Goal: Transaction & Acquisition: Purchase product/service

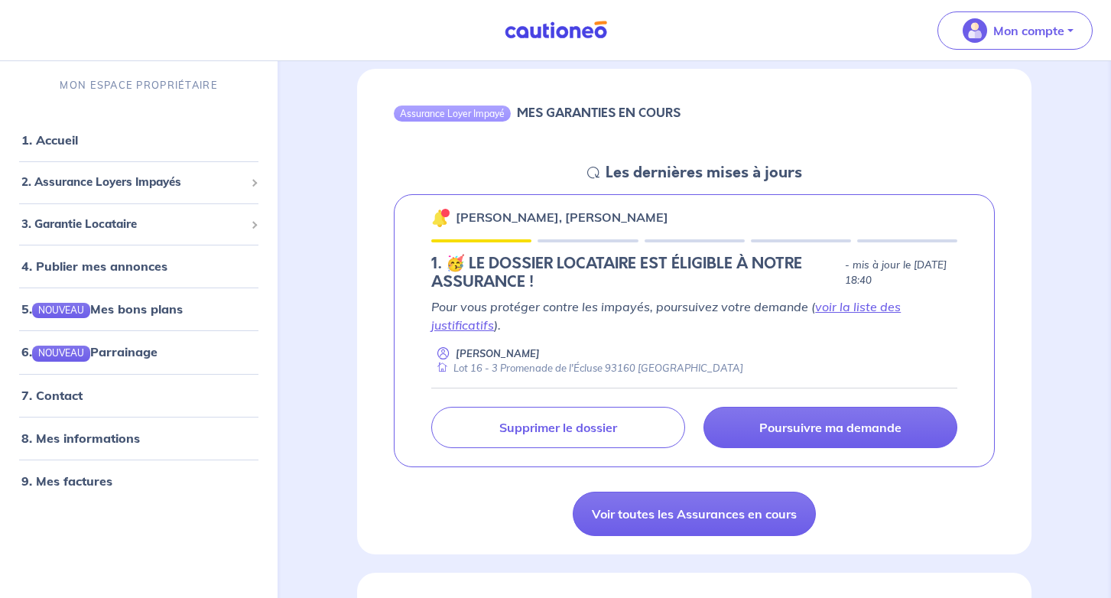
scroll to position [164, 0]
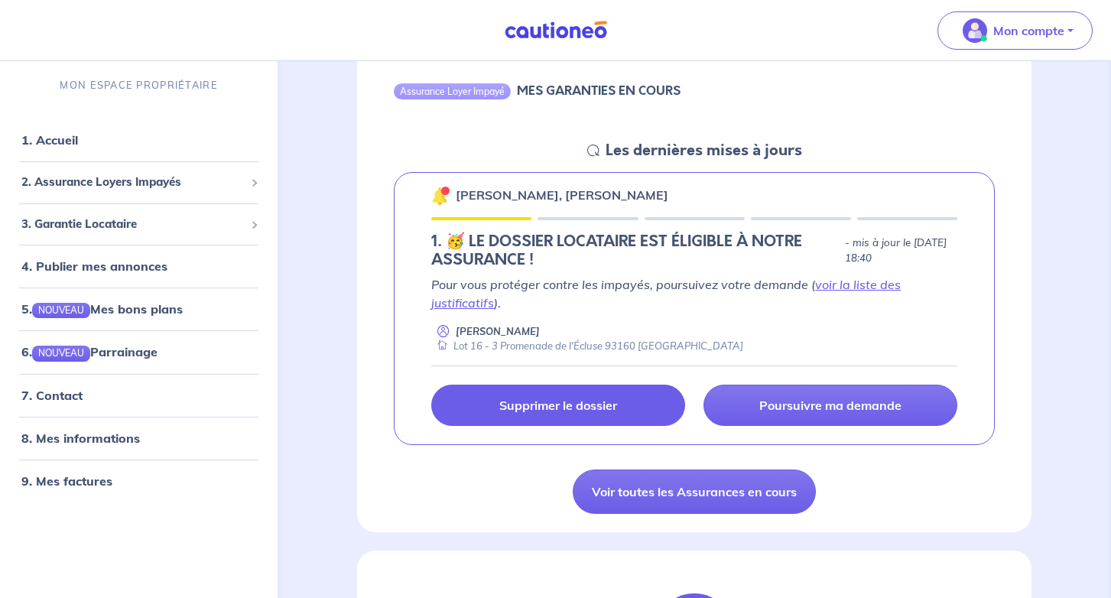
click at [564, 397] on p "Supprimer le dossier" at bounding box center [558, 404] width 118 height 15
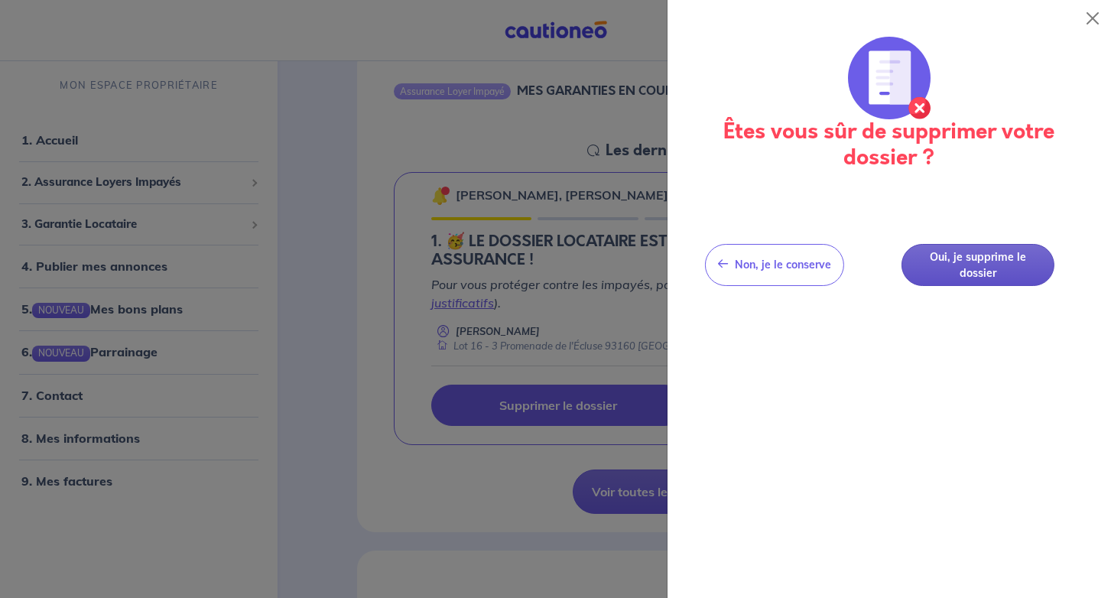
click at [952, 271] on button "Oui, je supprime le dossier" at bounding box center [977, 265] width 153 height 42
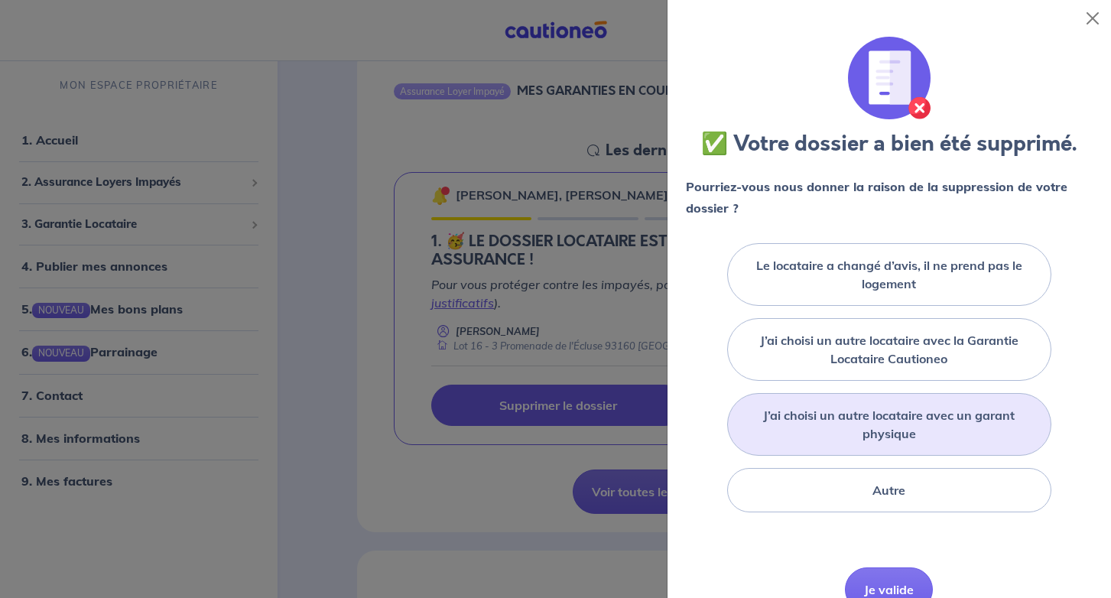
click at [900, 417] on label "J’ai choisi un autre locataire avec un garant physique" at bounding box center [888, 424] width 285 height 37
click at [0, 0] on input "J’ai choisi un autre locataire avec un garant physique" at bounding box center [0, 0] width 0 height 0
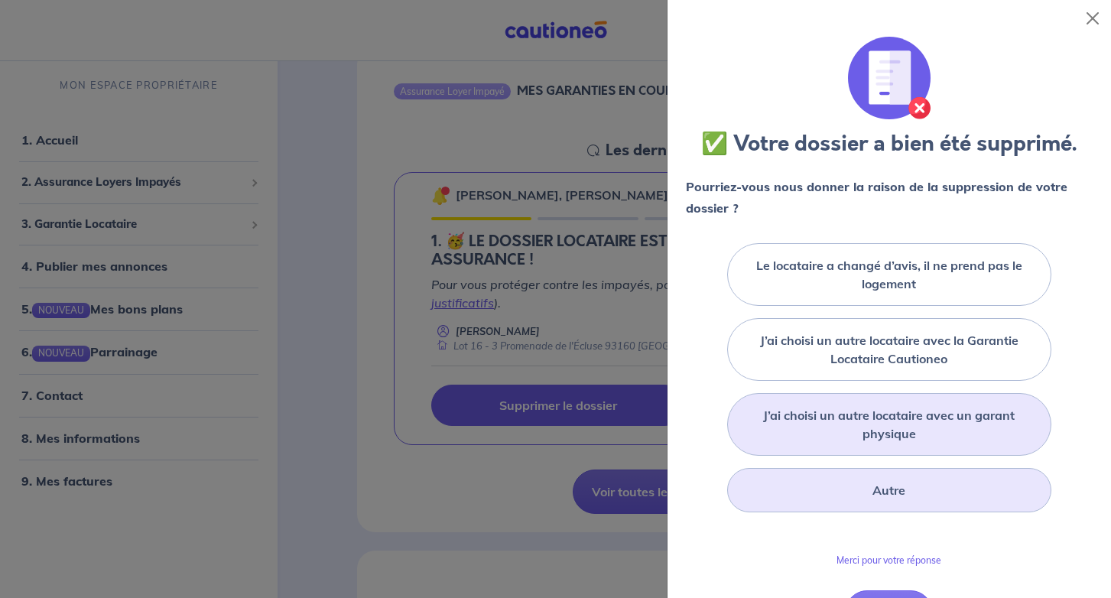
click at [896, 485] on label "Autre" at bounding box center [888, 490] width 33 height 18
click at [0, 0] on input "Autre" at bounding box center [0, 0] width 0 height 0
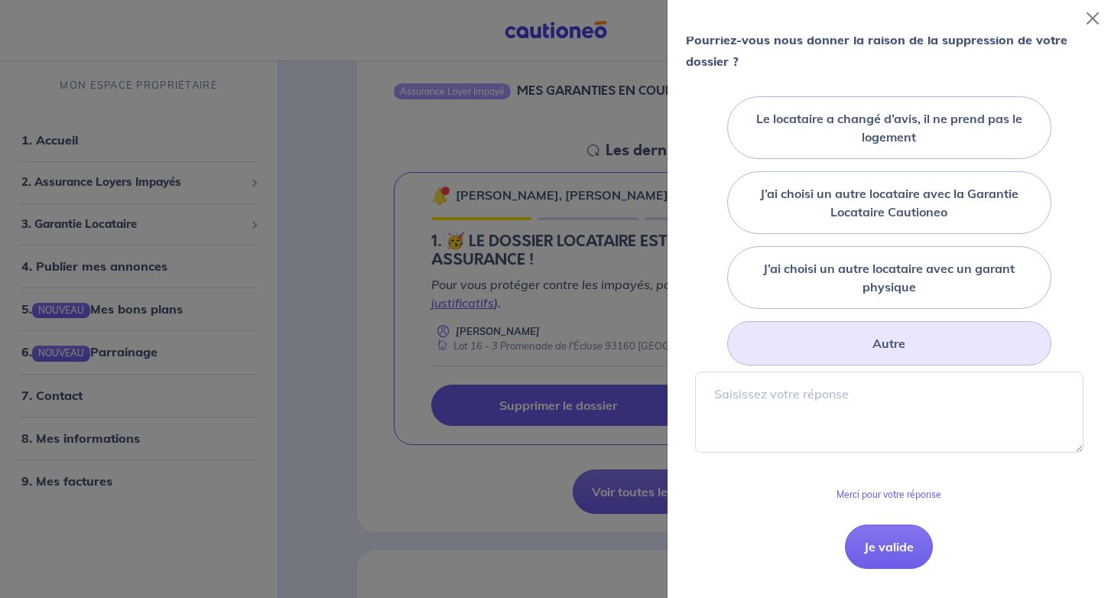
scroll to position [156, 0]
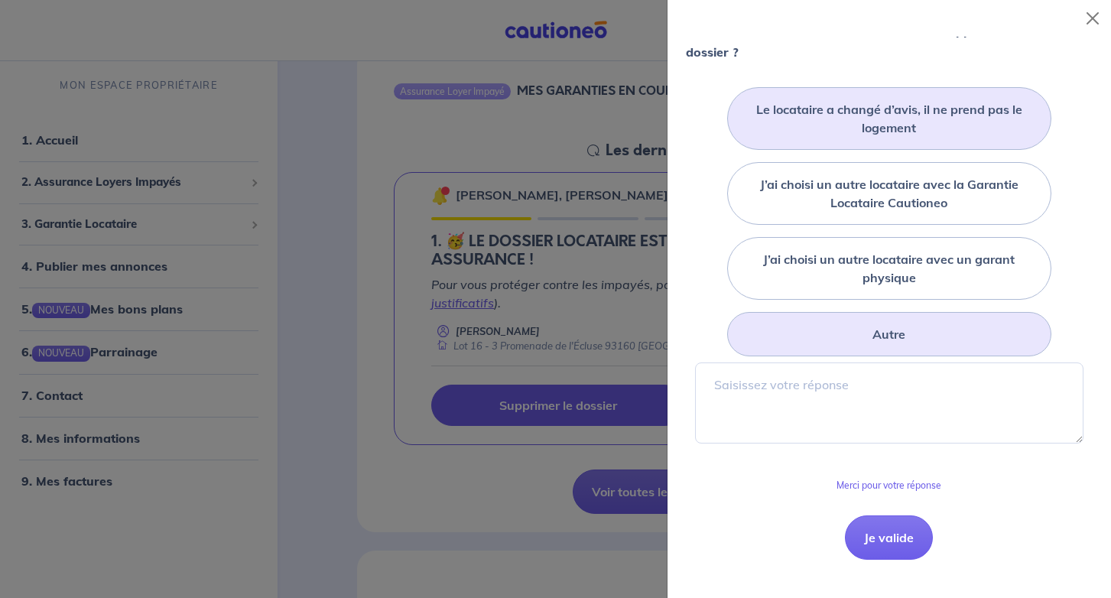
click at [911, 130] on label "Le locataire a changé d’avis, il ne prend pas le logement" at bounding box center [888, 118] width 285 height 37
click at [0, 0] on input "Le locataire a changé d’avis, il ne prend pas le logement" at bounding box center [0, 0] width 0 height 0
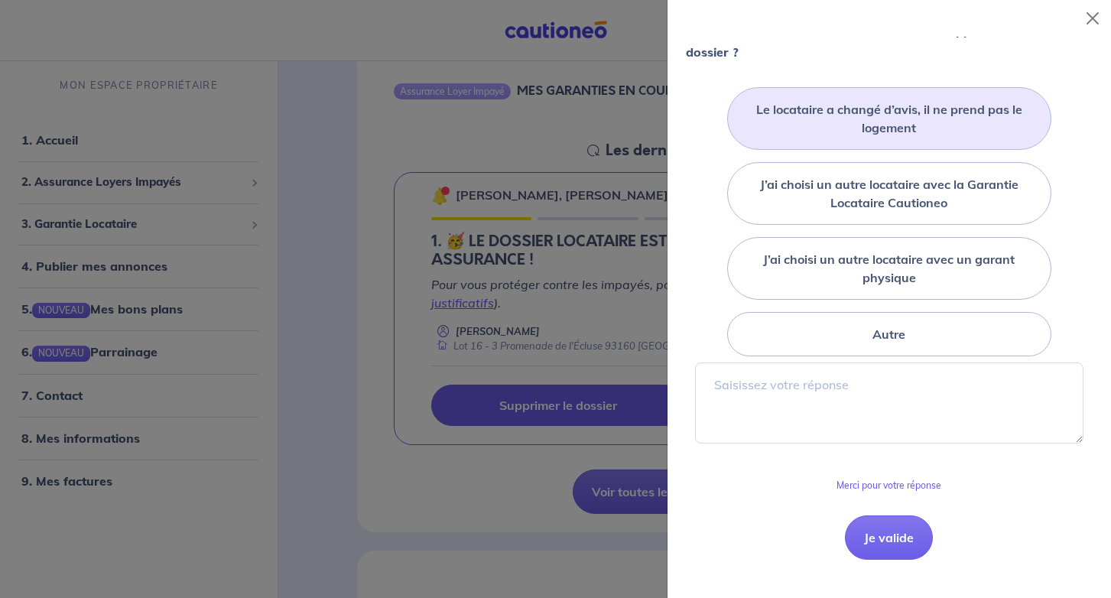
scroll to position [97, 0]
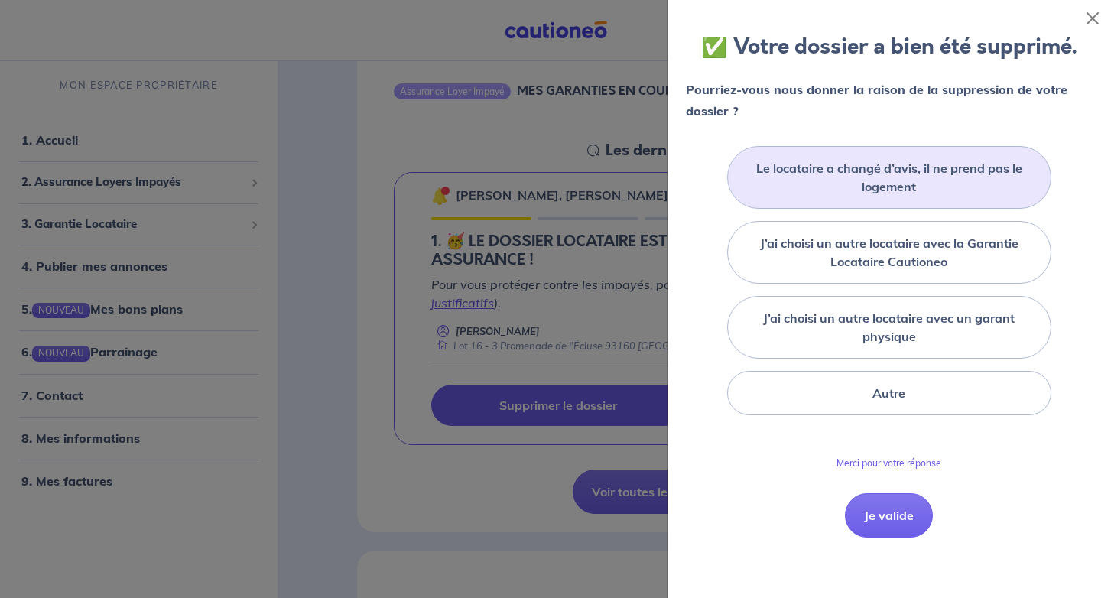
click at [873, 479] on div "Merci pour votre réponse" at bounding box center [888, 469] width 105 height 23
click at [873, 516] on button "Je valide" at bounding box center [889, 515] width 88 height 44
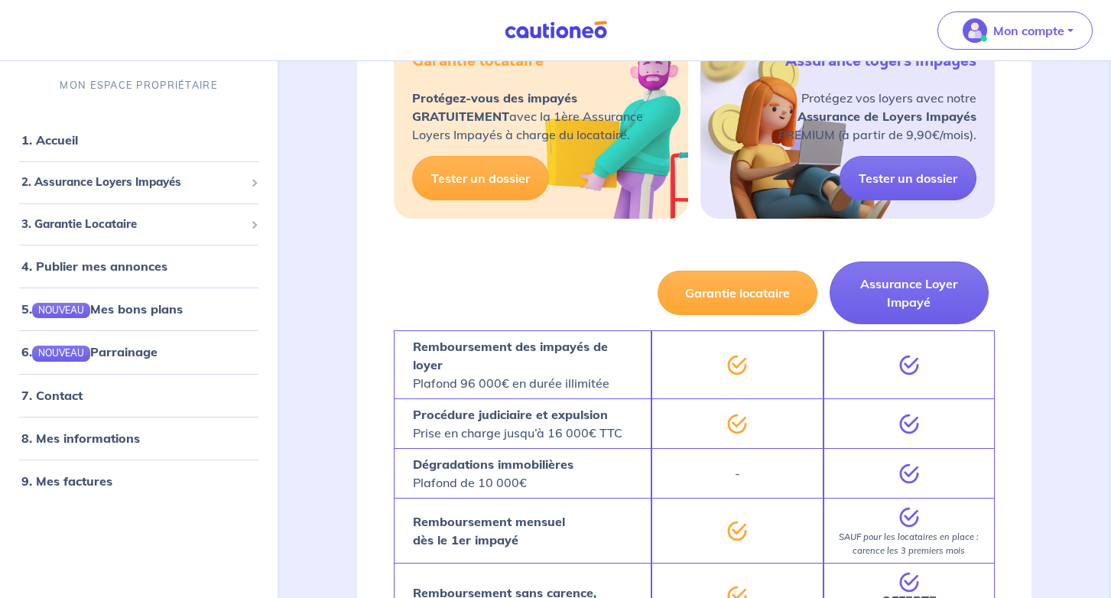
scroll to position [294, 0]
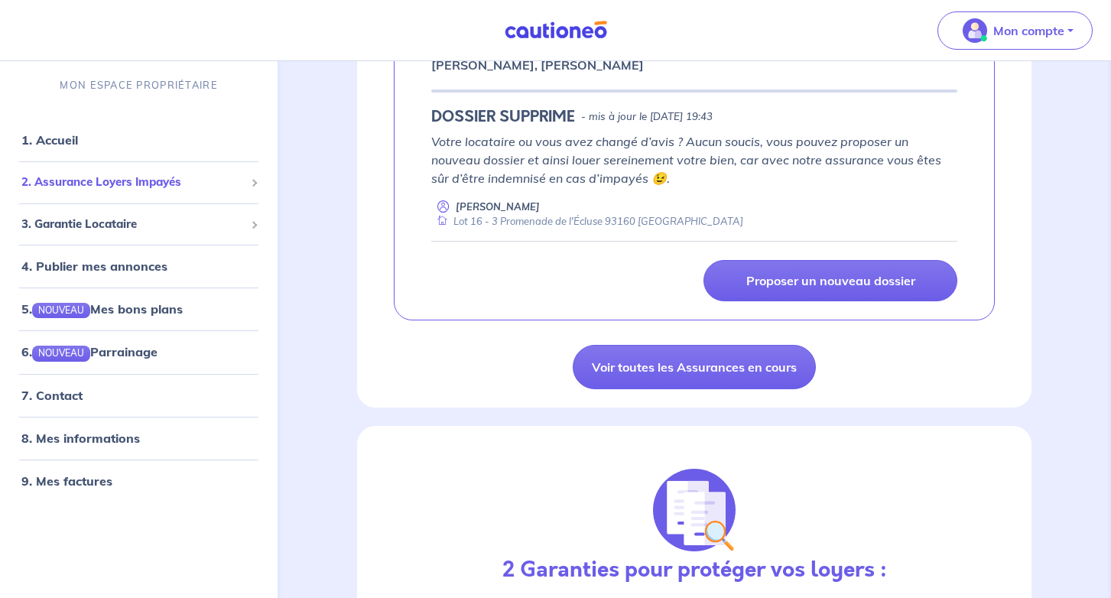
click at [128, 189] on span "2. Assurance Loyers Impayés" at bounding box center [132, 183] width 223 height 18
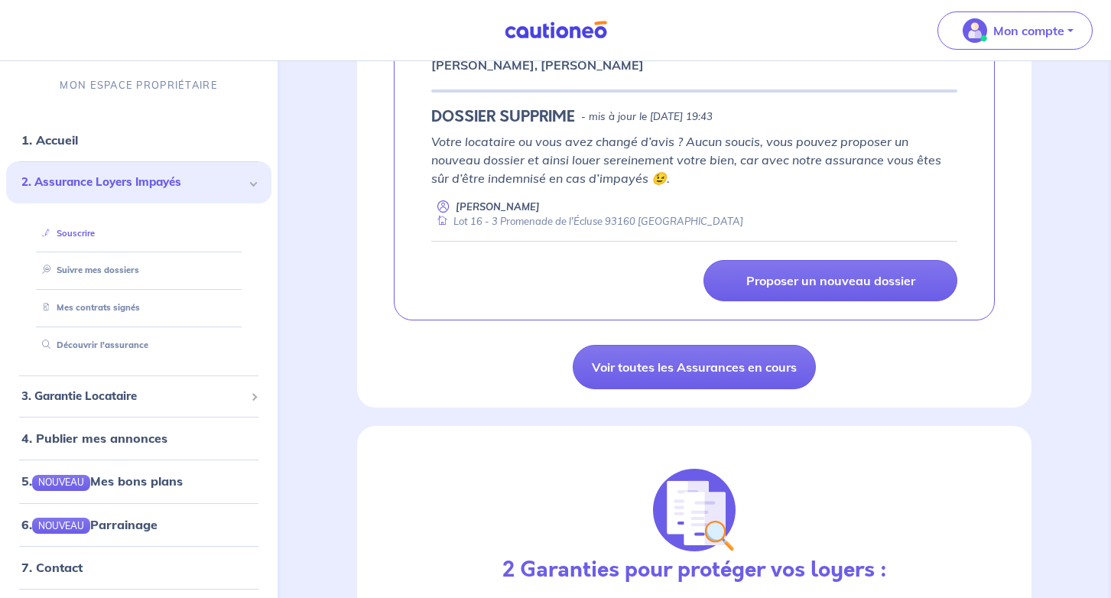
click at [95, 228] on link "Souscrire" at bounding box center [65, 233] width 59 height 11
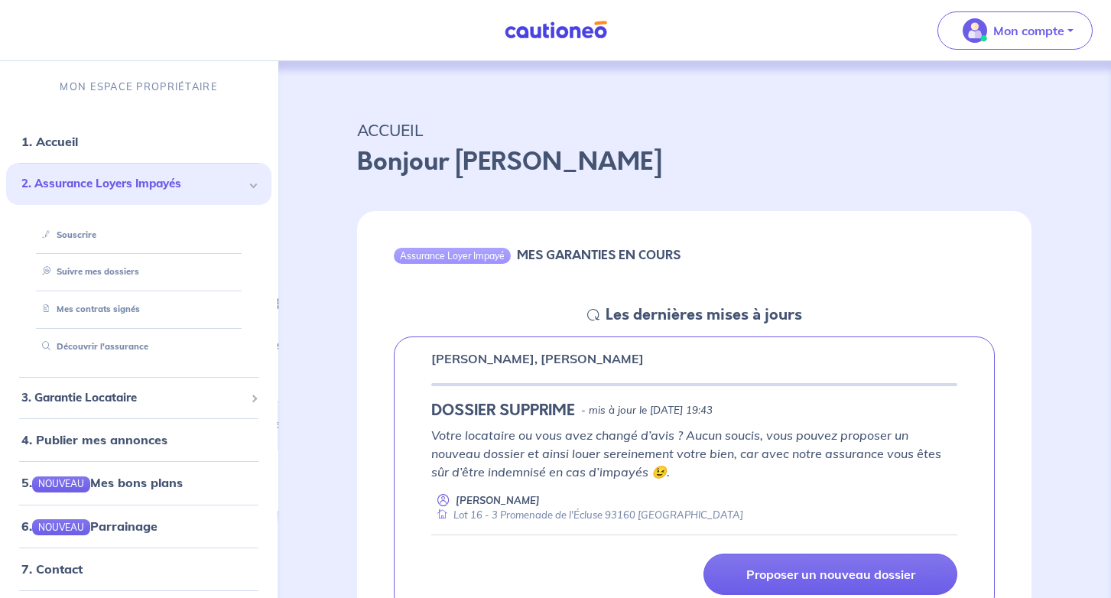
scroll to position [0, 0]
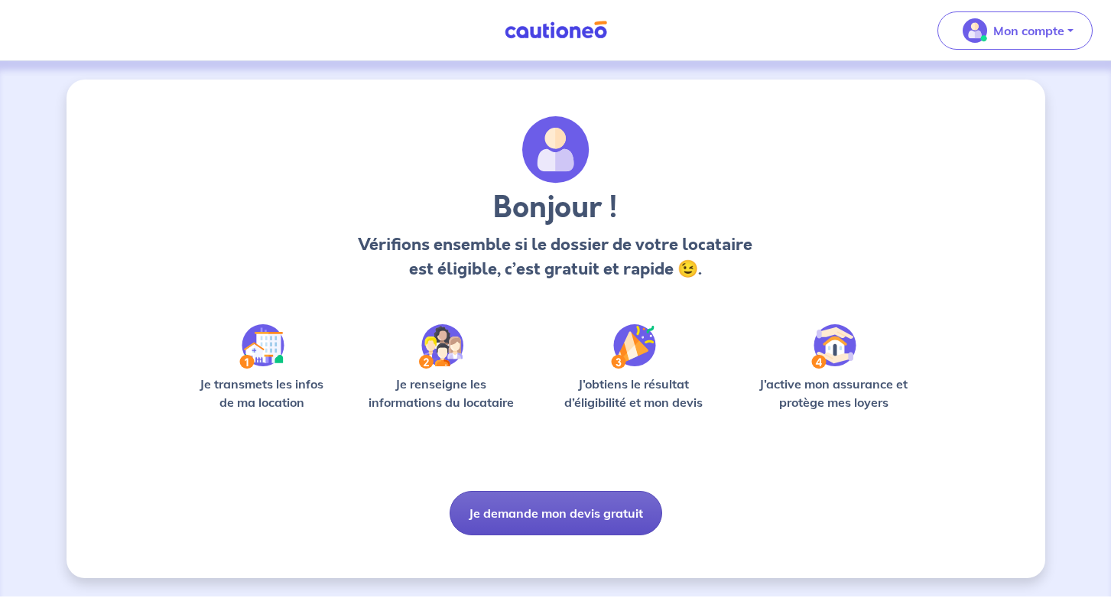
click at [553, 514] on button "Je demande mon devis gratuit" at bounding box center [555, 513] width 212 height 44
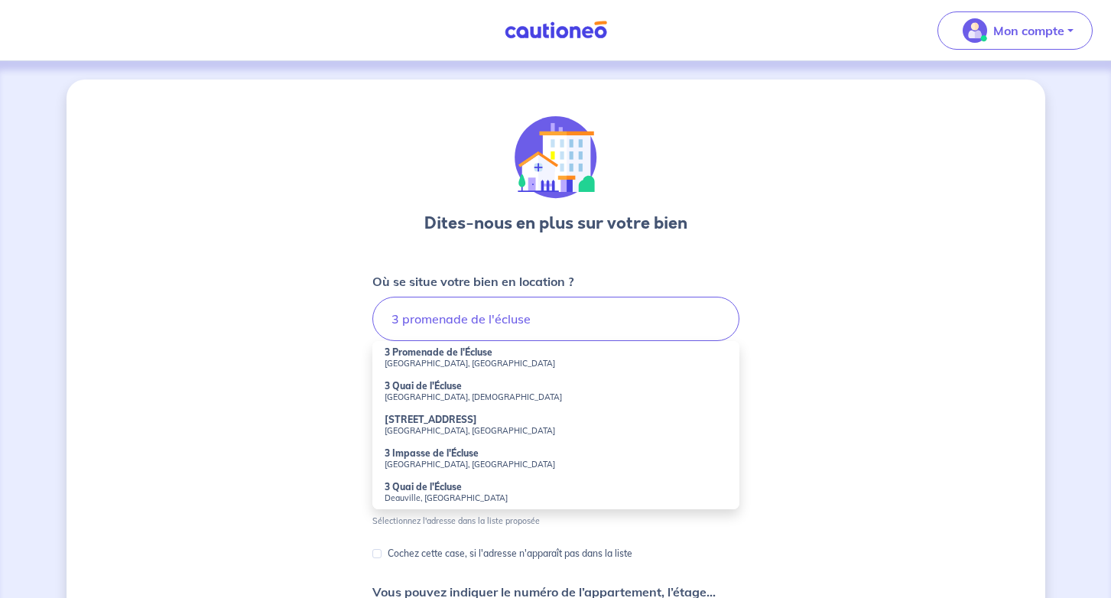
click at [435, 352] on strong "3 Promenade de l'Écluse" at bounding box center [438, 351] width 108 height 11
type input "3 Promenade de l'Écluse, [GEOGRAPHIC_DATA], [GEOGRAPHIC_DATA]"
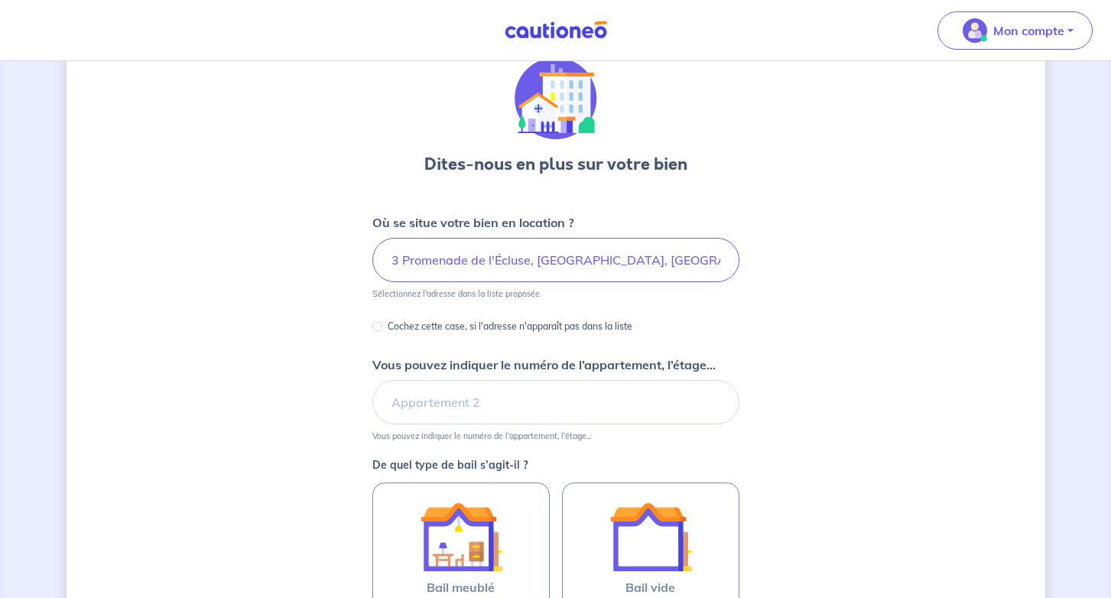
scroll to position [58, 0]
click at [510, 415] on input "Vous pouvez indiquer le numéro de l’appartement, l’étage..." at bounding box center [555, 403] width 367 height 44
type input "2"
click at [748, 348] on div "Dites-nous en plus sur votre bien Où se situe votre bien en location ? 3 Promen…" at bounding box center [555, 421] width 978 height 801
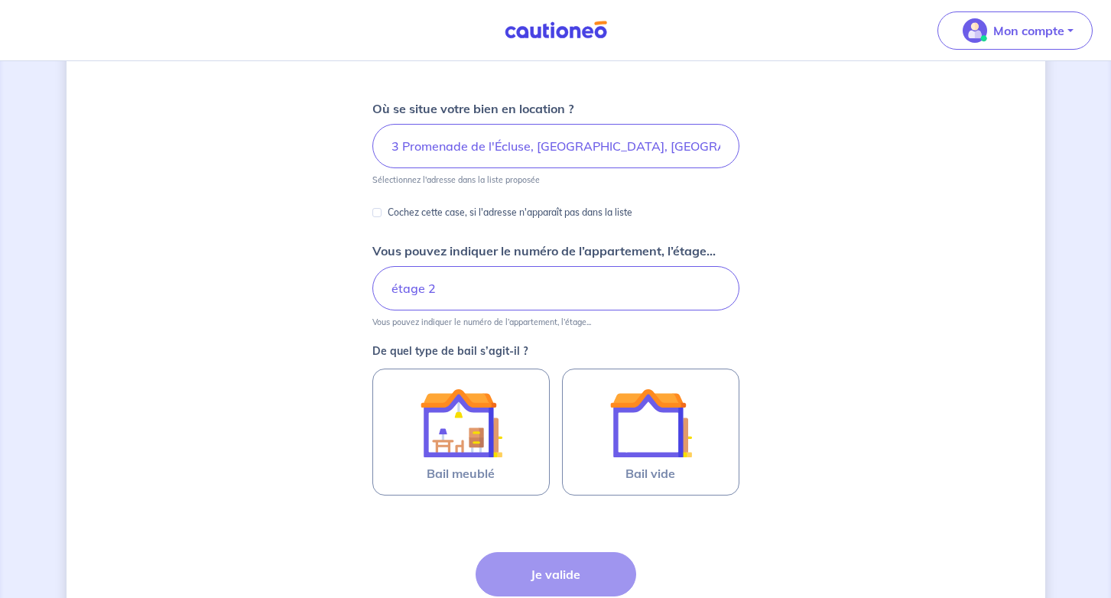
scroll to position [181, 0]
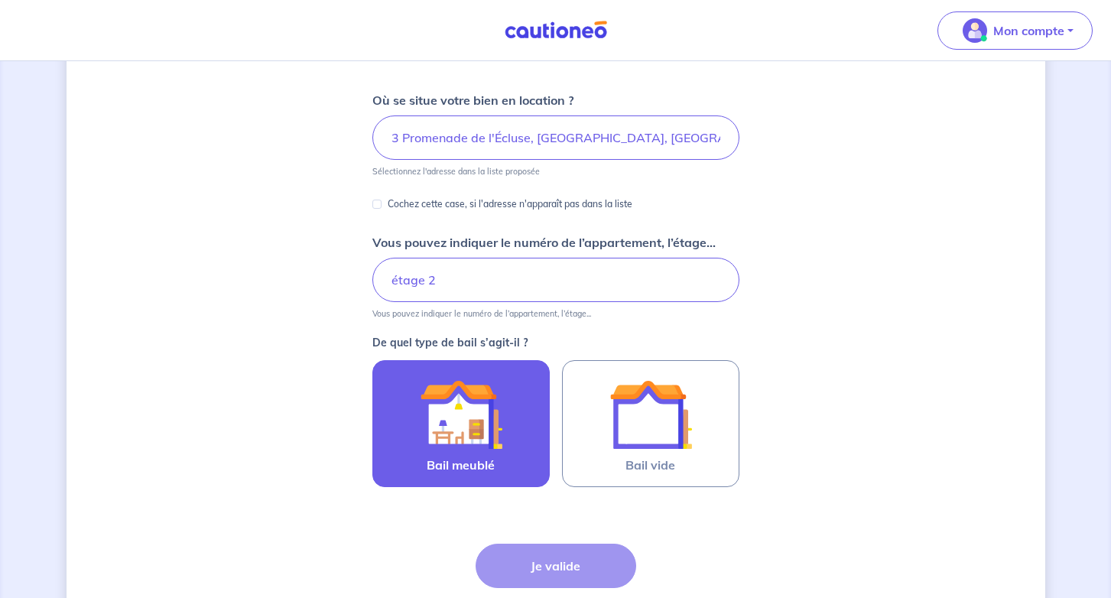
click at [475, 427] on img at bounding box center [461, 414] width 83 height 83
click at [0, 0] on input "Bail meublé" at bounding box center [0, 0] width 0 height 0
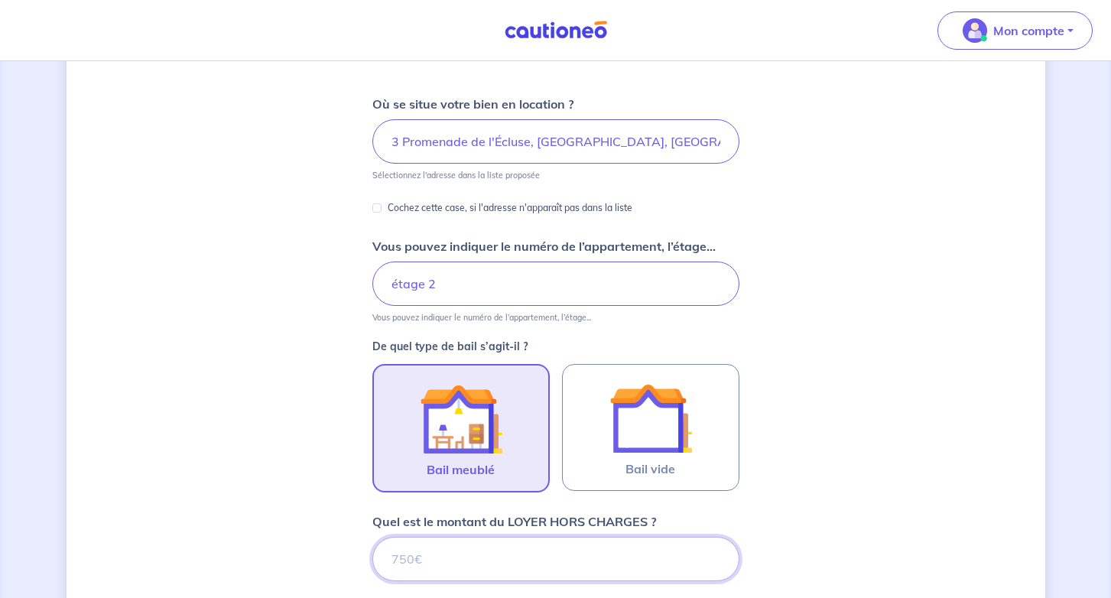
scroll to position [173, 0]
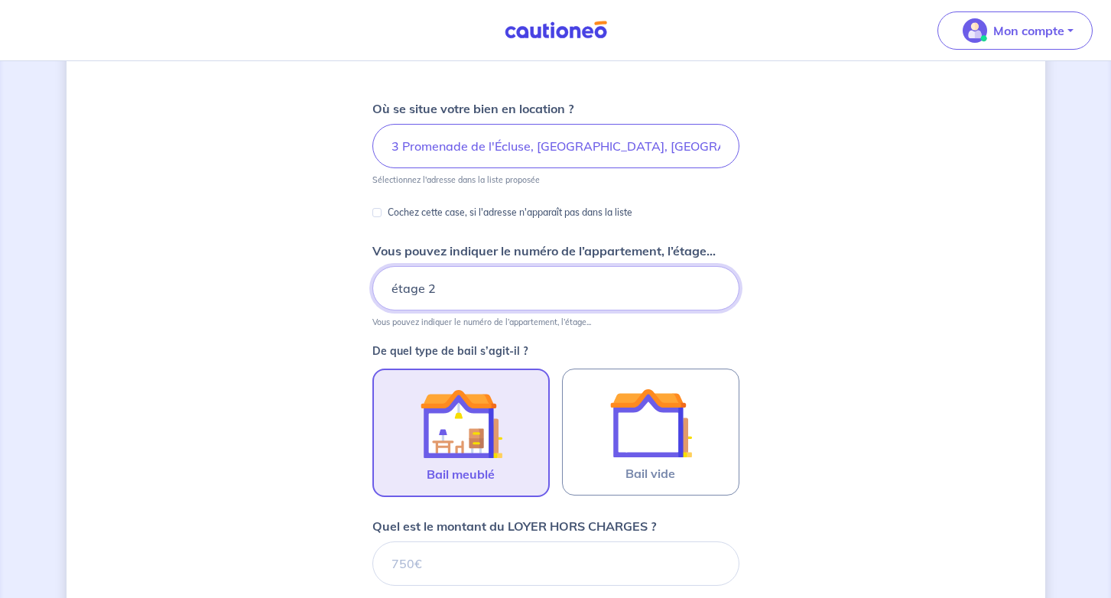
click at [467, 284] on input "étage 2" at bounding box center [555, 288] width 367 height 44
type input "porte 23"
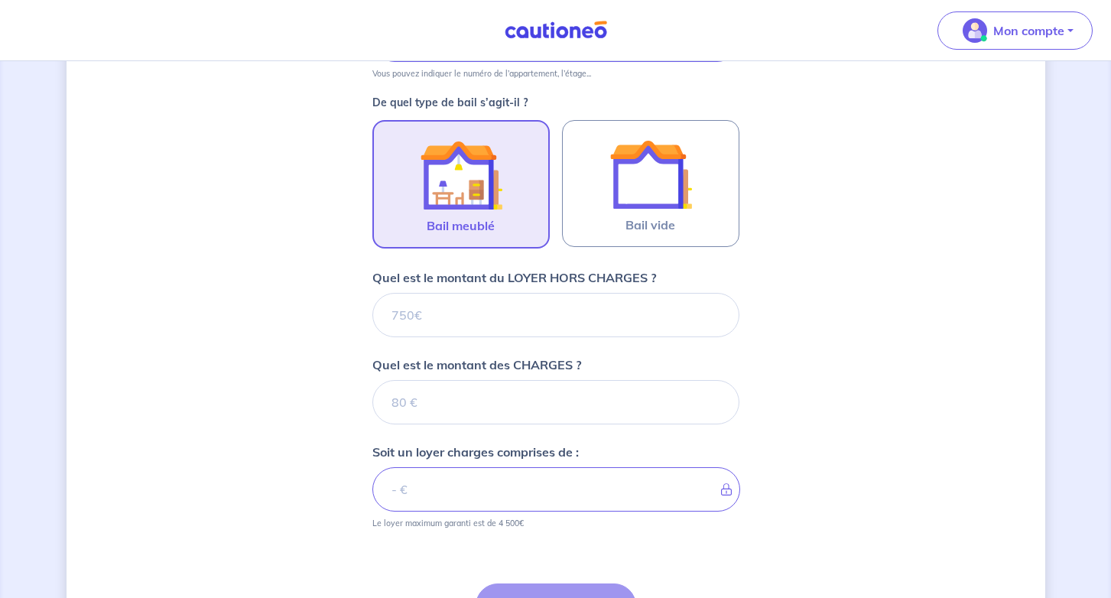
scroll to position [425, 0]
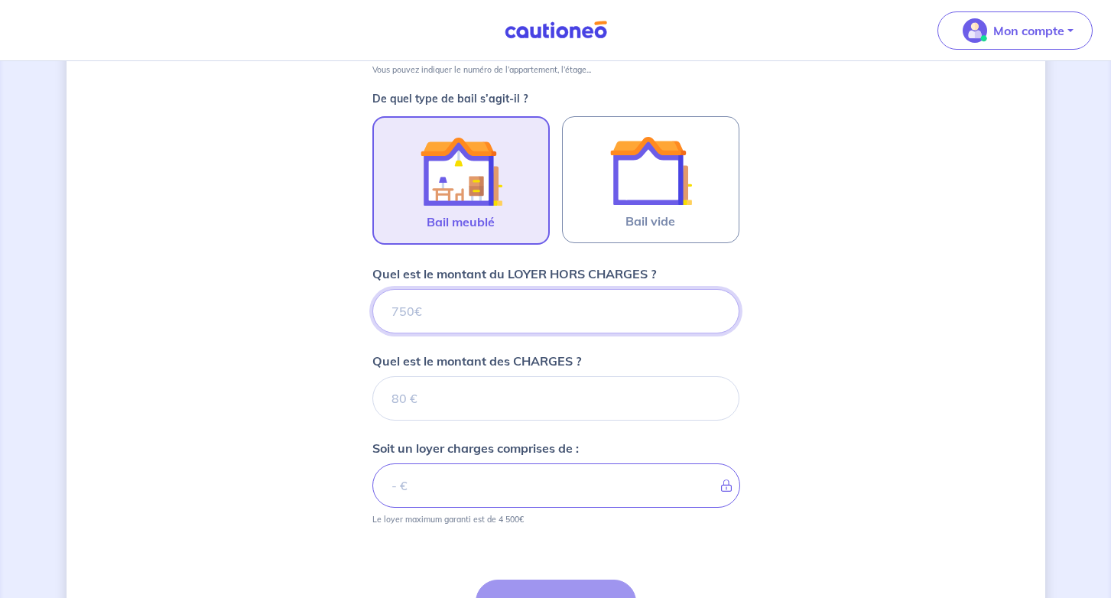
click at [443, 326] on input "Quel est le montant du LOYER HORS CHARGES ?" at bounding box center [555, 311] width 367 height 44
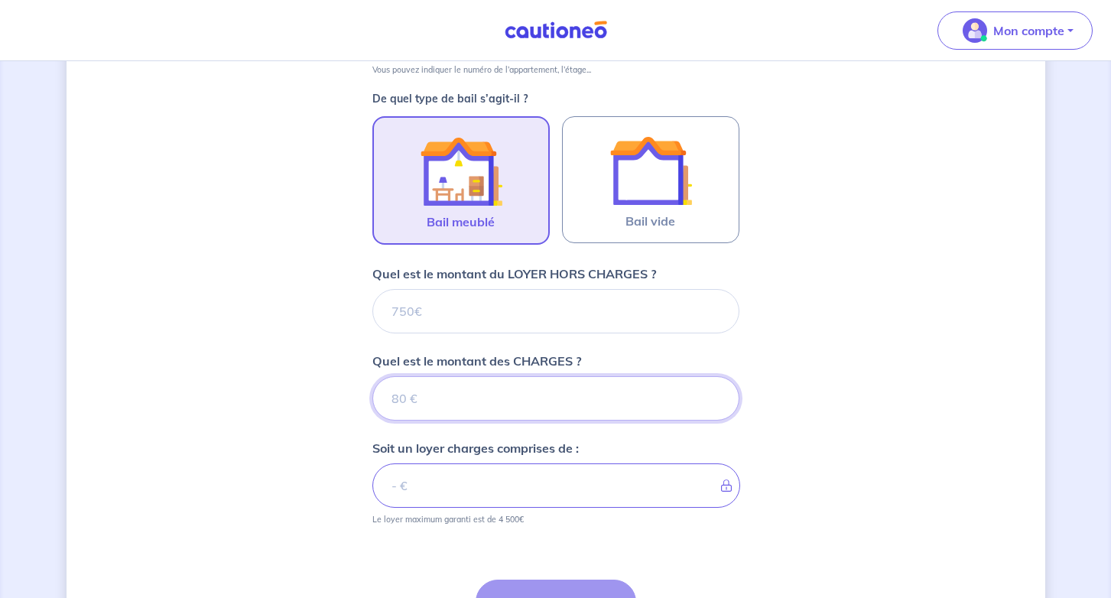
click at [431, 416] on input "Quel est le montant des CHARGES ?" at bounding box center [555, 398] width 367 height 44
type input "65"
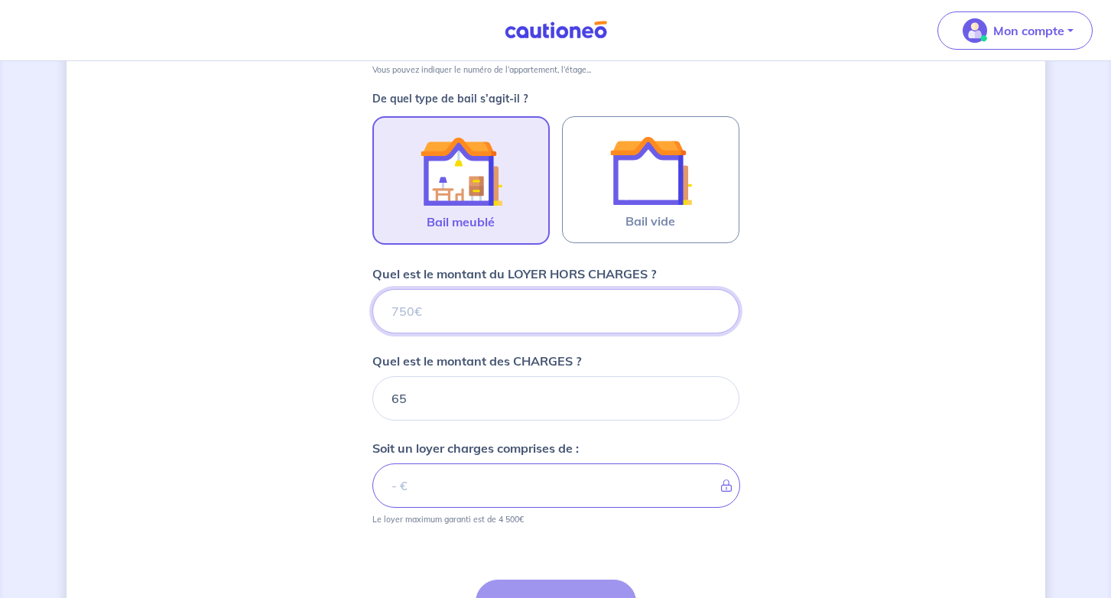
click at [454, 310] on input "Quel est le montant du LOYER HORS CHARGES ?" at bounding box center [555, 311] width 367 height 44
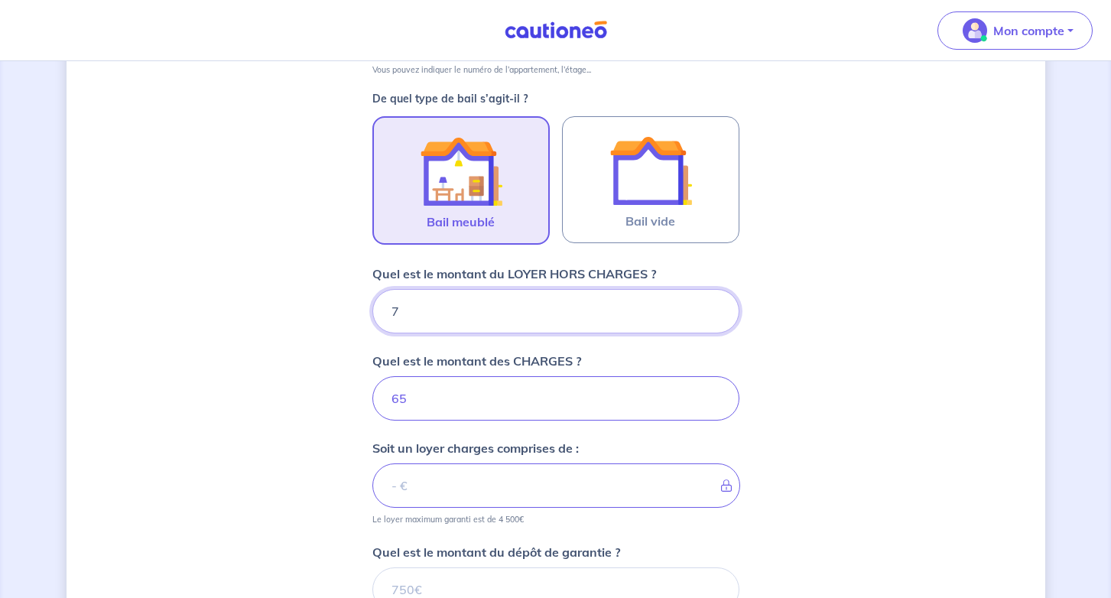
type input "75"
type input "72"
type input "755"
type input "820"
type input "755"
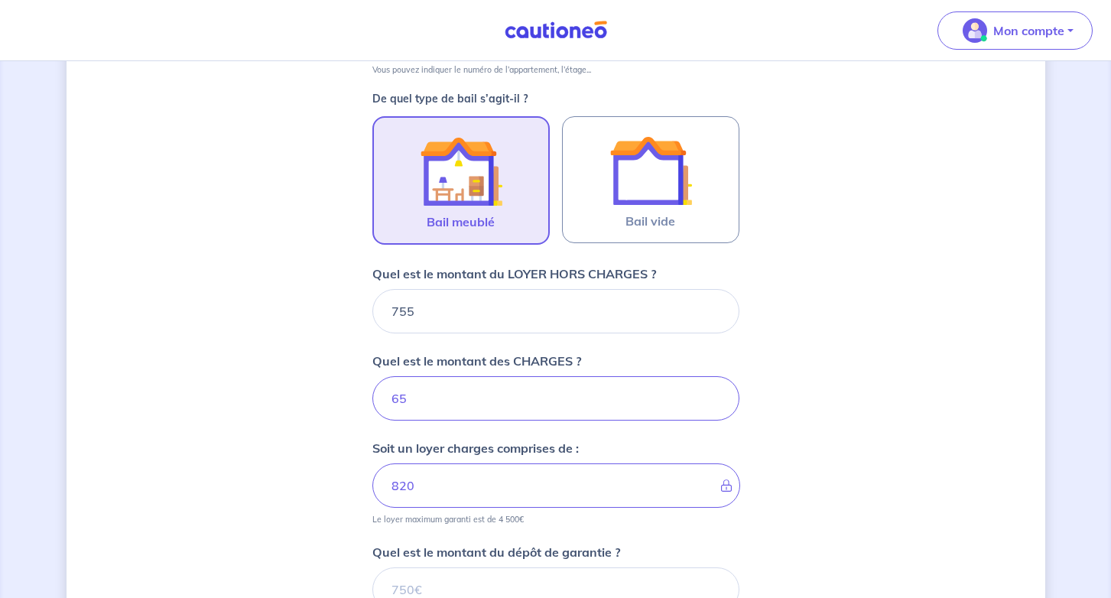
click at [291, 355] on div "Dites-nous en plus sur votre bien Où se situe votre bien en location ? 3 Promen…" at bounding box center [555, 247] width 978 height 1185
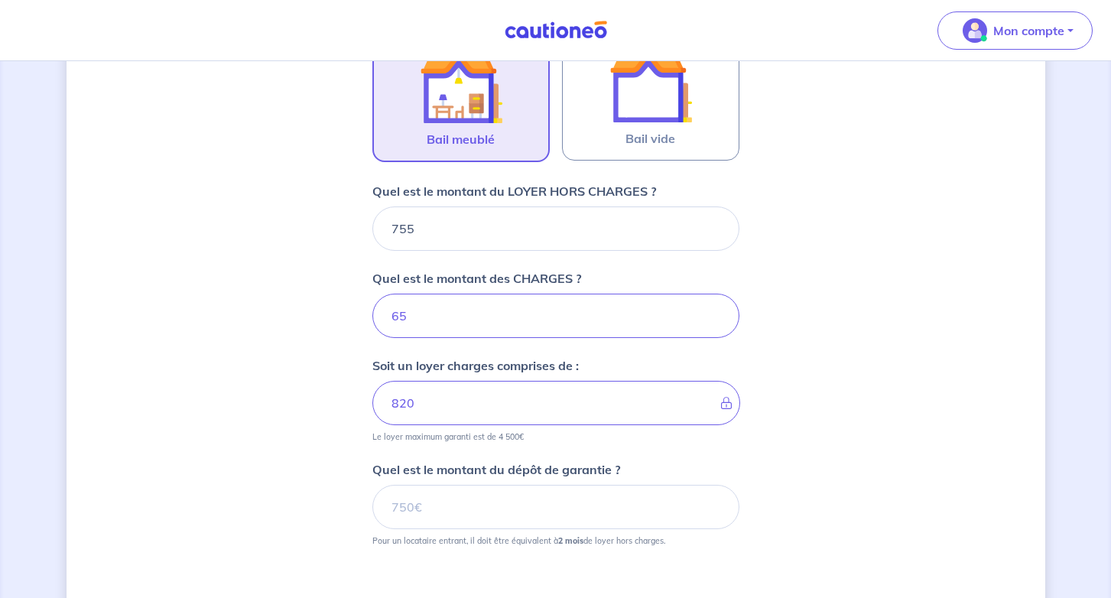
scroll to position [511, 0]
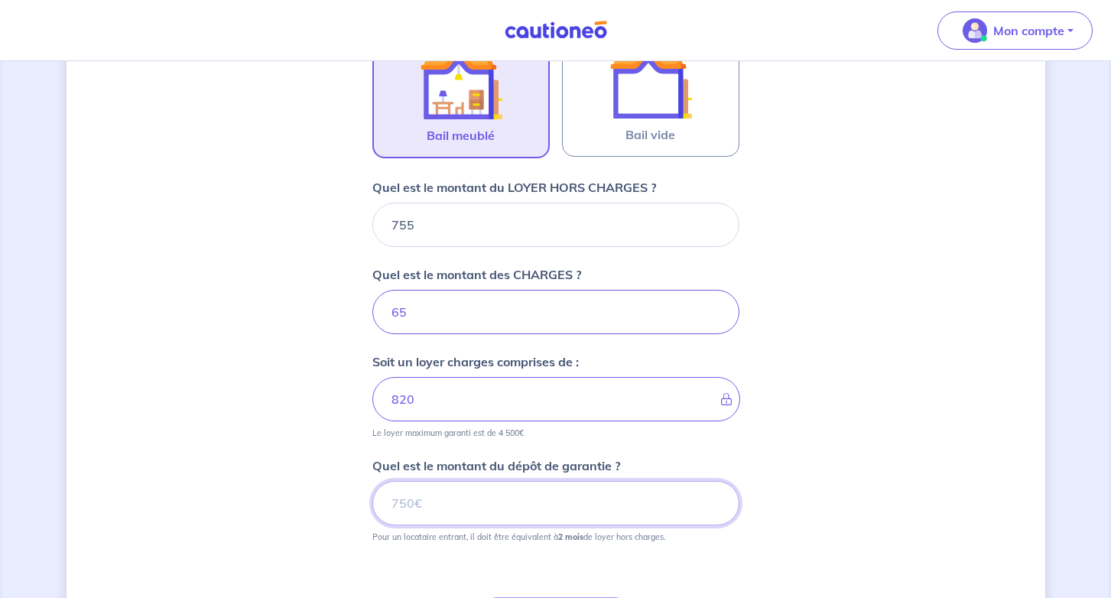
click at [423, 506] on input "Quel est le montant du dépôt de garantie ?" at bounding box center [555, 503] width 367 height 44
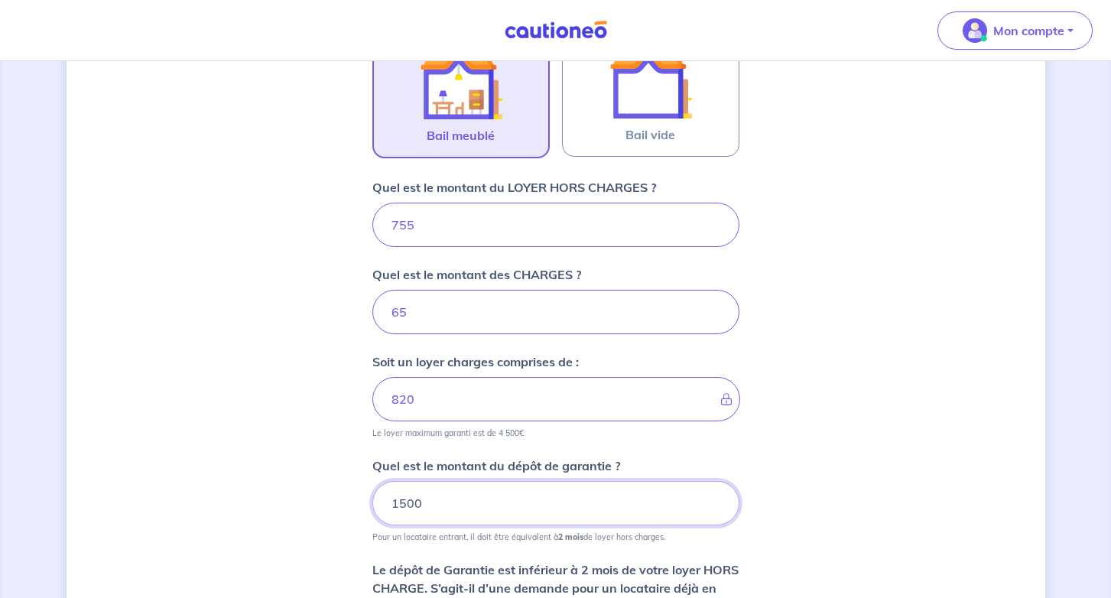
type input "1500"
click at [888, 427] on div "Dites-nous en plus sur votre bien Où se situe votre bien en location ? 3 Promen…" at bounding box center [555, 219] width 978 height 1302
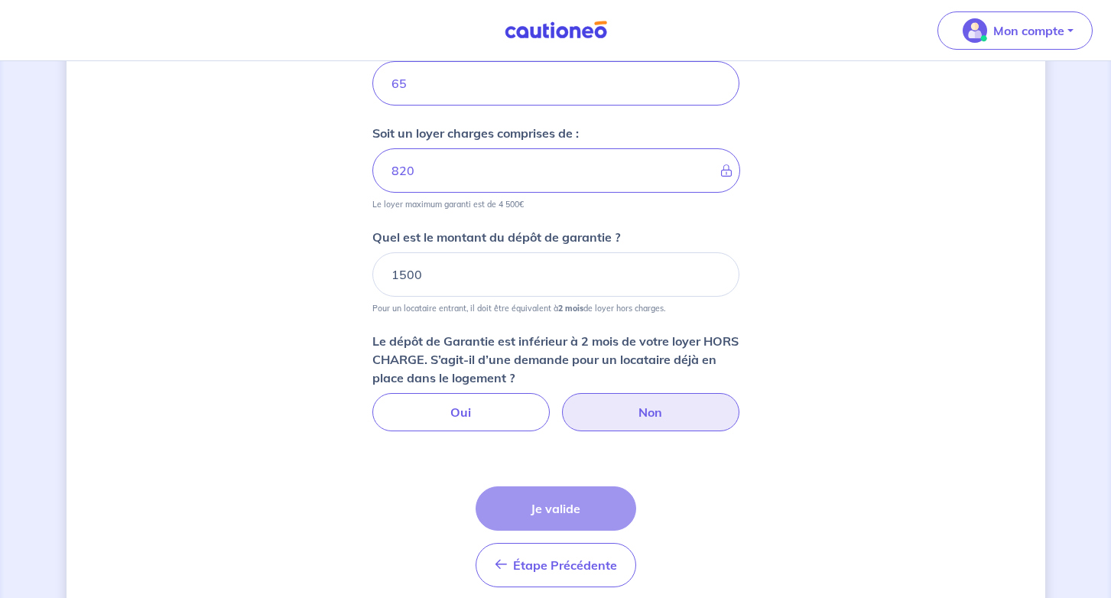
click at [610, 410] on label "Non" at bounding box center [650, 412] width 177 height 38
click at [560, 403] on input "Non" at bounding box center [555, 398] width 10 height 10
radio input "true"
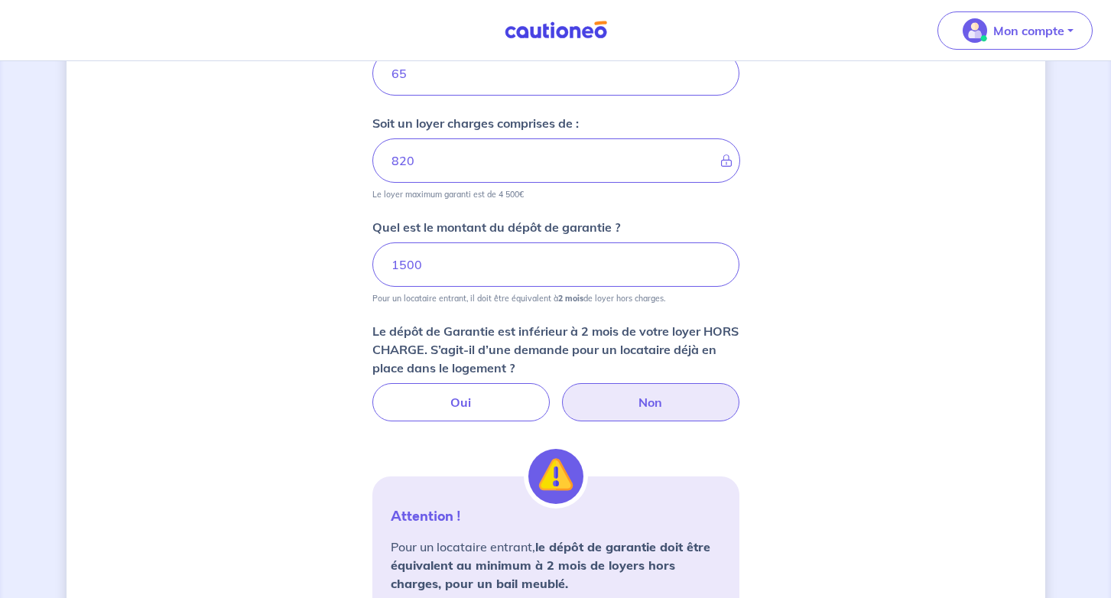
scroll to position [756, 0]
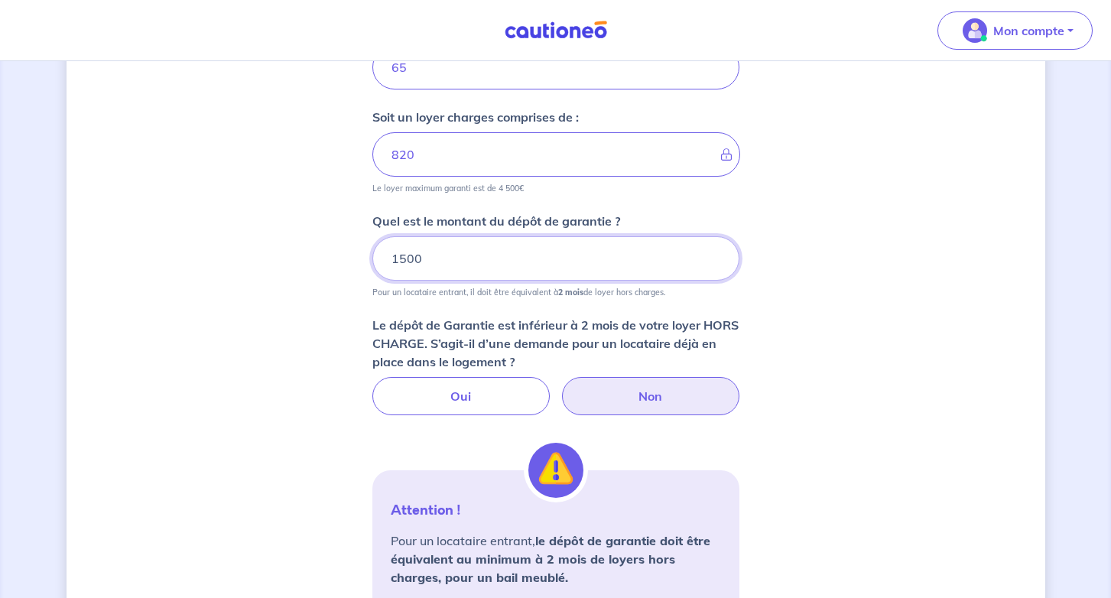
click at [483, 249] on input "1500" at bounding box center [555, 258] width 367 height 44
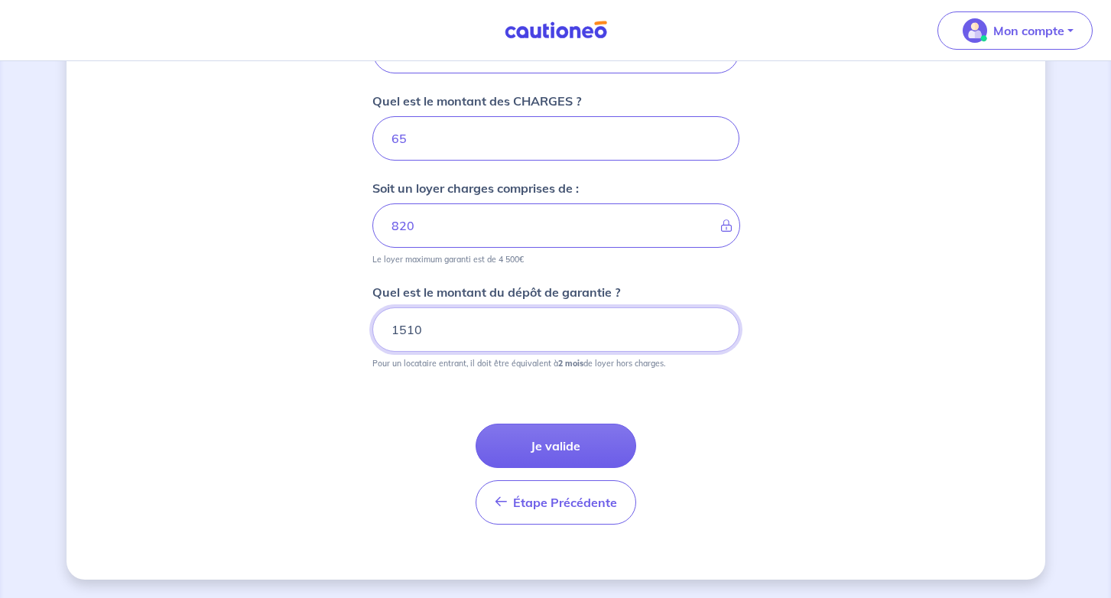
scroll to position [685, 0]
type input "1510"
click at [673, 375] on form "Où se situe votre bien en location ? 3 Promenade de l'Écluse, [GEOGRAPHIC_DATA]…" at bounding box center [555, 61] width 367 height 949
click at [584, 439] on button "Je valide" at bounding box center [555, 445] width 161 height 44
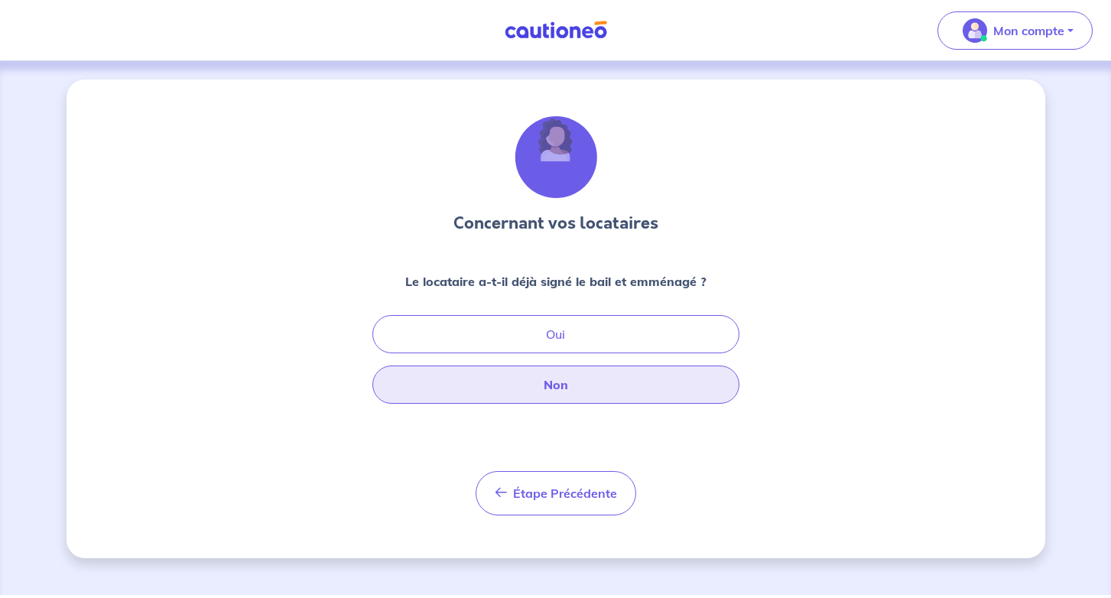
click at [576, 381] on button "Non" at bounding box center [555, 384] width 367 height 38
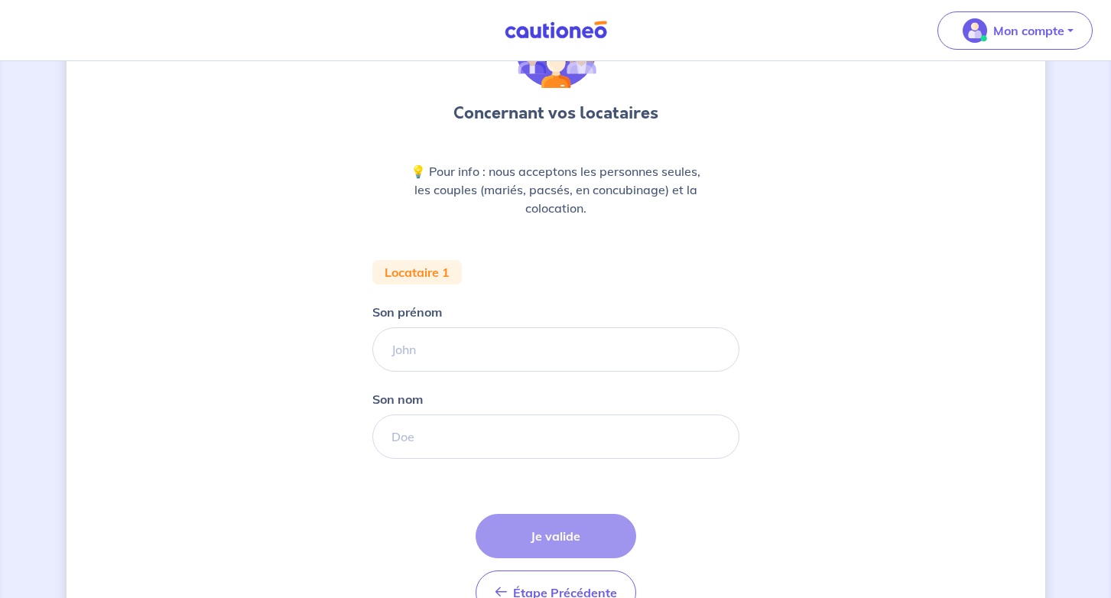
scroll to position [112, 0]
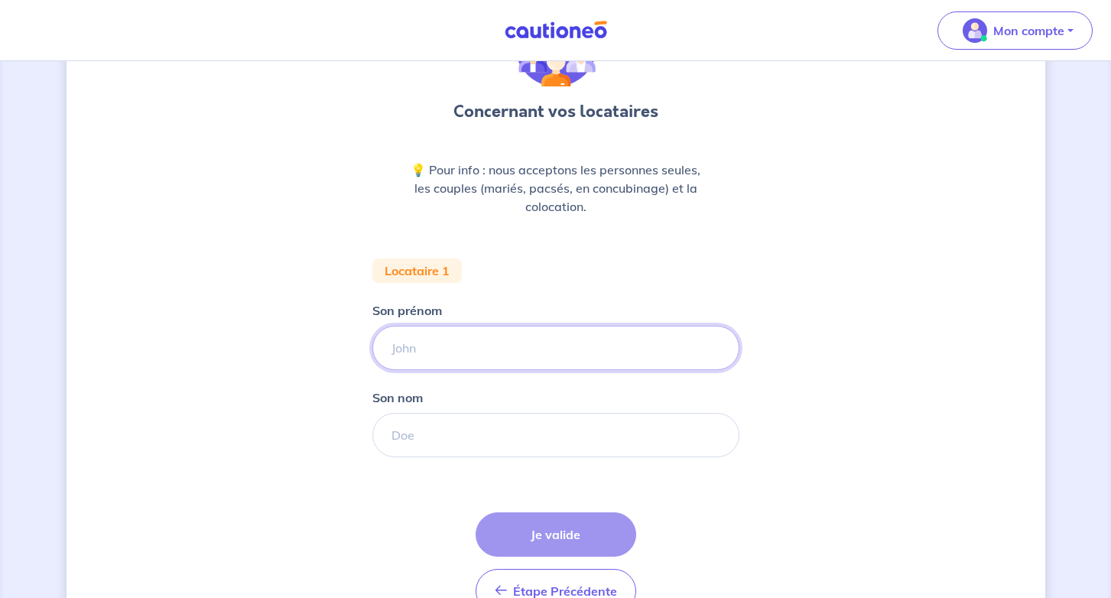
click at [549, 354] on input "Son prénom" at bounding box center [555, 348] width 367 height 44
type input "Orélie"
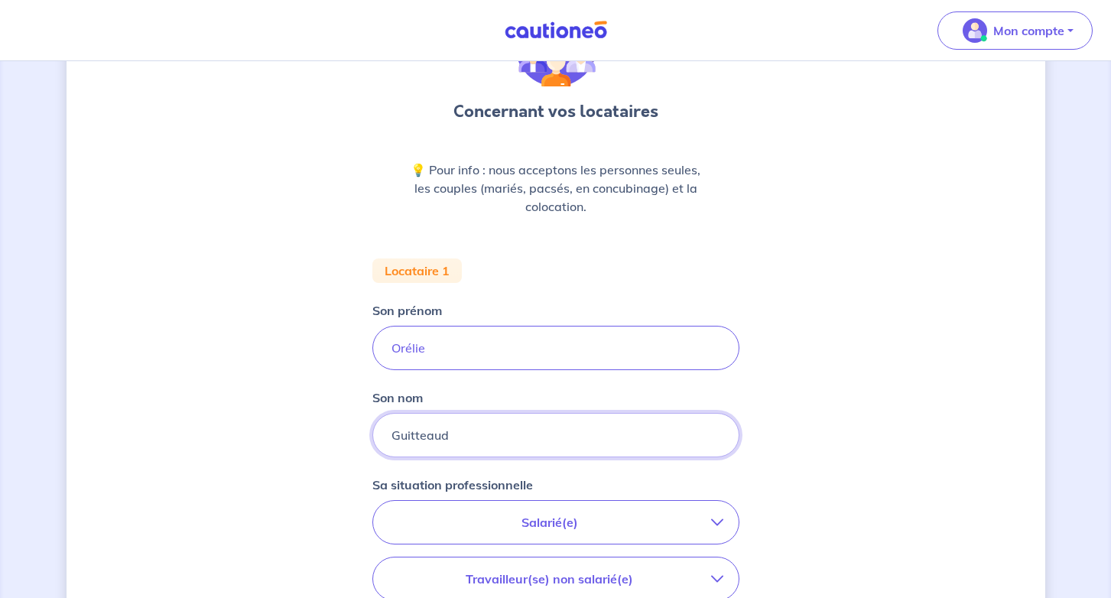
type input "Guitteaud"
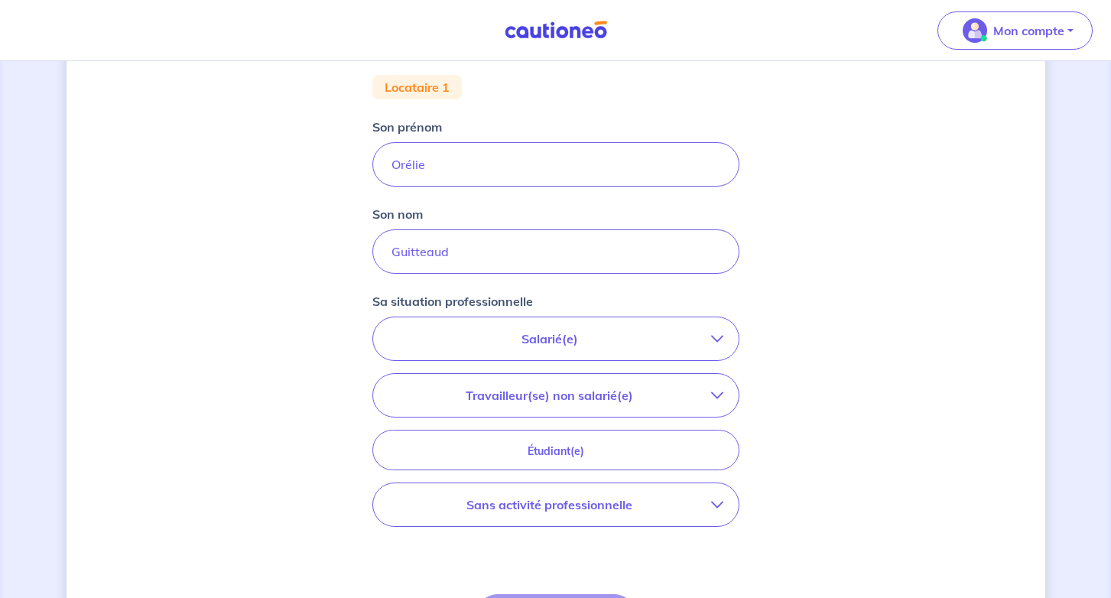
scroll to position [293, 0]
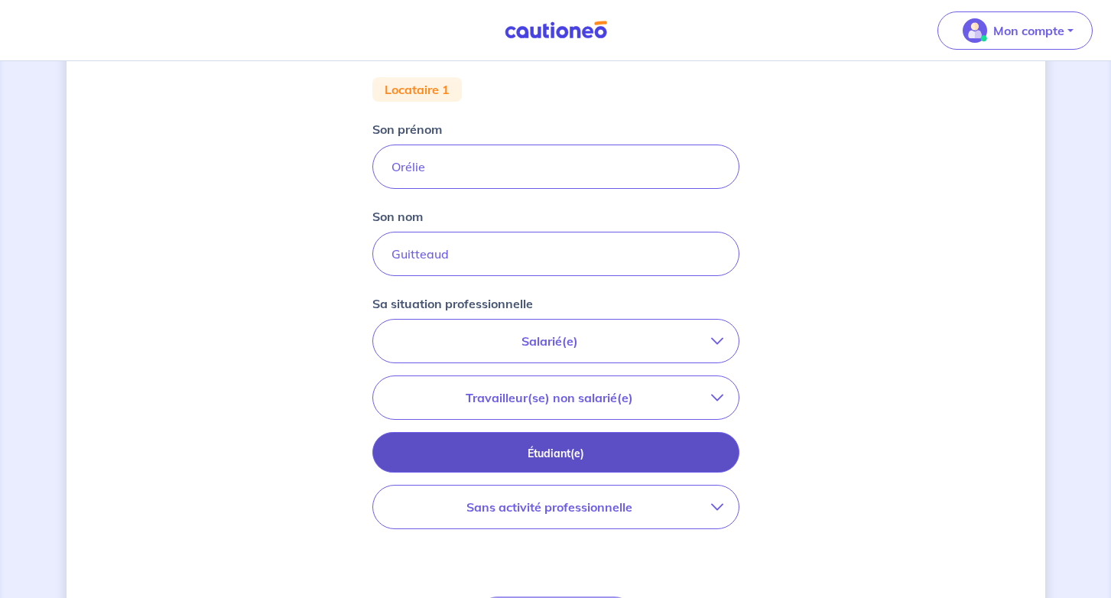
click at [596, 455] on p "Étudiant(e)" at bounding box center [555, 453] width 329 height 17
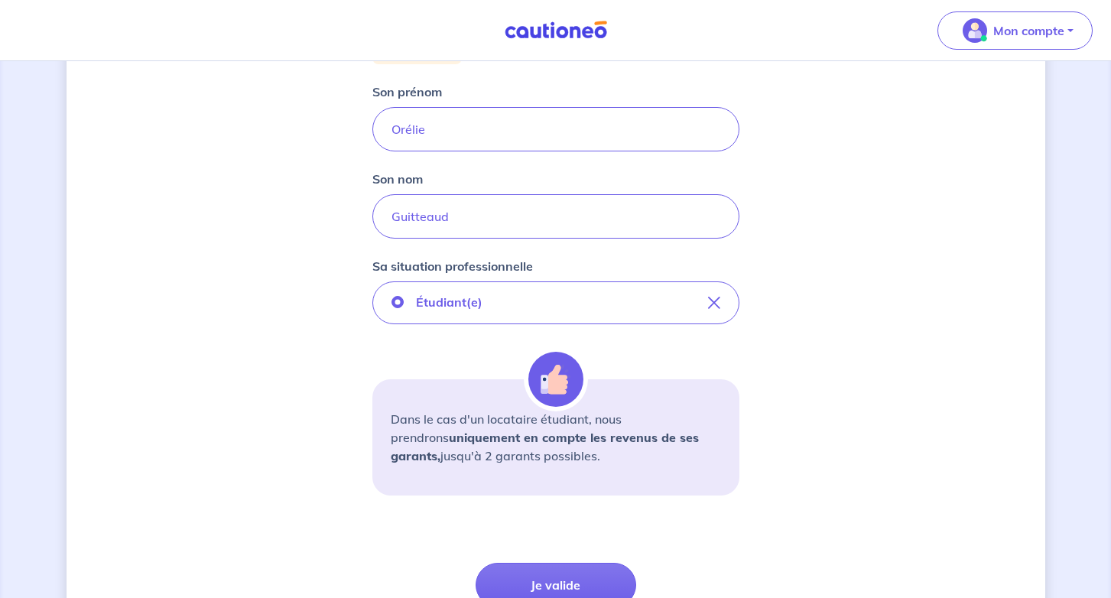
scroll to position [413, 0]
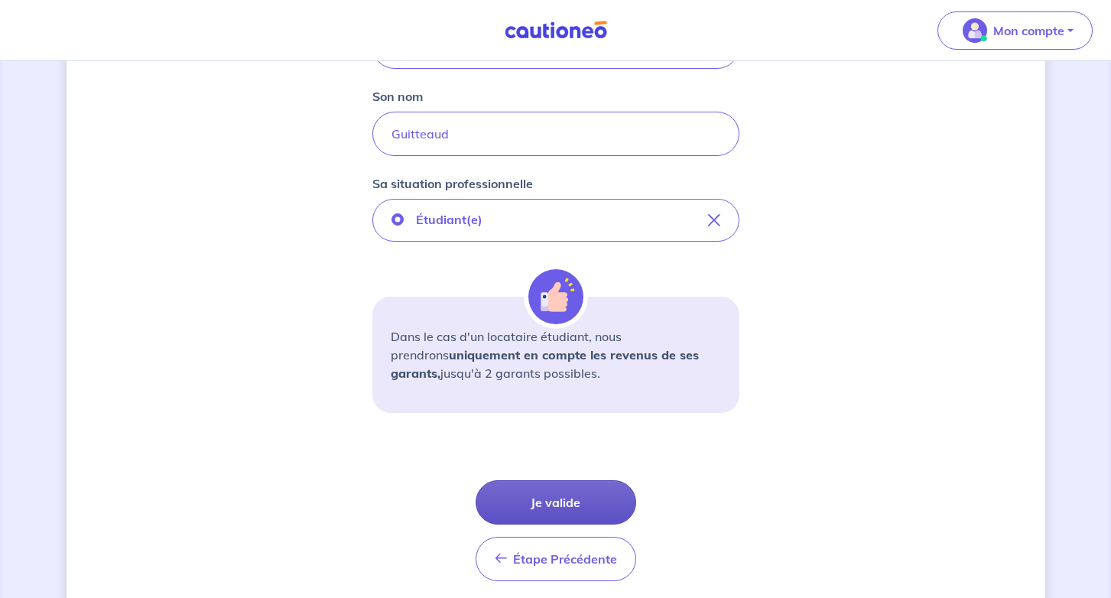
click at [578, 506] on button "Je valide" at bounding box center [555, 502] width 161 height 44
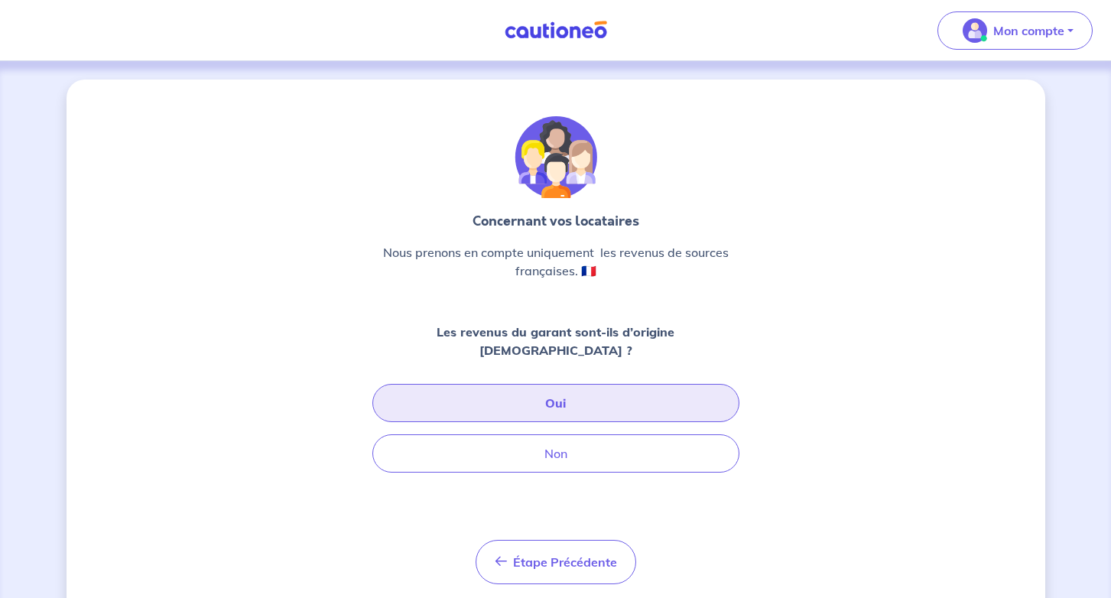
click at [586, 384] on button "Oui" at bounding box center [555, 403] width 367 height 38
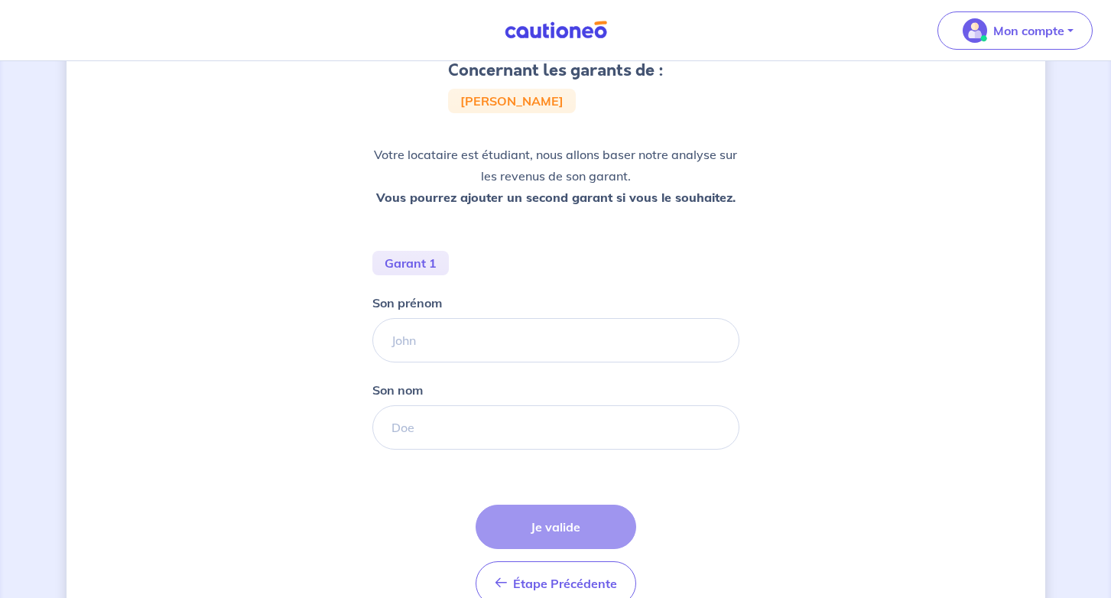
scroll to position [151, 0]
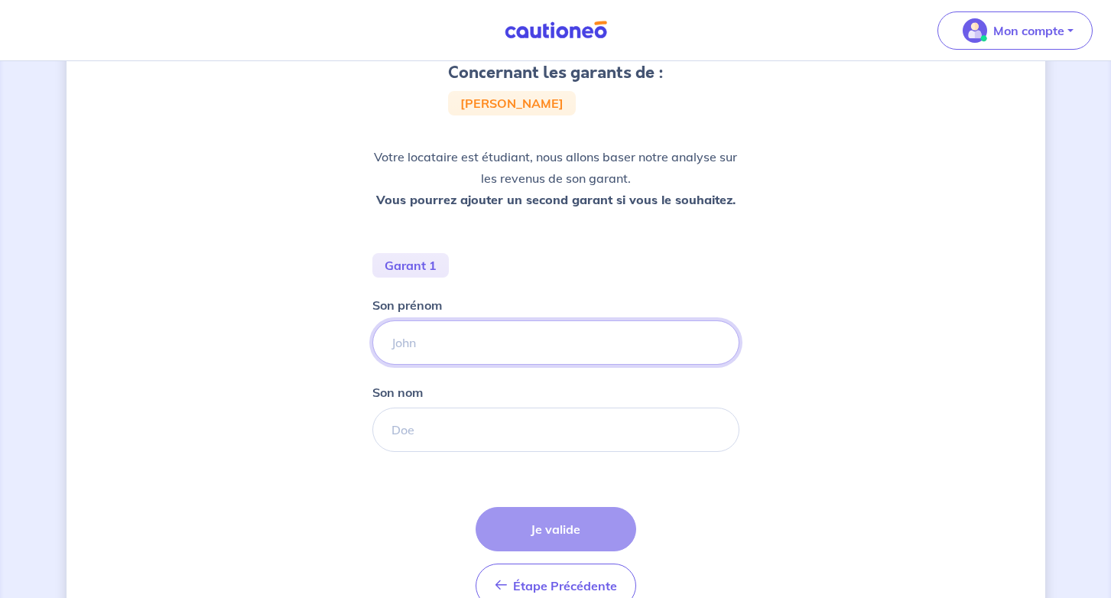
click at [563, 348] on input "Son prénom" at bounding box center [555, 342] width 367 height 44
type input "[PERSON_NAME]"
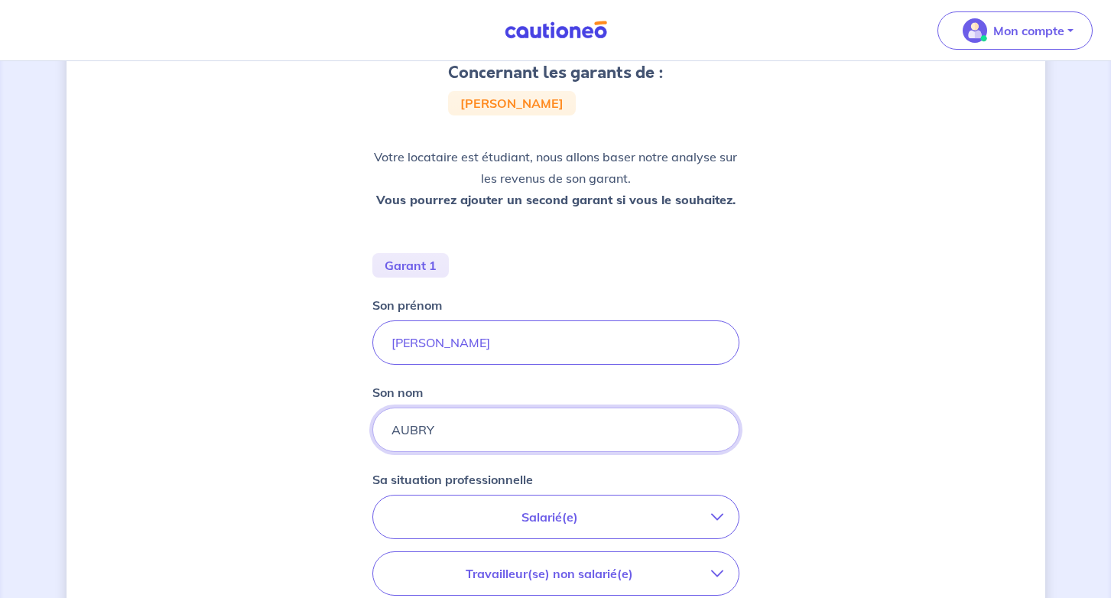
type input "AUBRY"
click at [859, 375] on div "Concernant les garants de : [PERSON_NAME] Votre locataire est étudiant, nous al…" at bounding box center [555, 402] width 978 height 946
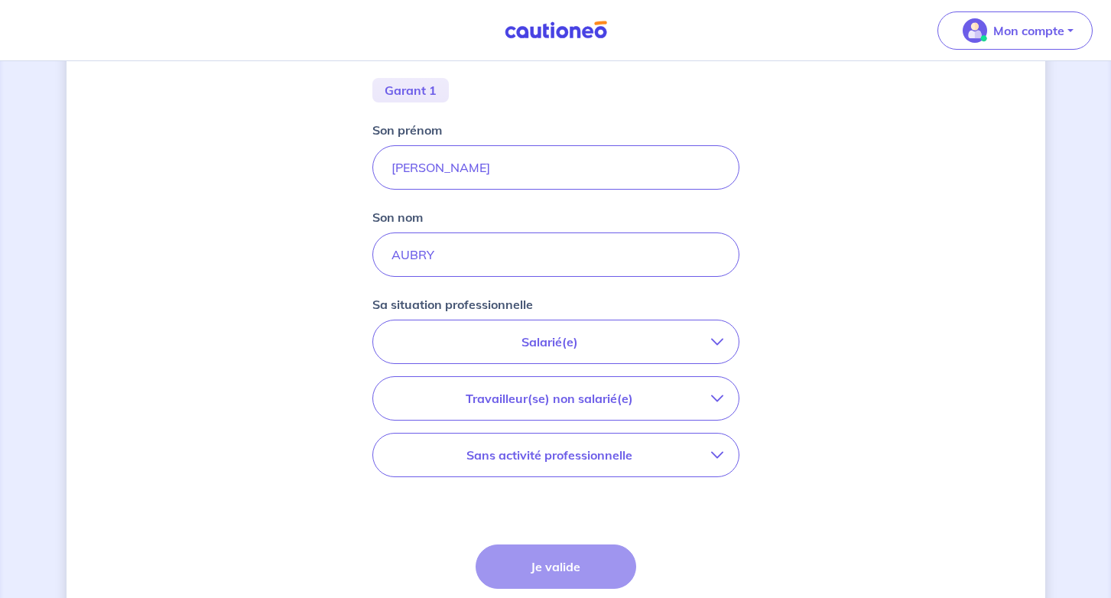
scroll to position [345, 0]
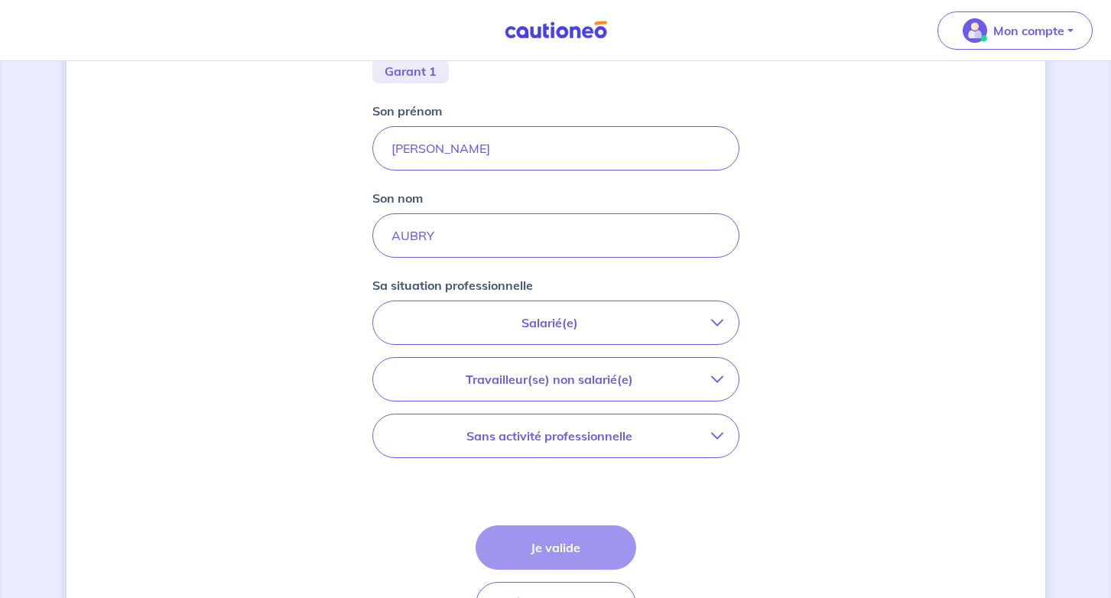
click at [715, 324] on icon "button" at bounding box center [717, 322] width 12 height 12
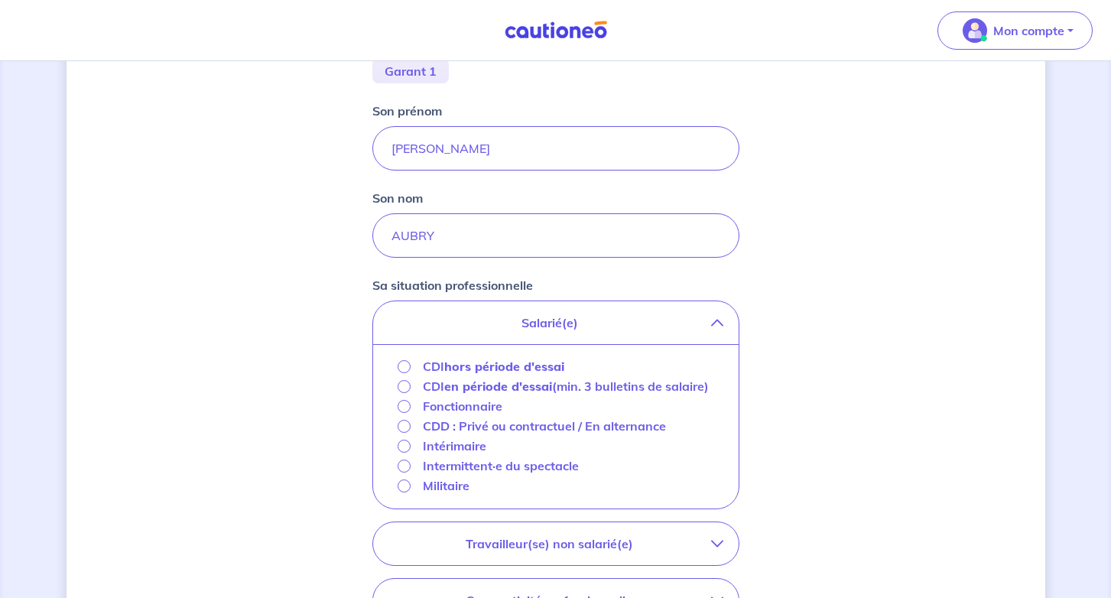
click at [477, 415] on p "Fonctionnaire" at bounding box center [462, 406] width 79 height 18
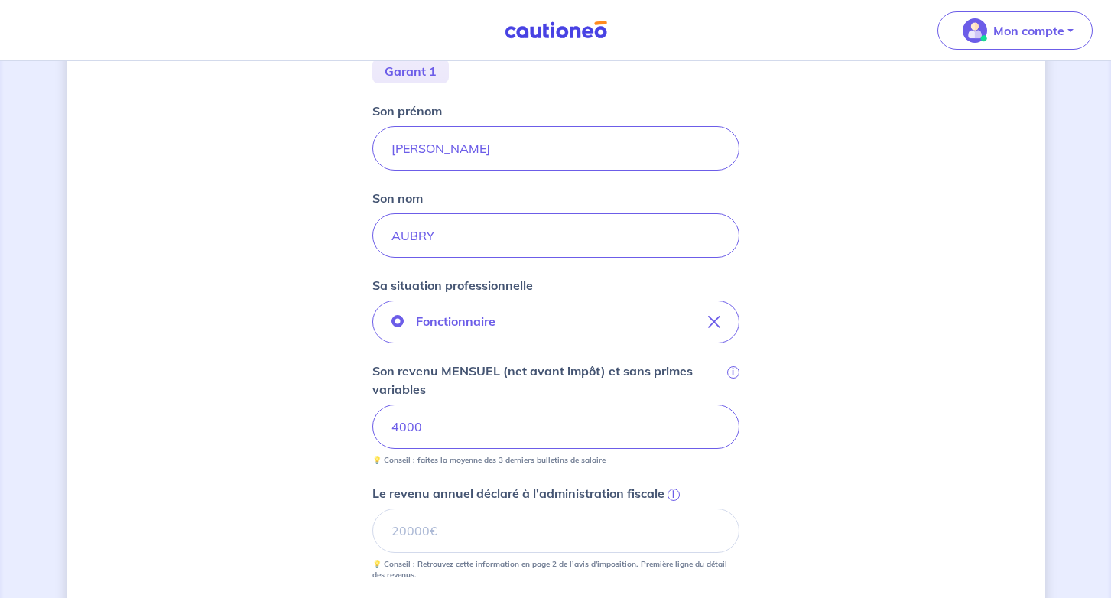
click at [798, 410] on div "Concernant les garants de : [PERSON_NAME] Votre locataire est étudiant, nous al…" at bounding box center [555, 349] width 978 height 1228
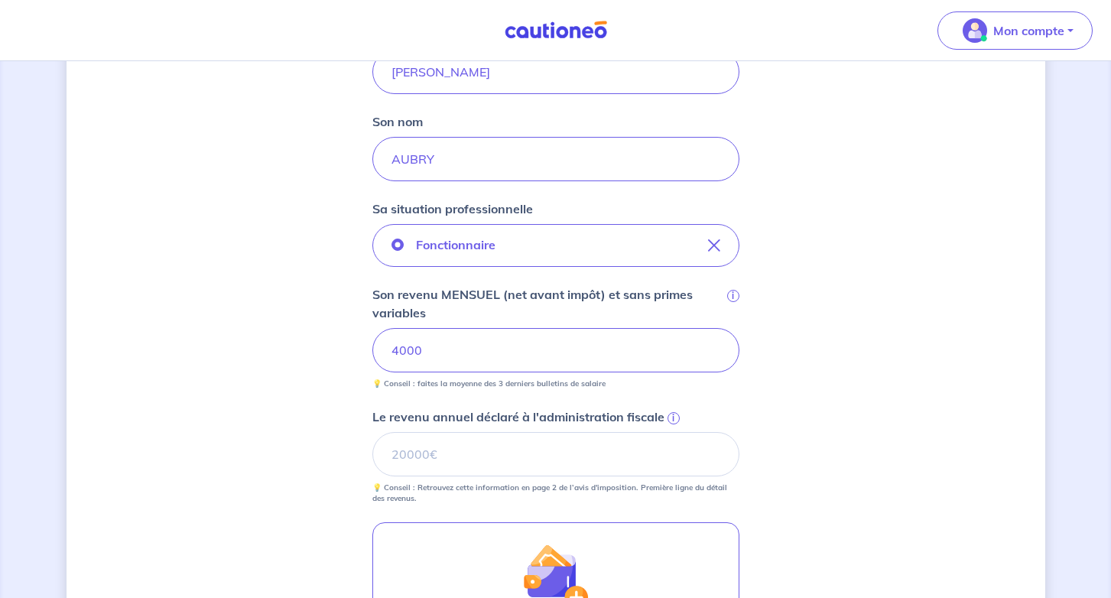
scroll to position [451, 0]
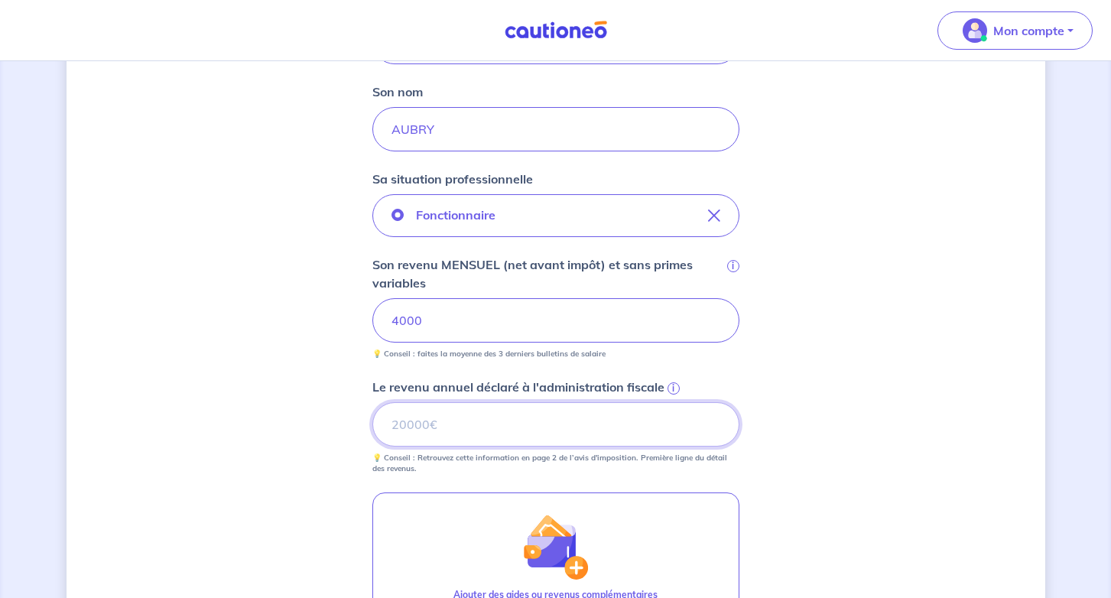
click at [567, 434] on input "Le revenu annuel déclaré à l'administration fiscale i" at bounding box center [555, 424] width 367 height 44
type input "57562"
click at [853, 379] on div "Concernant les garants de : [PERSON_NAME] Votre locataire est étudiant, nous al…" at bounding box center [555, 243] width 978 height 1228
click at [673, 387] on span "i" at bounding box center [673, 388] width 12 height 12
click at [673, 402] on input "57562" at bounding box center [555, 424] width 367 height 44
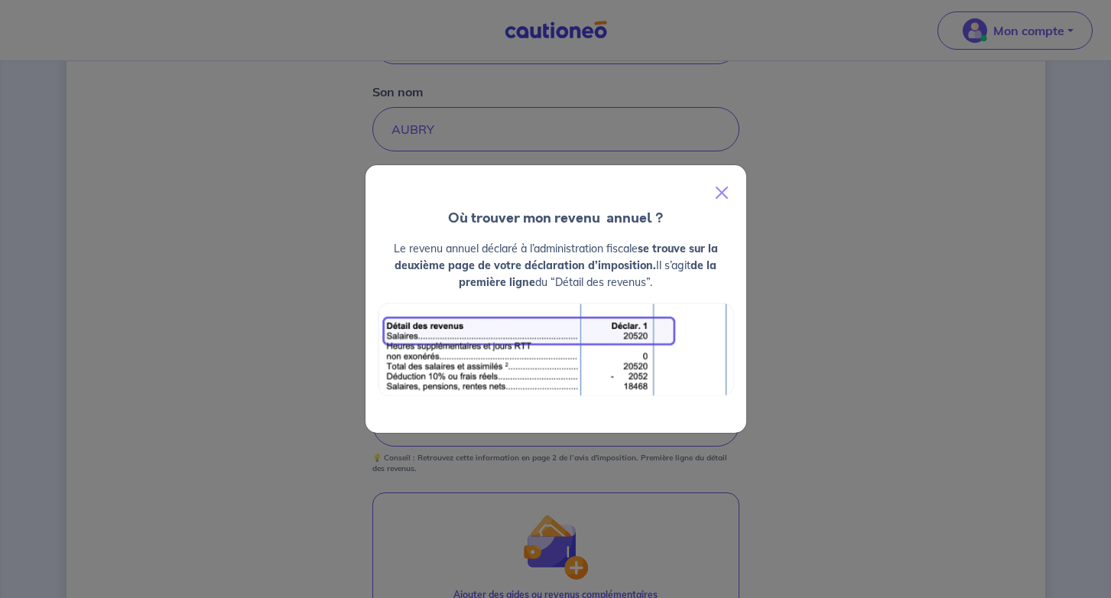
click at [793, 386] on div "Où trouver mon revenu  annuel ? Le revenu annuel déclaré à l’administration fis…" at bounding box center [555, 299] width 1111 height 598
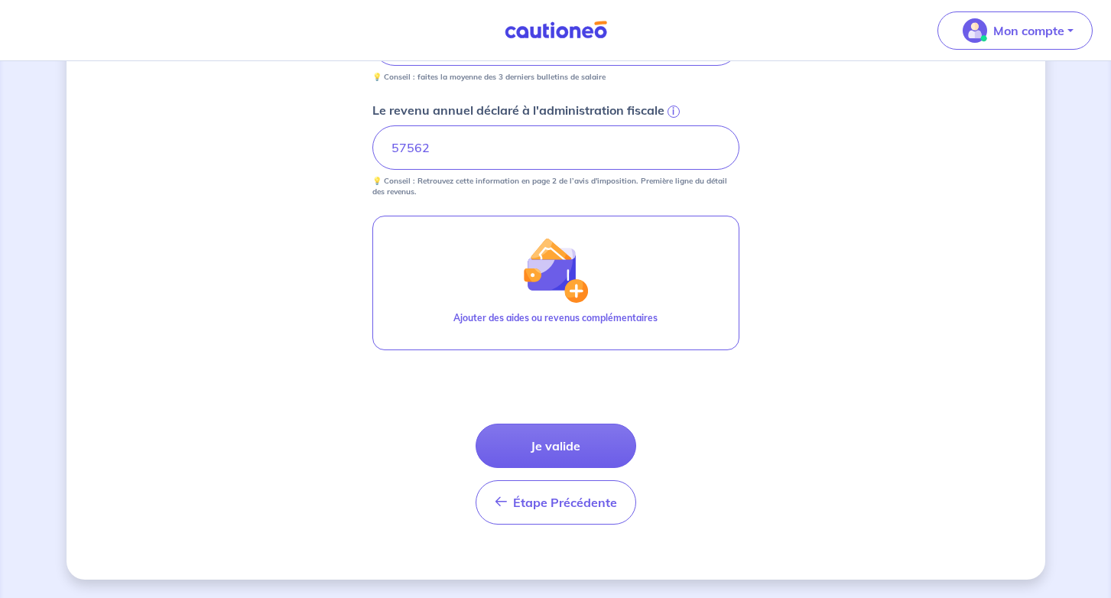
scroll to position [728, 0]
click at [573, 436] on button "Je valide" at bounding box center [555, 445] width 161 height 44
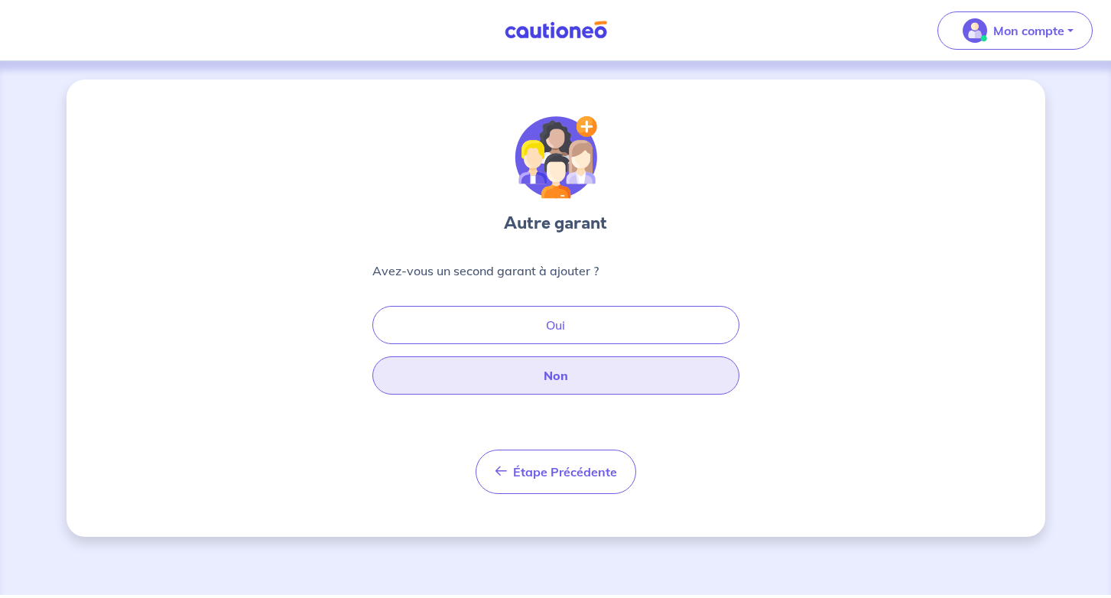
click at [573, 390] on button "Non" at bounding box center [555, 375] width 367 height 38
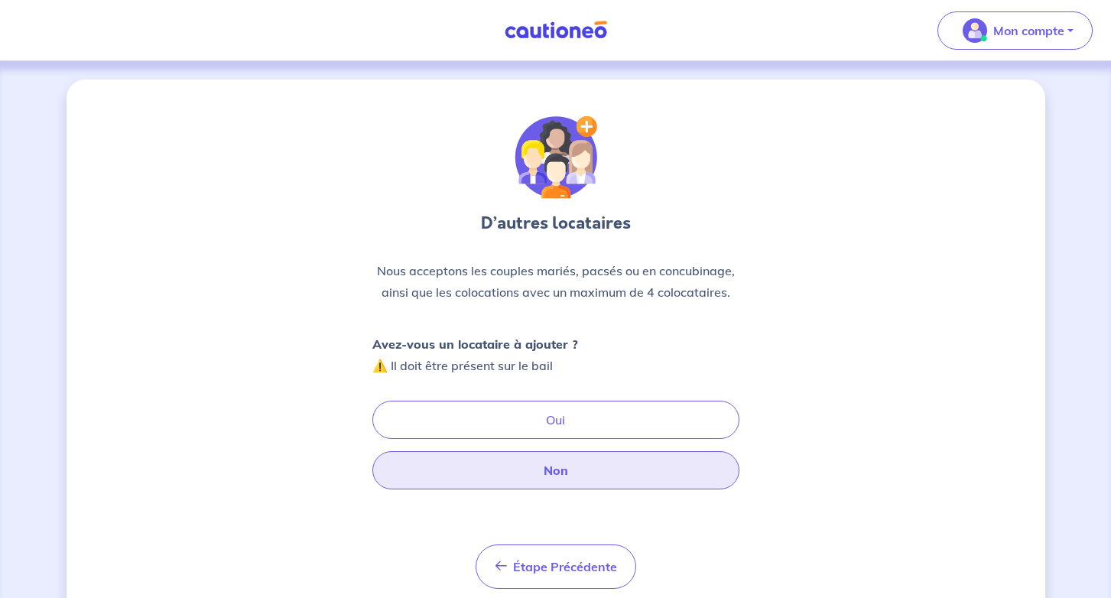
click at [567, 467] on button "Non" at bounding box center [555, 470] width 367 height 38
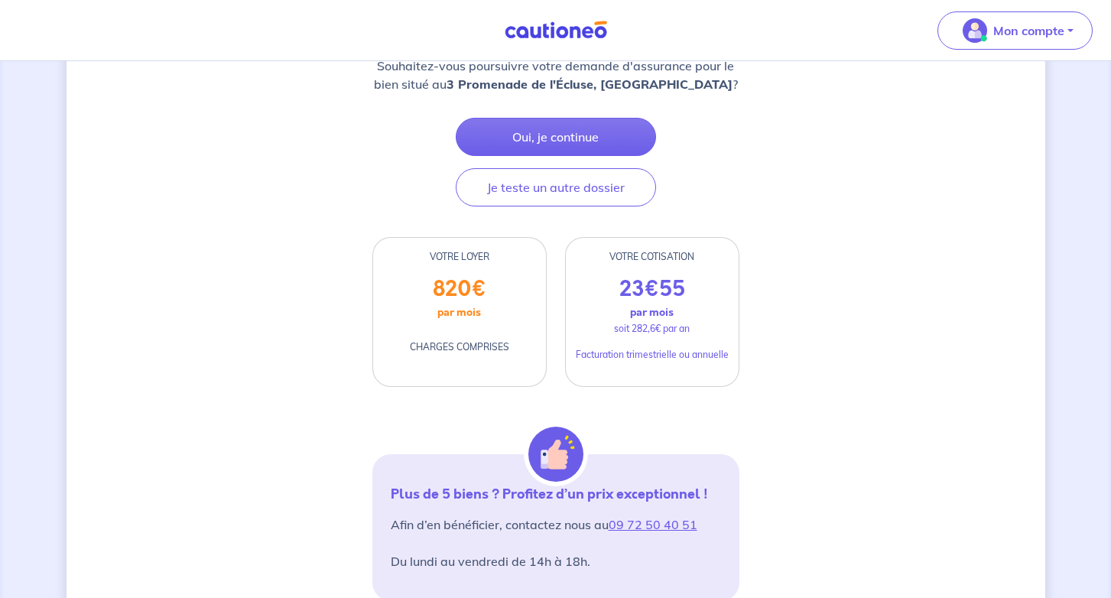
scroll to position [245, 0]
click at [552, 134] on button "Oui, je continue" at bounding box center [556, 137] width 200 height 38
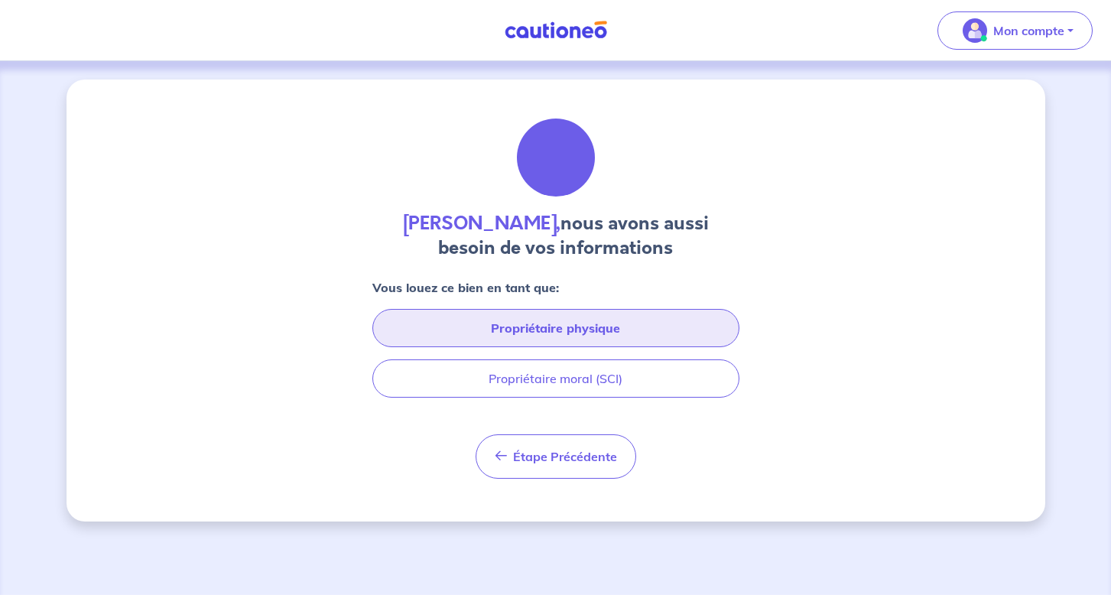
click at [558, 332] on button "Propriétaire physique" at bounding box center [555, 328] width 367 height 38
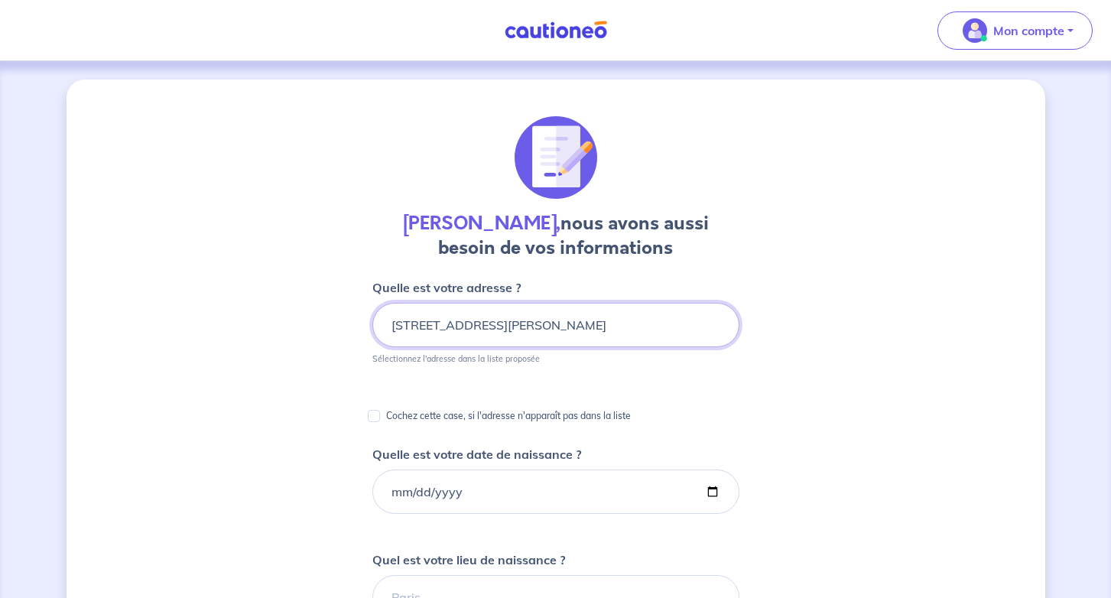
click at [602, 316] on input "[STREET_ADDRESS][PERSON_NAME]" at bounding box center [555, 325] width 367 height 44
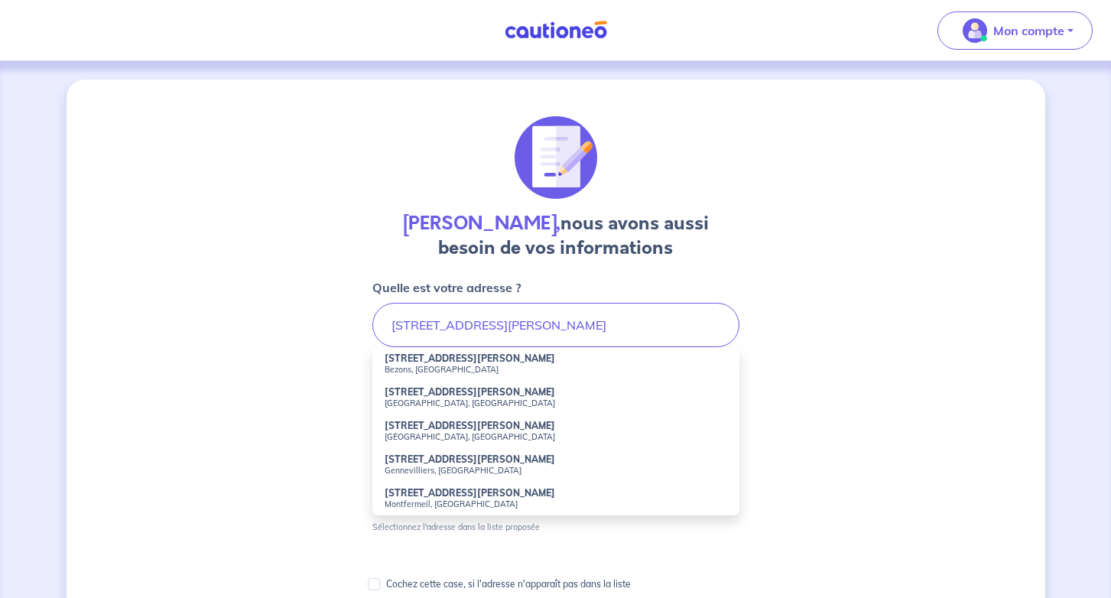
click at [491, 400] on small "[GEOGRAPHIC_DATA], [GEOGRAPHIC_DATA]" at bounding box center [555, 402] width 342 height 11
type input "[STREET_ADDRESS][PERSON_NAME]"
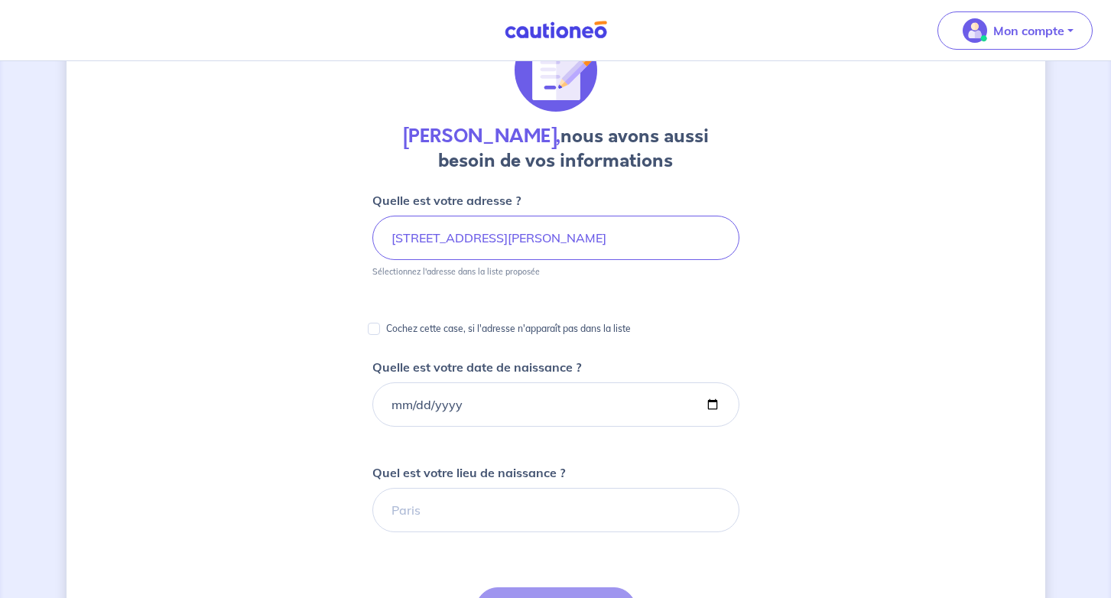
scroll to position [89, 0]
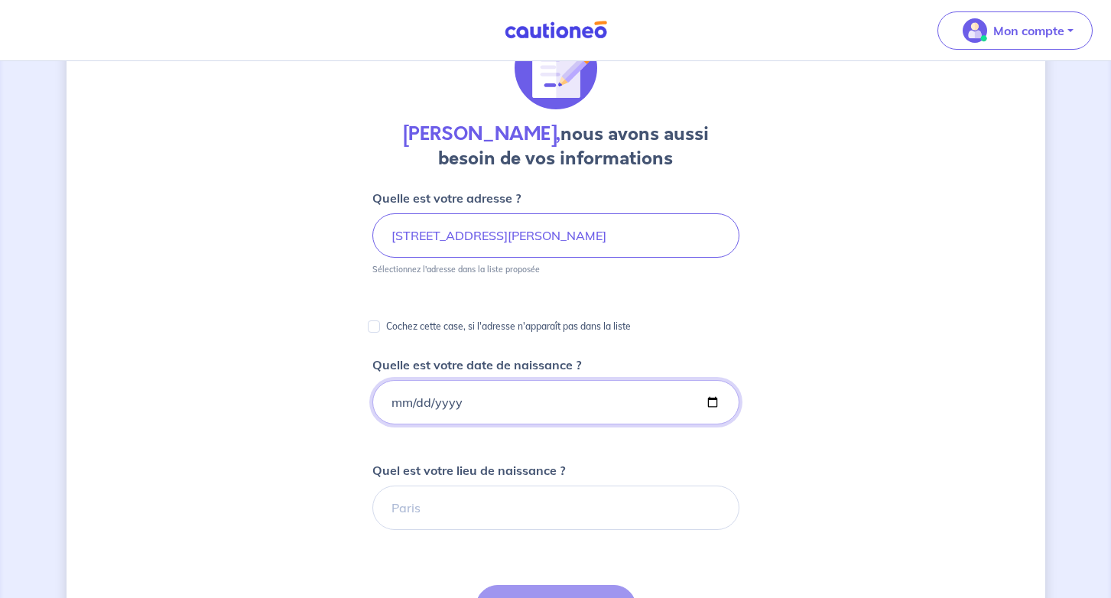
click at [391, 397] on input "Quelle est votre date de naissance ?" at bounding box center [555, 402] width 367 height 44
click at [415, 400] on input "Quelle est votre date de naissance ?" at bounding box center [555, 402] width 367 height 44
click at [420, 407] on input "Quelle est votre date de naissance ?" at bounding box center [555, 402] width 367 height 44
click at [440, 405] on input "Quelle est votre date de naissance ?" at bounding box center [555, 402] width 367 height 44
type input "[DATE]"
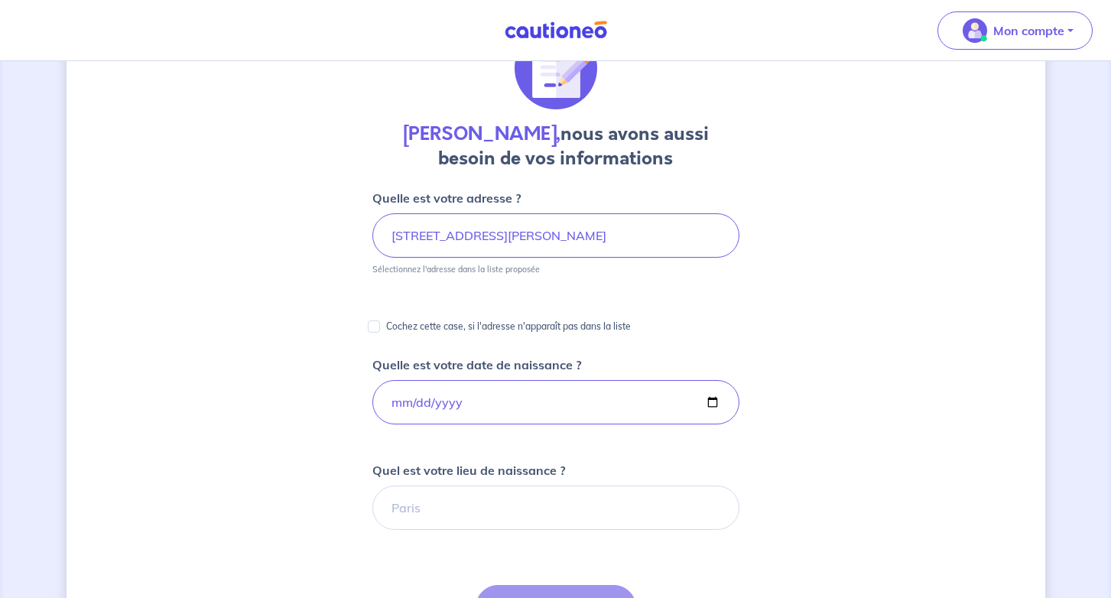
click at [313, 391] on div "[PERSON_NAME], nous avons aussi besoin de vos informations Quelle est votre adr…" at bounding box center [555, 484] width 978 height 989
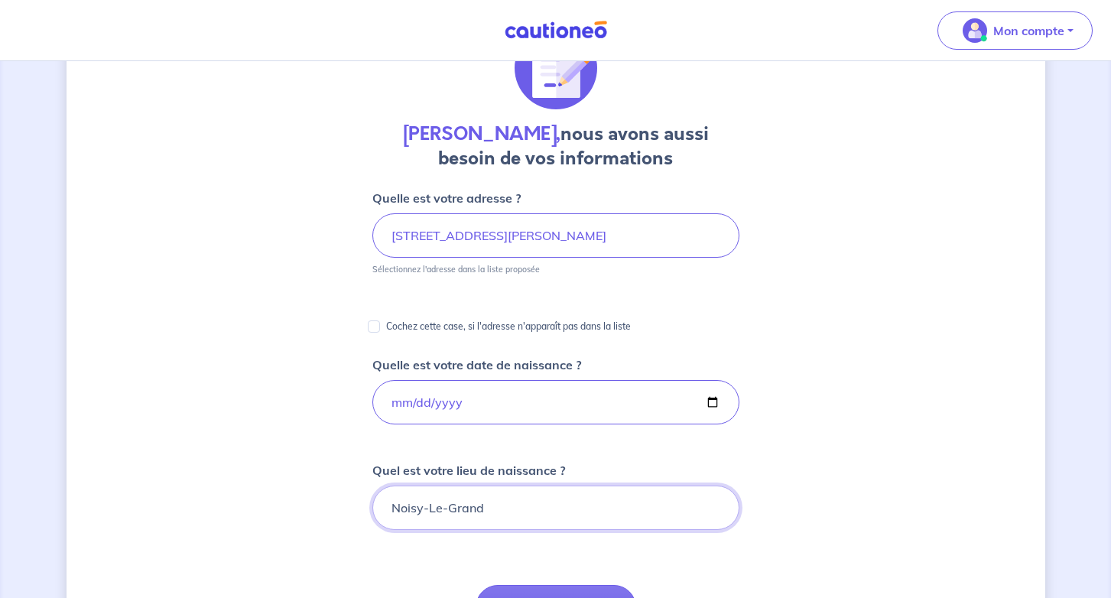
type input "Noisy-Le-Grand"
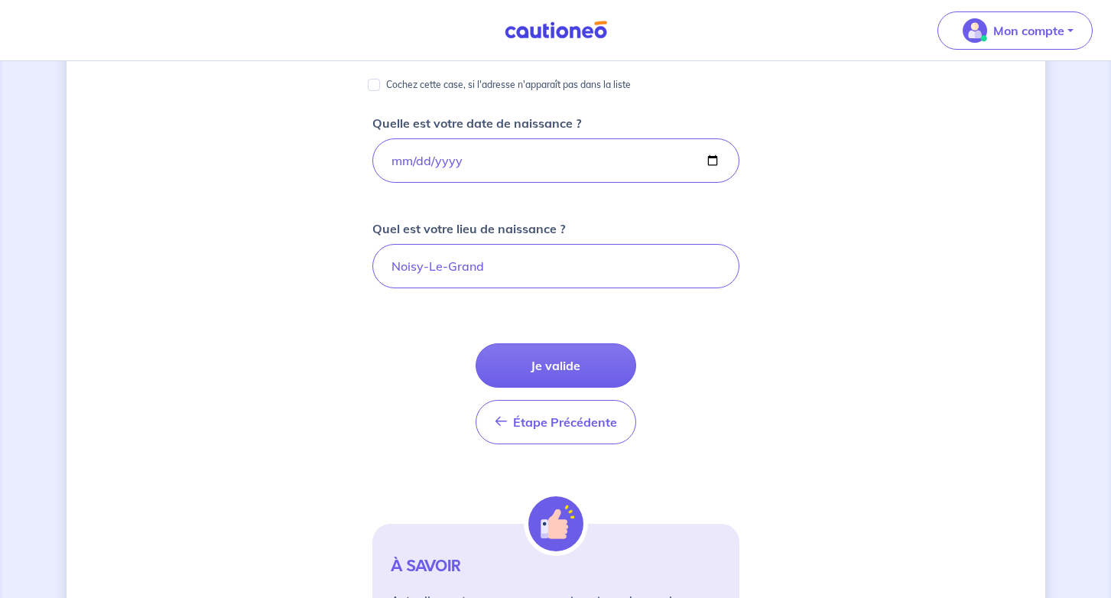
scroll to position [345, 0]
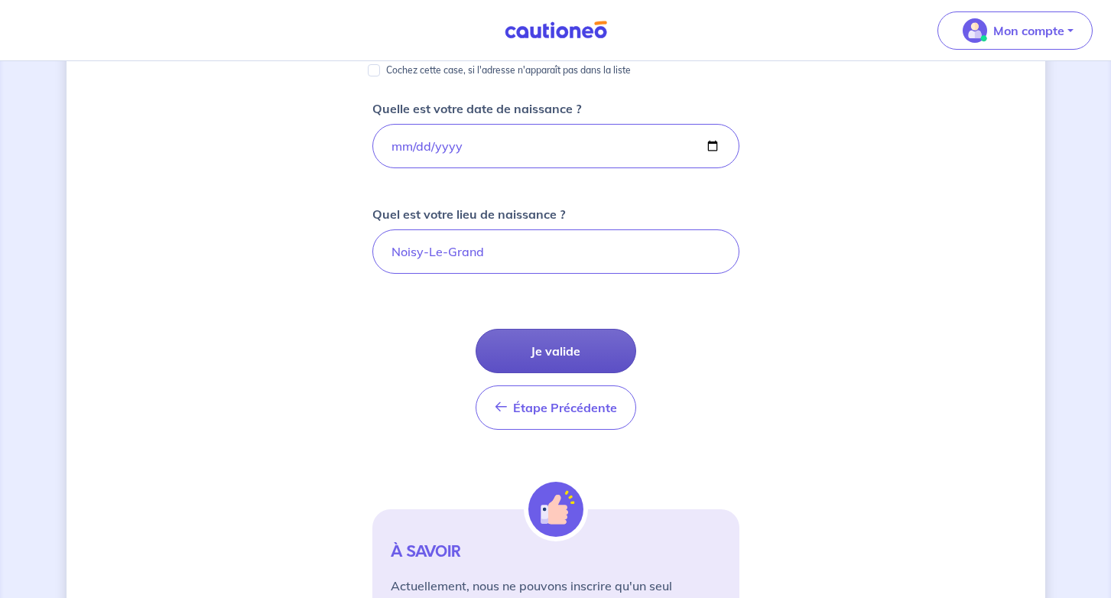
click at [560, 363] on button "Je valide" at bounding box center [555, 351] width 161 height 44
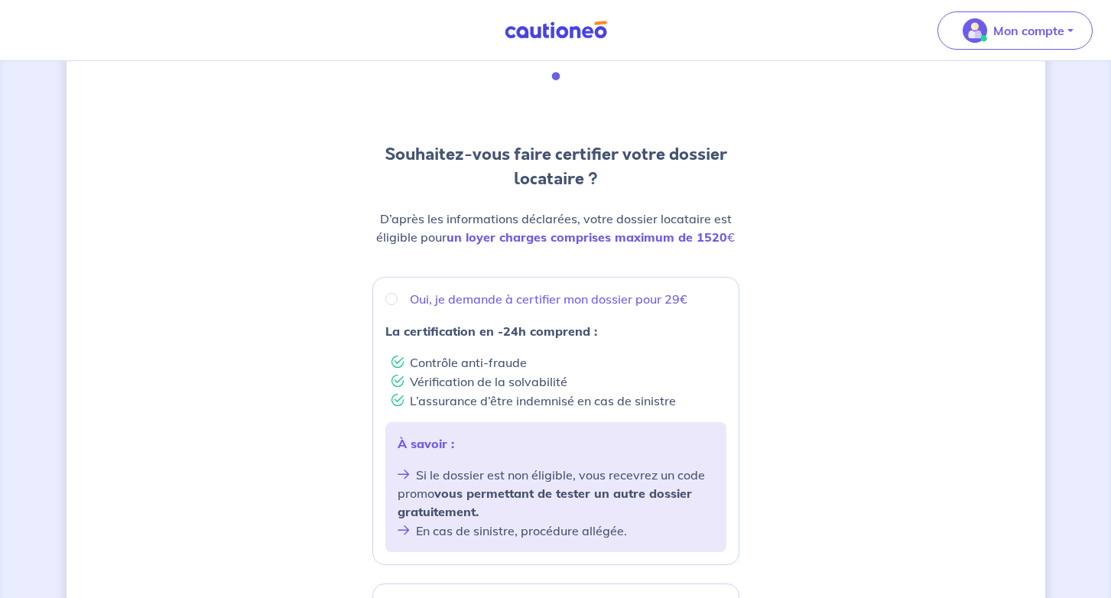
scroll to position [89, 0]
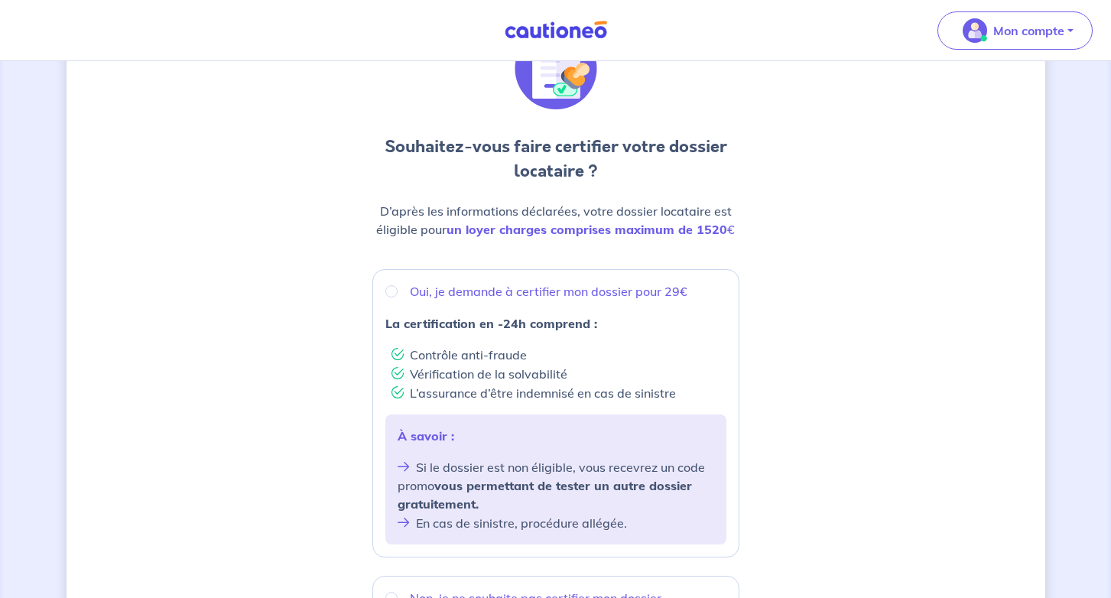
click at [517, 284] on p "Oui, je demande à certifier mon dossier pour 29€" at bounding box center [548, 291] width 277 height 18
click at [397, 285] on input "Oui, je demande à certifier mon dossier pour 29€" at bounding box center [391, 291] width 12 height 12
radio input "true"
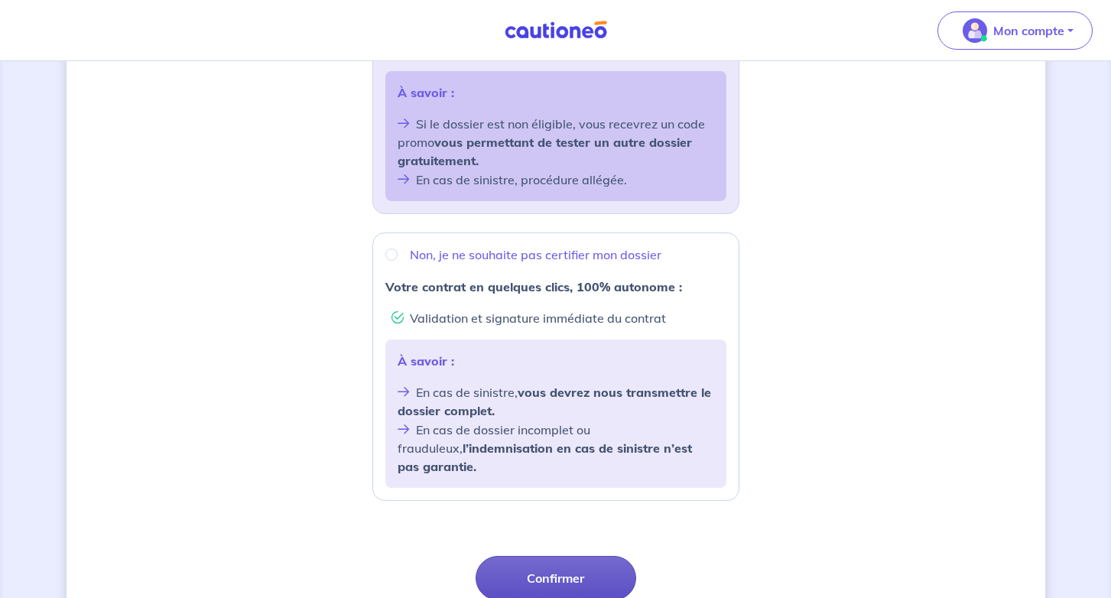
scroll to position [511, 0]
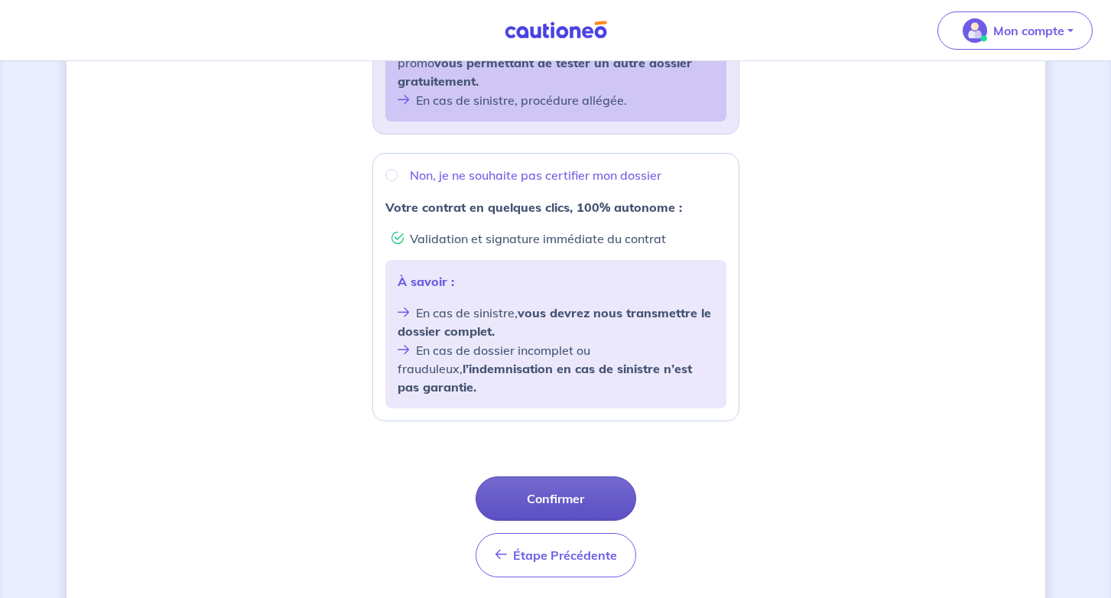
click at [563, 476] on button "Confirmer" at bounding box center [555, 498] width 161 height 44
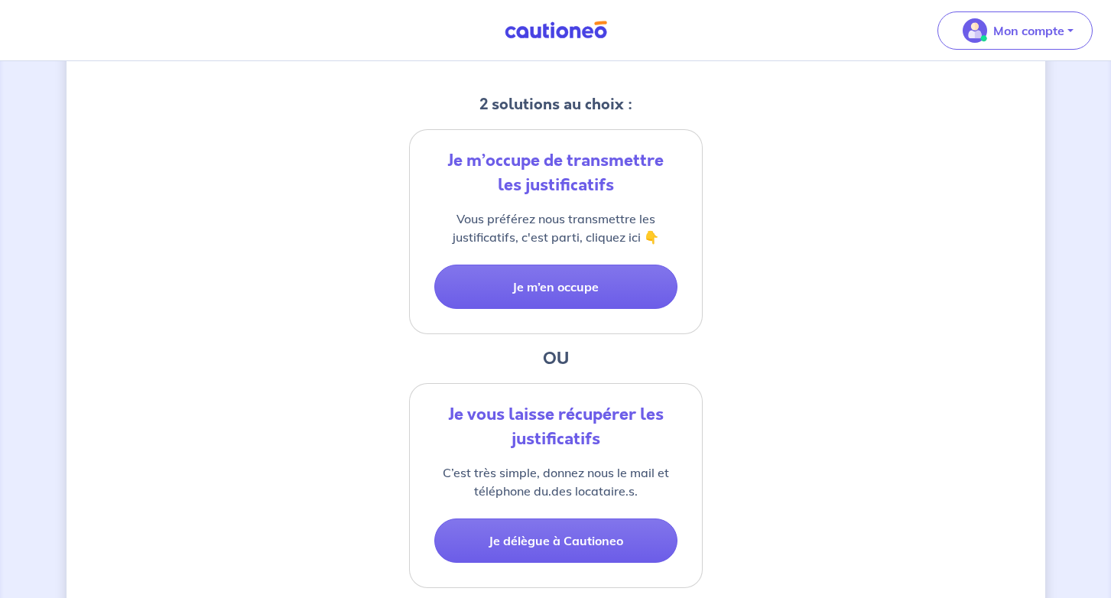
scroll to position [300, 0]
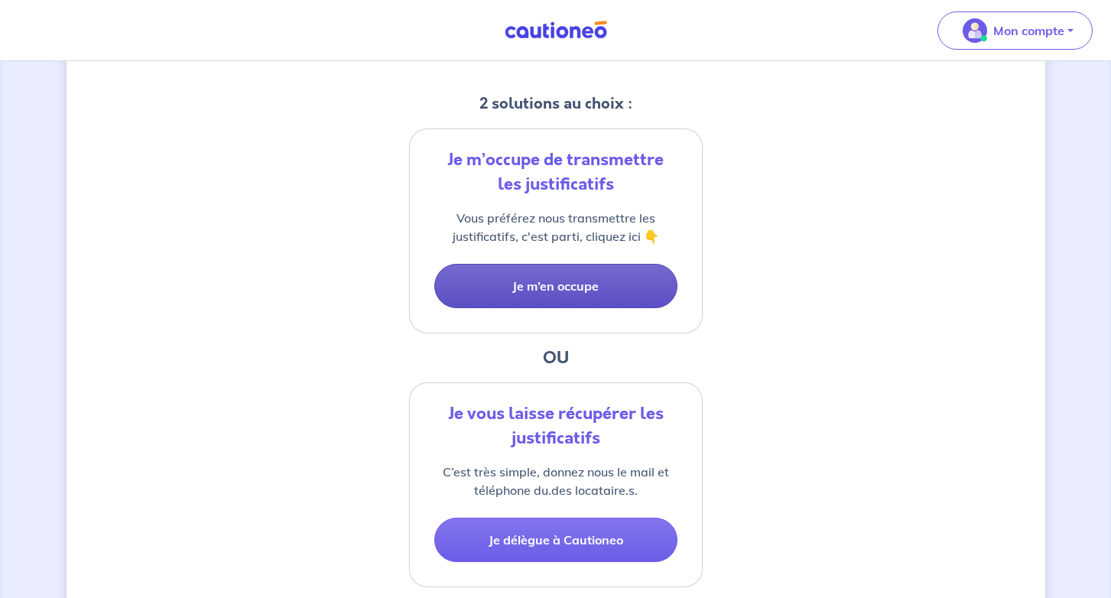
click at [572, 298] on button "Je m’en occupe" at bounding box center [555, 286] width 243 height 44
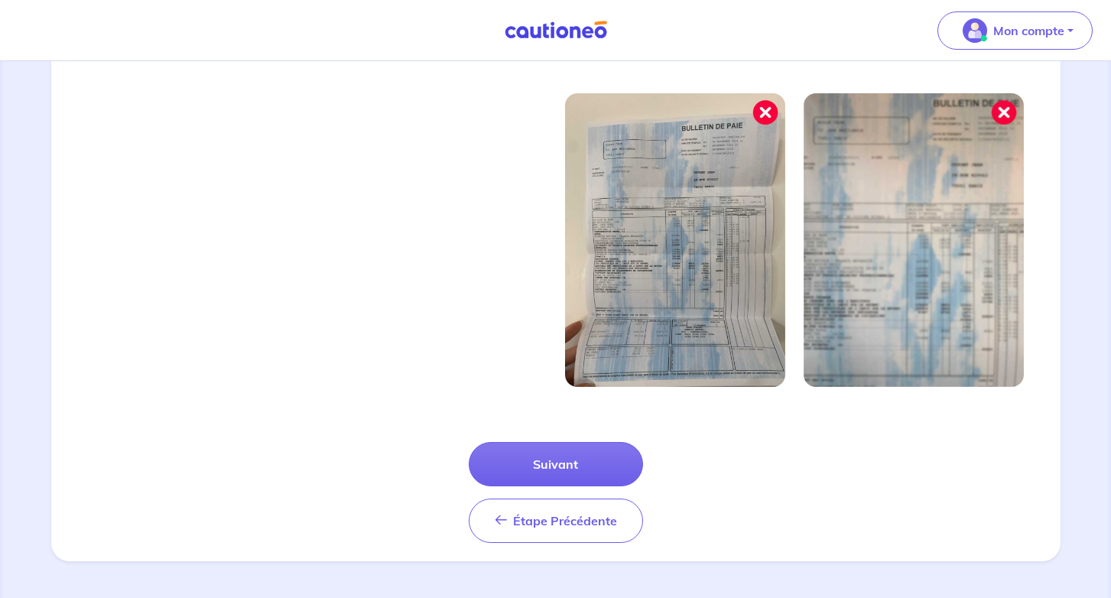
scroll to position [497, 0]
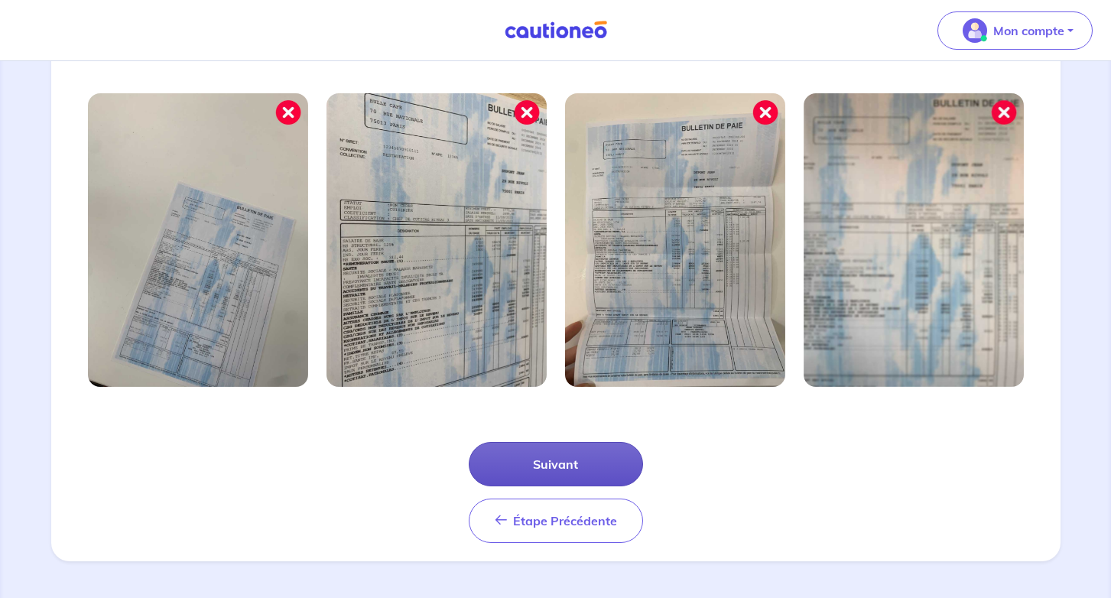
click at [572, 451] on button "Suivant" at bounding box center [556, 464] width 174 height 44
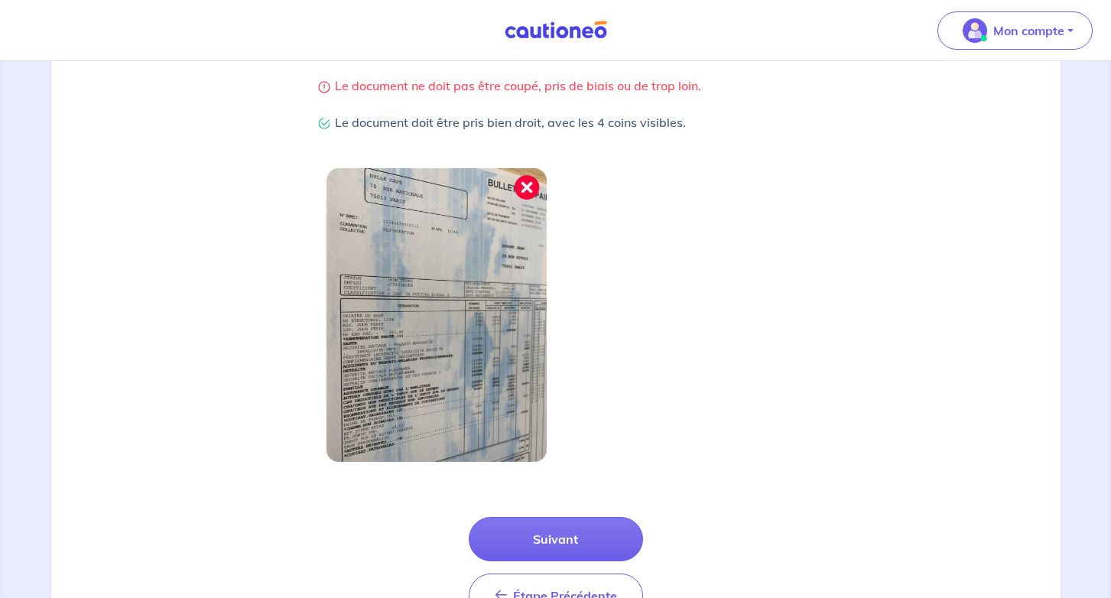
scroll to position [423, 0]
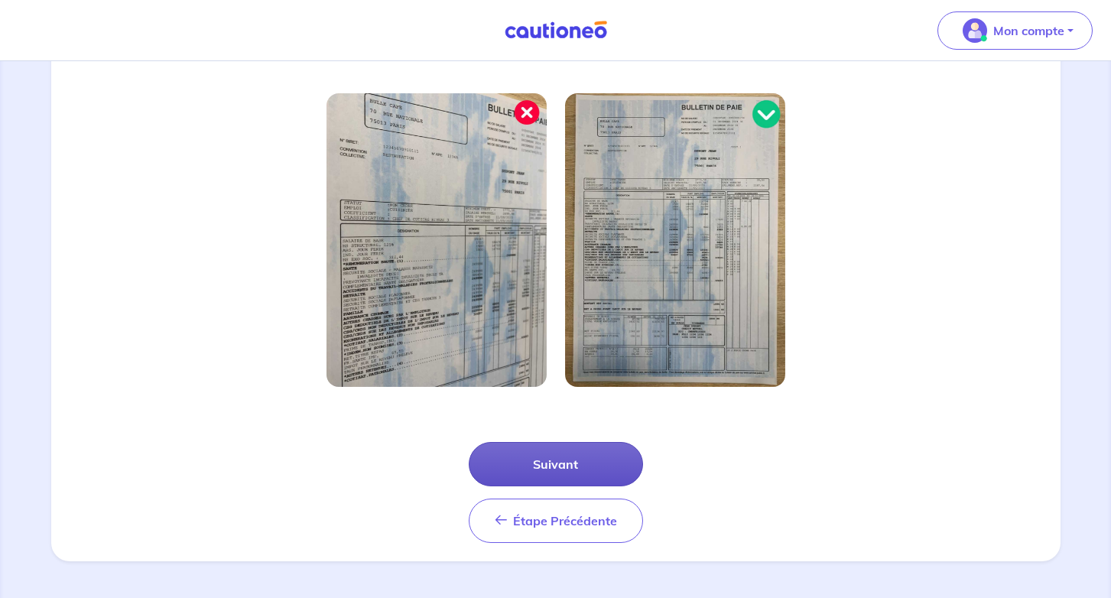
click at [568, 478] on button "Suivant" at bounding box center [556, 464] width 174 height 44
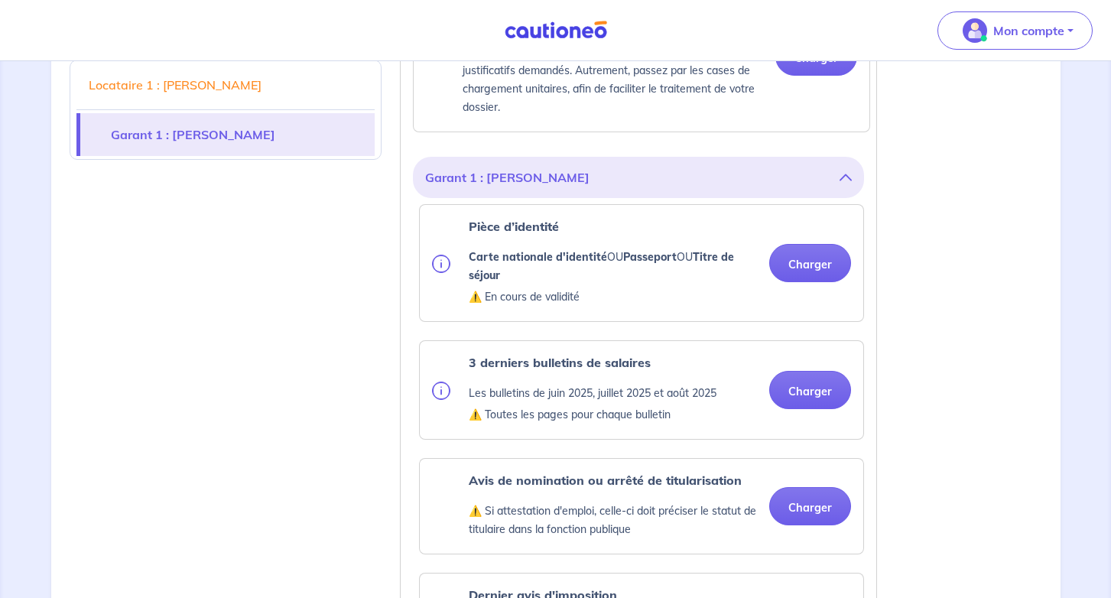
scroll to position [962, 0]
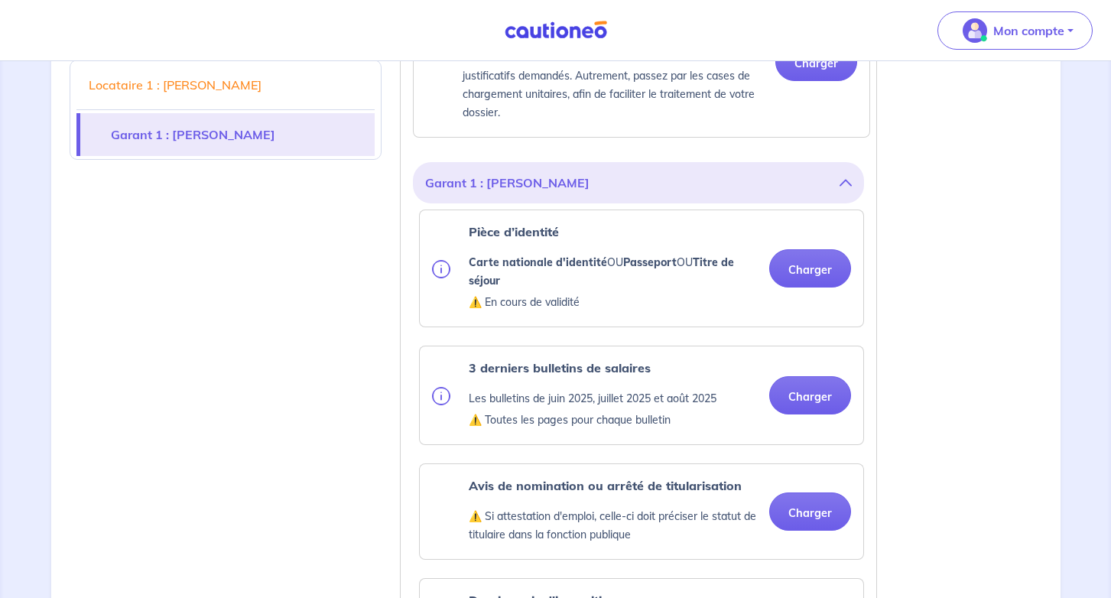
click at [821, 197] on button "Garant 1 : [PERSON_NAME]" at bounding box center [638, 182] width 427 height 29
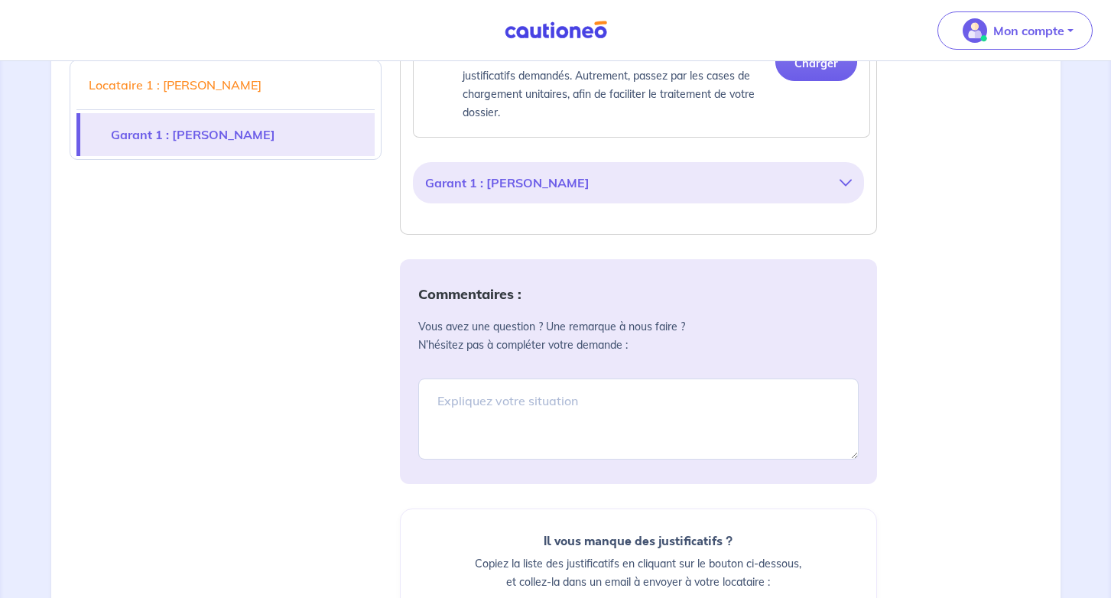
click at [821, 197] on button "Garant 1 : [PERSON_NAME]" at bounding box center [638, 182] width 427 height 29
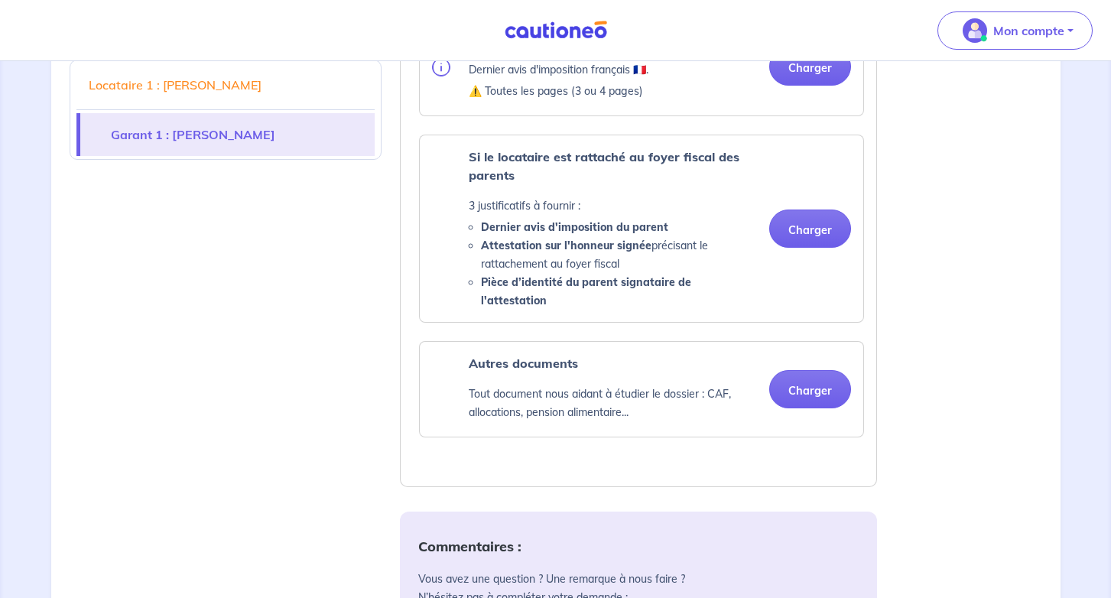
scroll to position [1523, 0]
drag, startPoint x: 475, startPoint y: 261, endPoint x: 656, endPoint y: 277, distance: 181.1
click at [657, 277] on ul "Dernier avis d'imposition du parent Attestation sur l'honneur signée précisant …" at bounding box center [613, 265] width 288 height 92
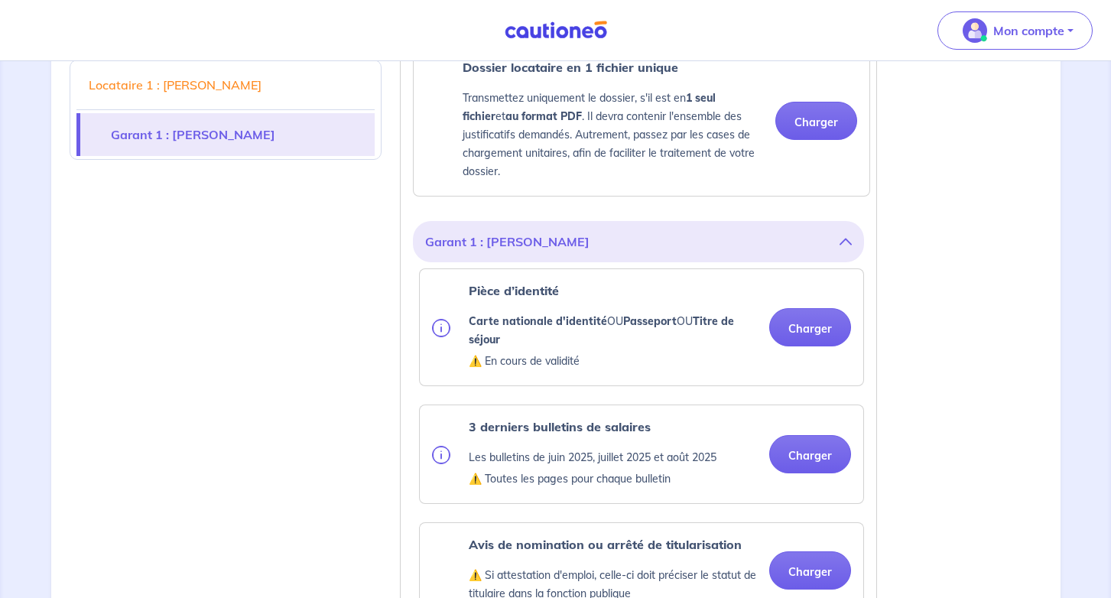
scroll to position [899, 0]
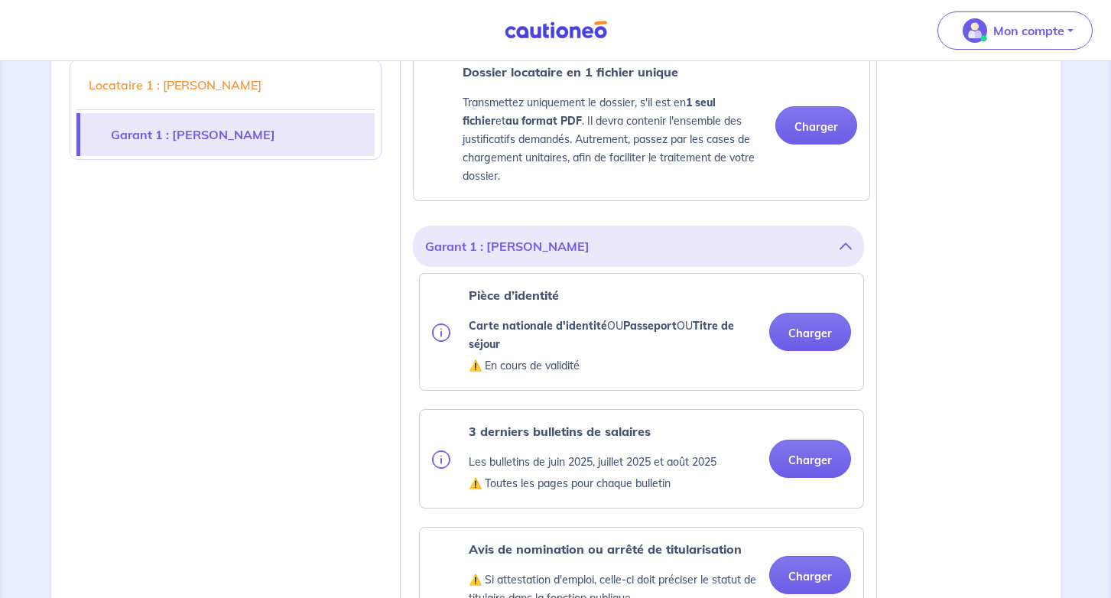
click at [843, 255] on button "Garant 1 : [PERSON_NAME]" at bounding box center [638, 246] width 427 height 29
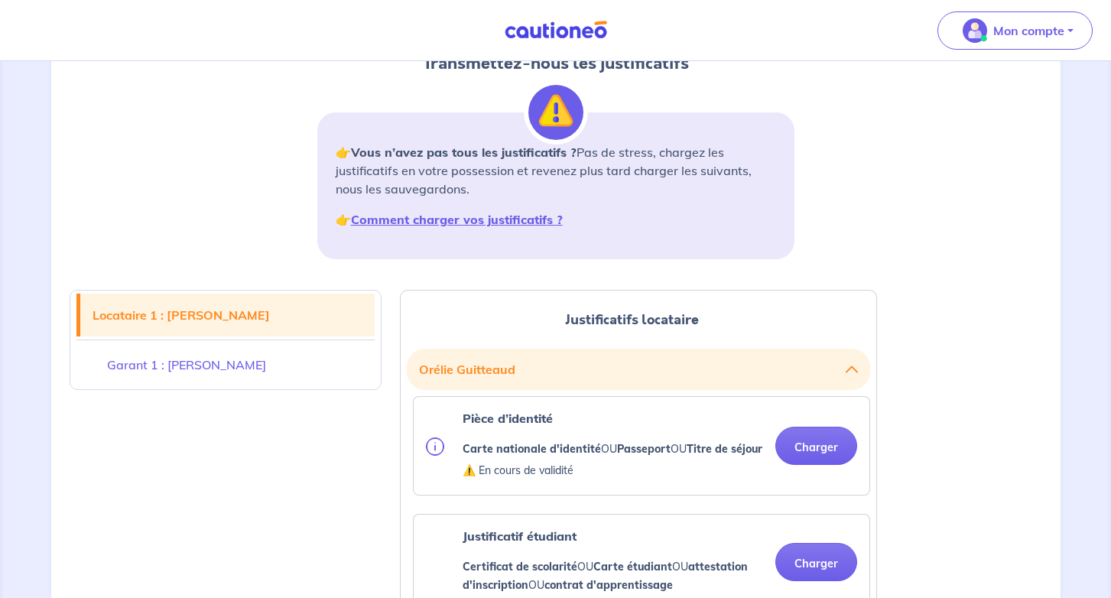
scroll to position [168, 0]
click at [229, 361] on link "Garant 1 : [PERSON_NAME]" at bounding box center [225, 365] width 298 height 43
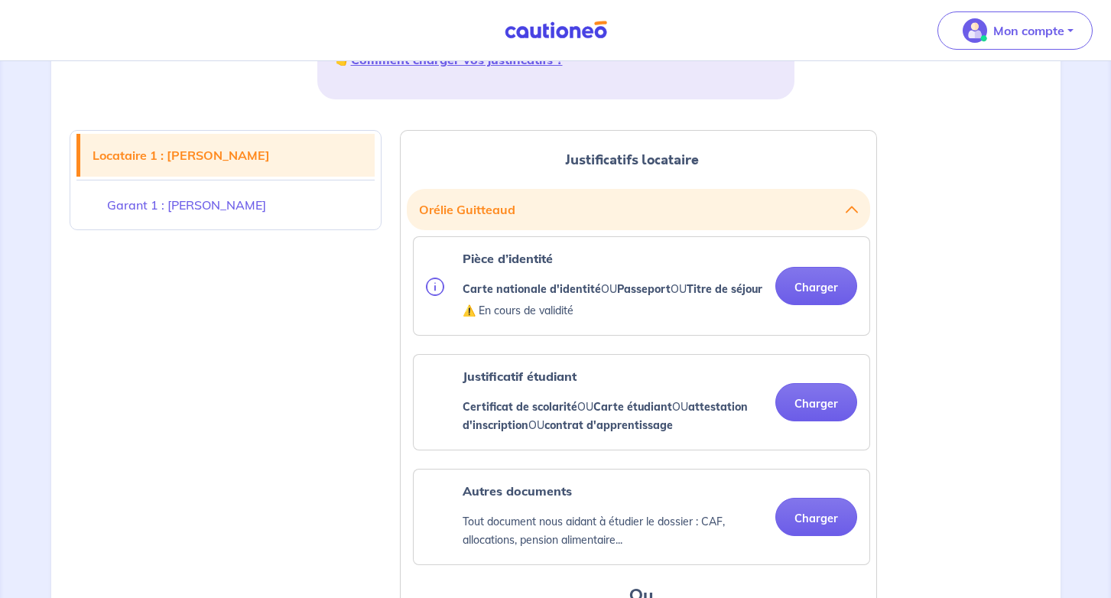
scroll to position [288, 0]
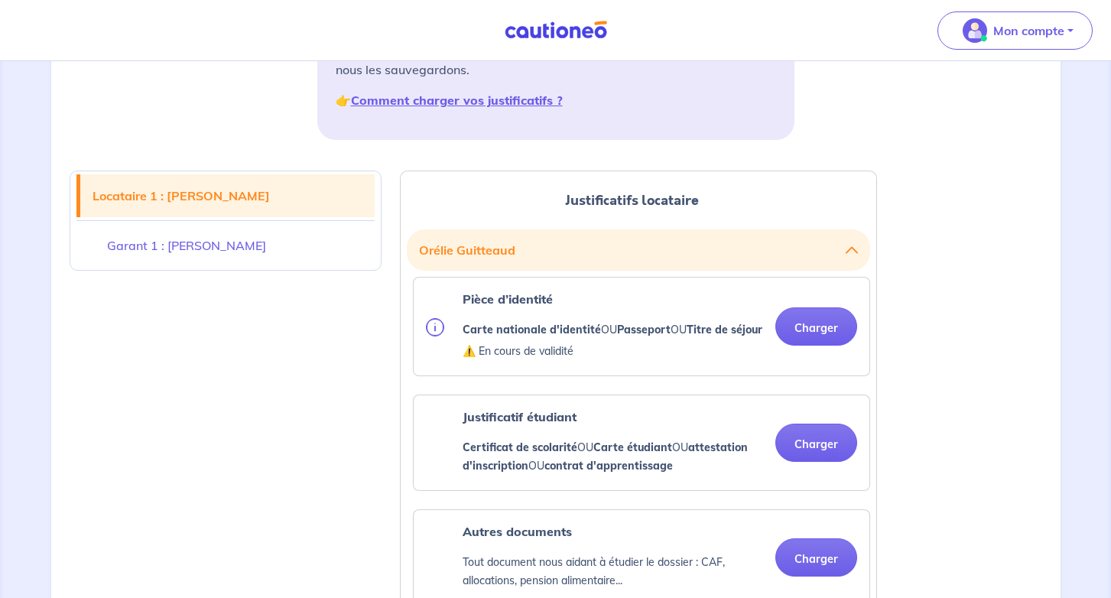
click at [509, 253] on button "[PERSON_NAME]" at bounding box center [638, 249] width 439 height 29
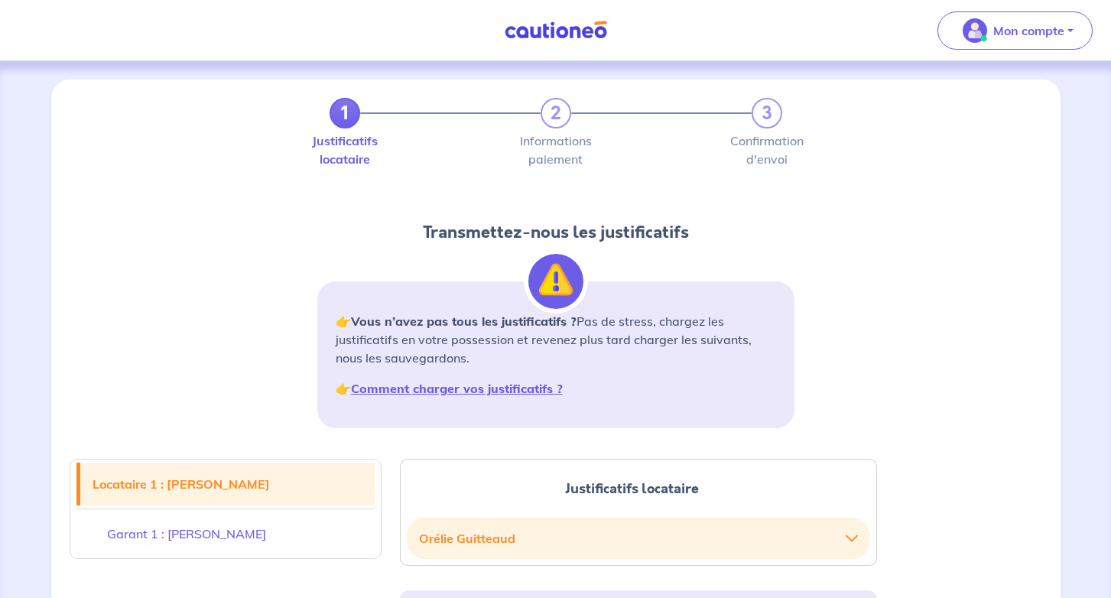
scroll to position [0, 0]
click at [201, 540] on link "Garant 1 : [PERSON_NAME]" at bounding box center [225, 533] width 298 height 43
click at [217, 515] on link "Garant 1 : [PERSON_NAME]" at bounding box center [225, 533] width 298 height 43
click at [213, 493] on link "Locataire 1 : [PERSON_NAME]" at bounding box center [227, 483] width 294 height 43
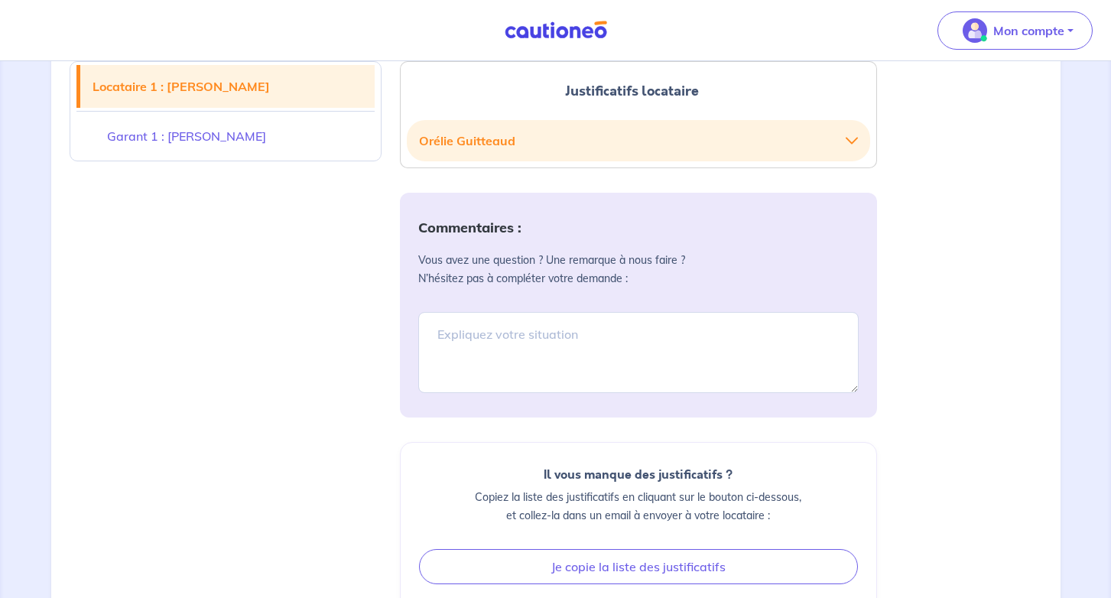
scroll to position [398, 0]
click at [537, 147] on button "[PERSON_NAME]" at bounding box center [638, 139] width 439 height 29
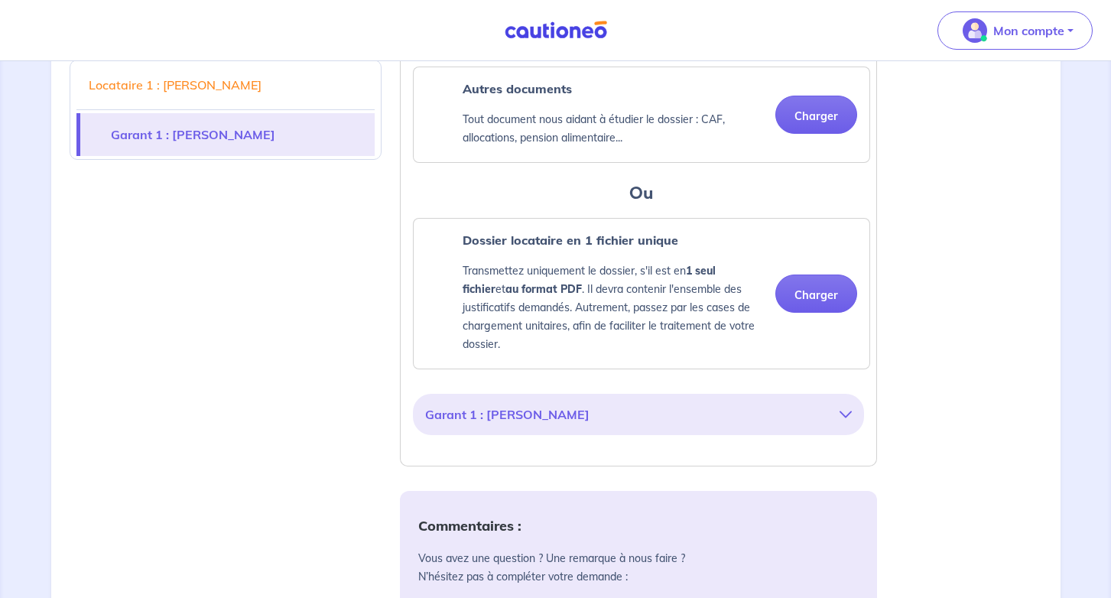
scroll to position [735, 0]
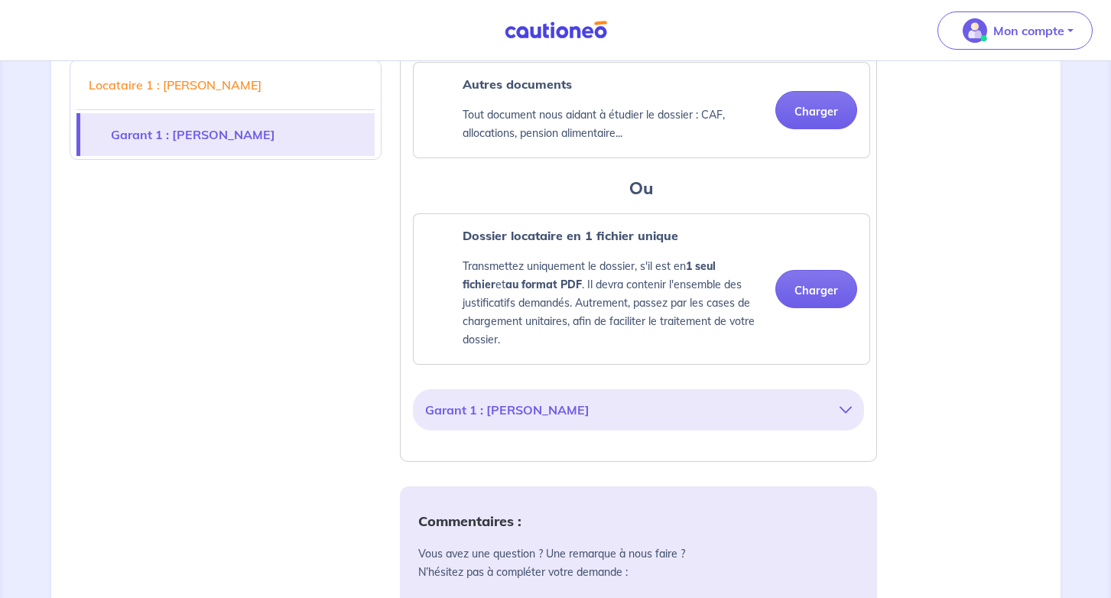
click at [583, 436] on div "Garant 1 : [PERSON_NAME] Pièce d’identité Carte nationale d'identité OU Passepo…" at bounding box center [638, 410] width 463 height 54
click at [583, 424] on button "Garant 1 : [PERSON_NAME]" at bounding box center [638, 409] width 427 height 29
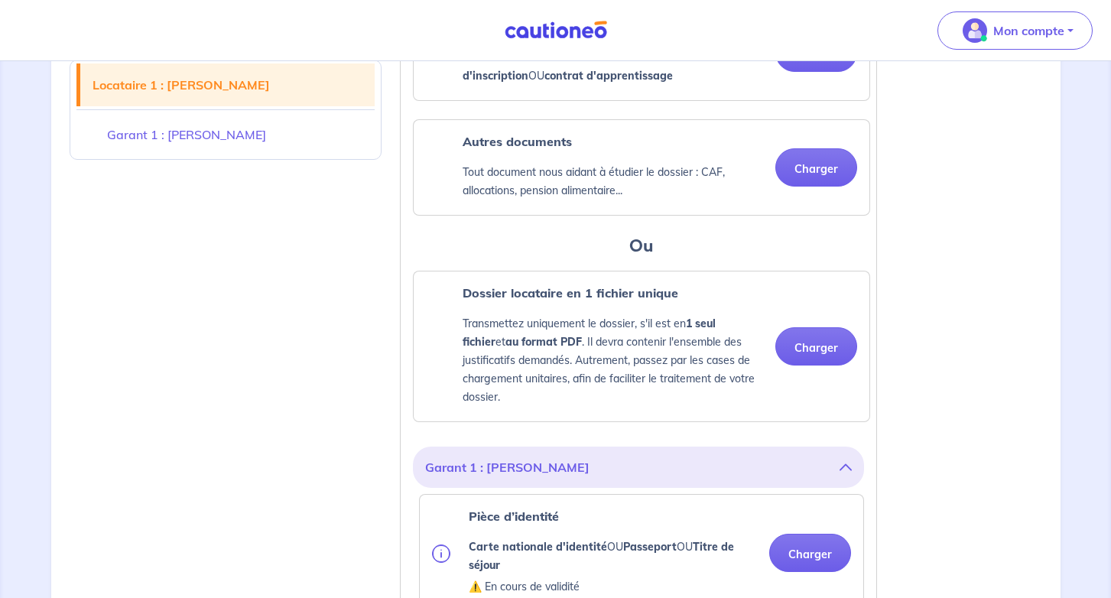
scroll to position [678, 0]
click at [838, 475] on button "Garant 1 : [PERSON_NAME]" at bounding box center [638, 466] width 427 height 29
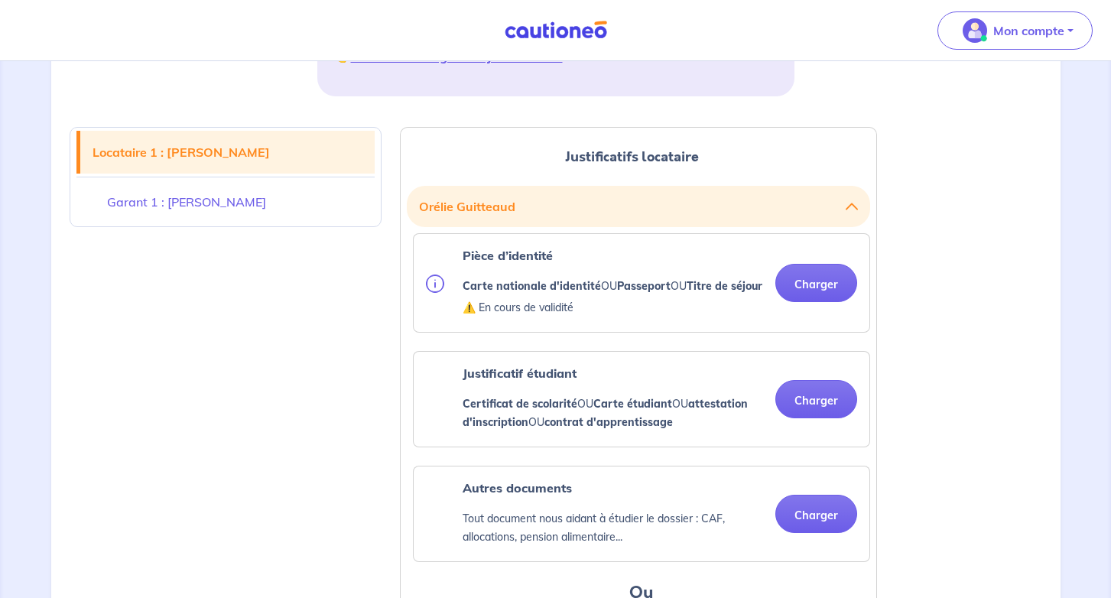
scroll to position [332, 0]
click at [848, 223] on h2 "[PERSON_NAME]" at bounding box center [638, 205] width 463 height 41
click at [849, 210] on icon "button" at bounding box center [851, 205] width 12 height 12
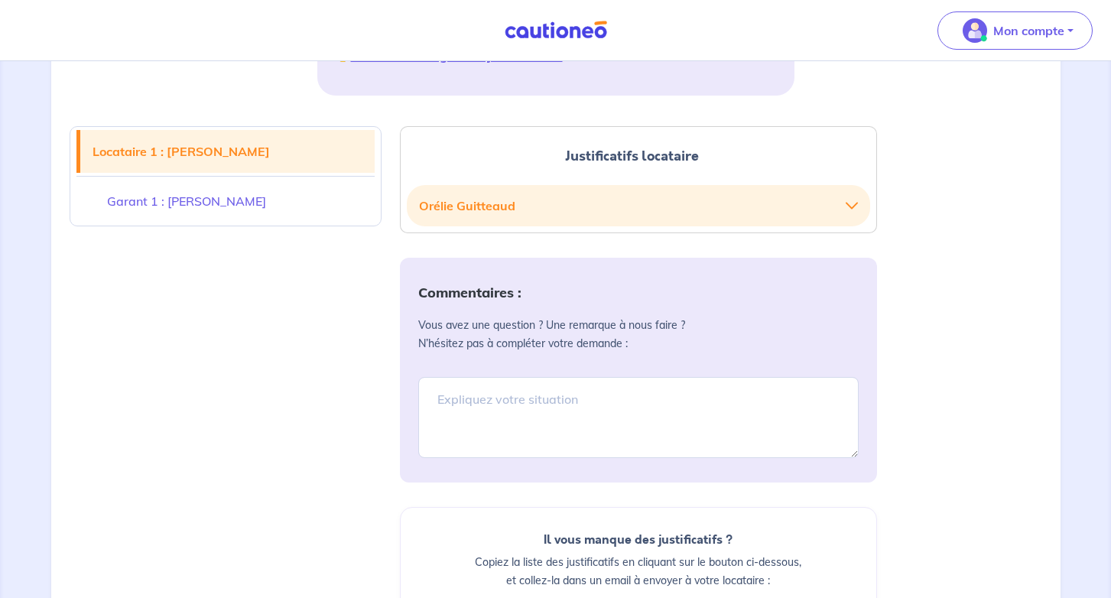
click at [252, 204] on link "Garant 1 : [PERSON_NAME]" at bounding box center [225, 201] width 298 height 43
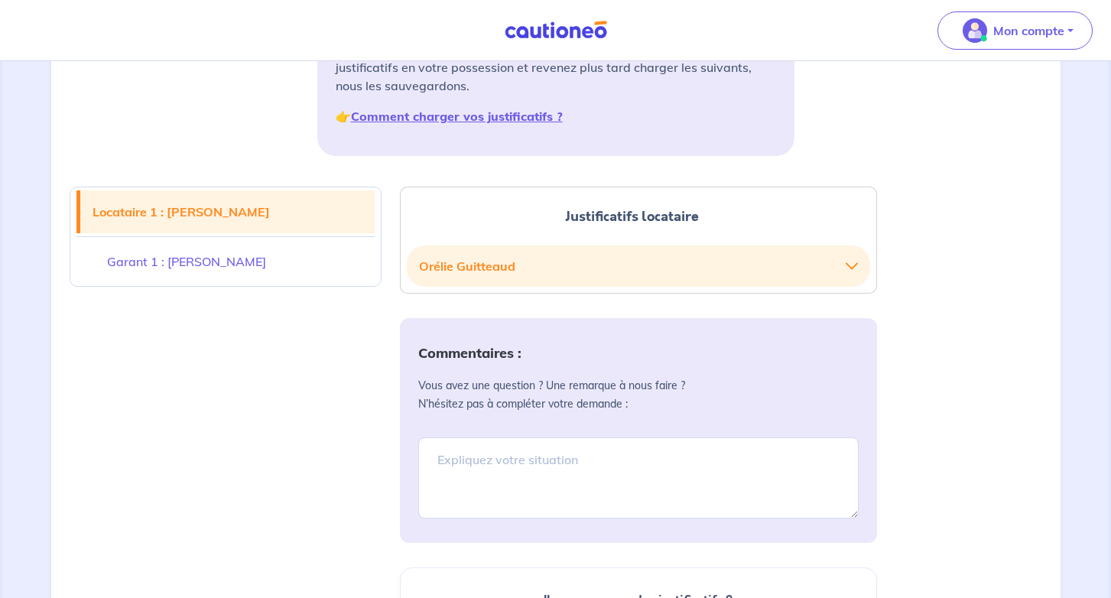
click at [523, 265] on button "[PERSON_NAME]" at bounding box center [638, 265] width 439 height 29
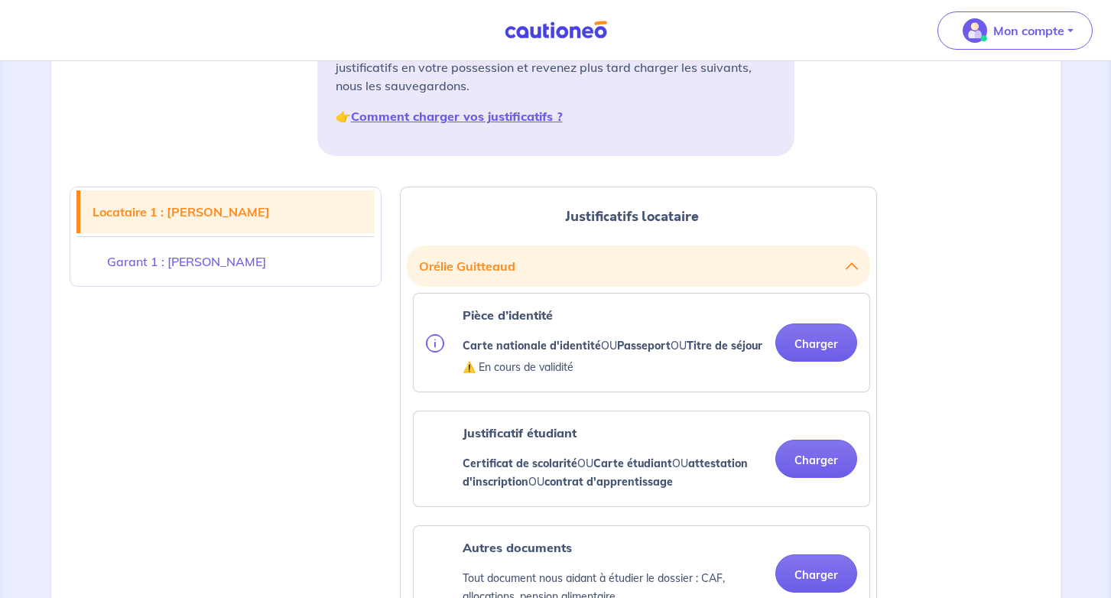
click at [848, 259] on button "[PERSON_NAME]" at bounding box center [638, 265] width 439 height 29
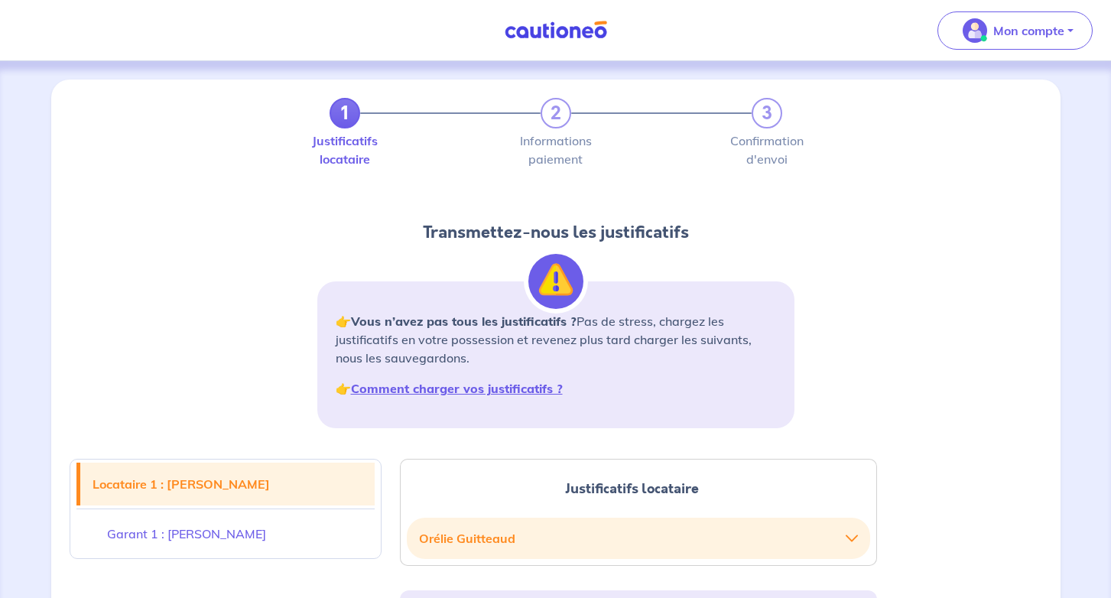
scroll to position [0, 0]
click at [559, 101] on div "1 2 3" at bounding box center [555, 113] width 452 height 31
click at [337, 120] on link "1" at bounding box center [344, 113] width 31 height 31
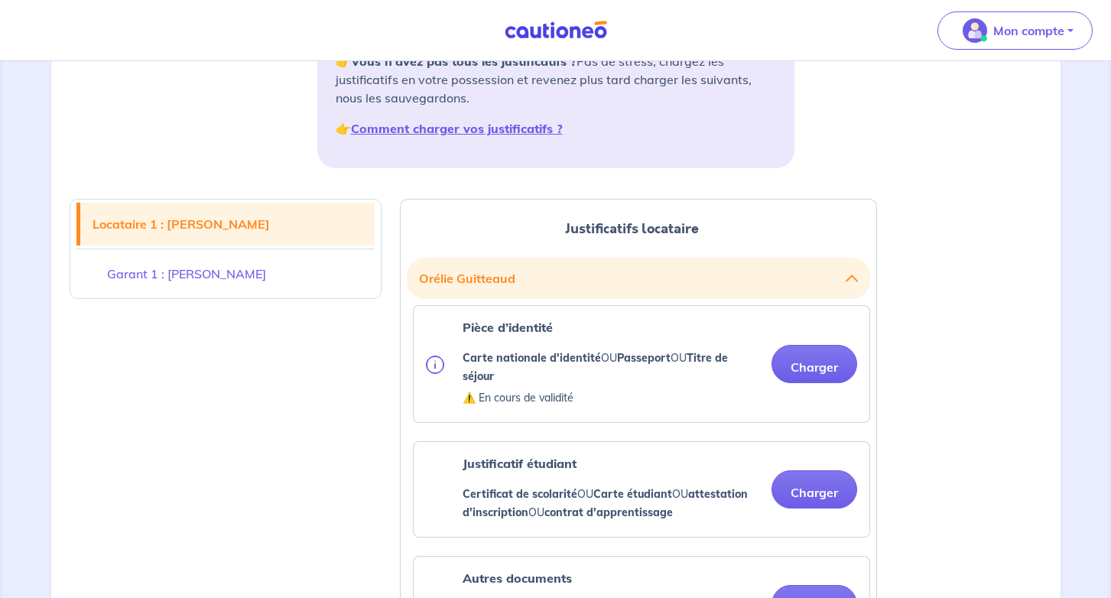
click at [232, 278] on link "Garant 1 : [PERSON_NAME]" at bounding box center [225, 273] width 298 height 43
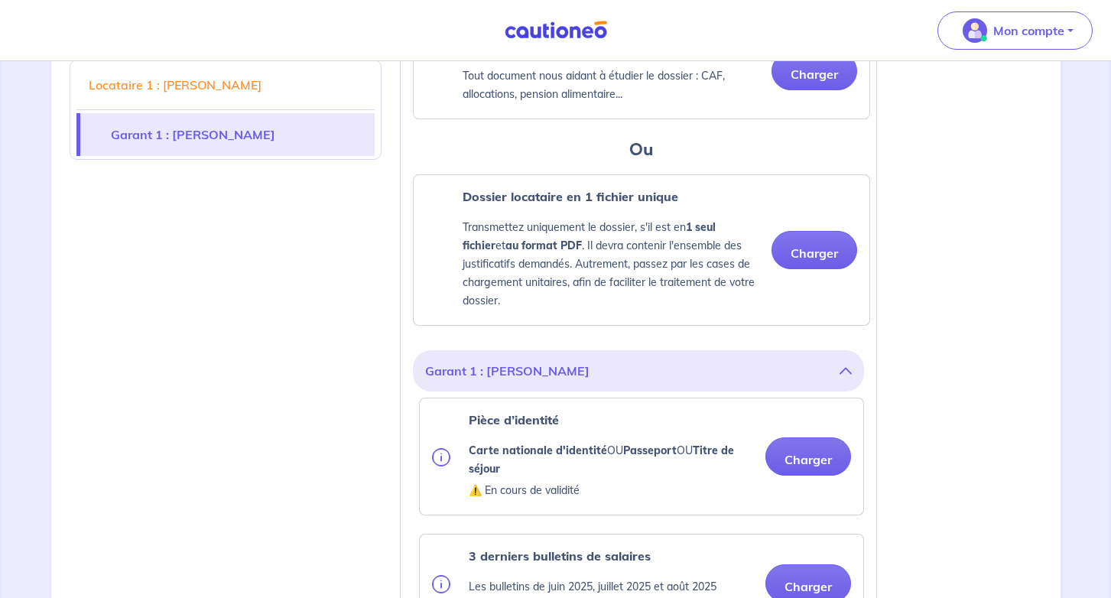
click at [214, 94] on link "Locataire 1 : [PERSON_NAME]" at bounding box center [225, 84] width 298 height 43
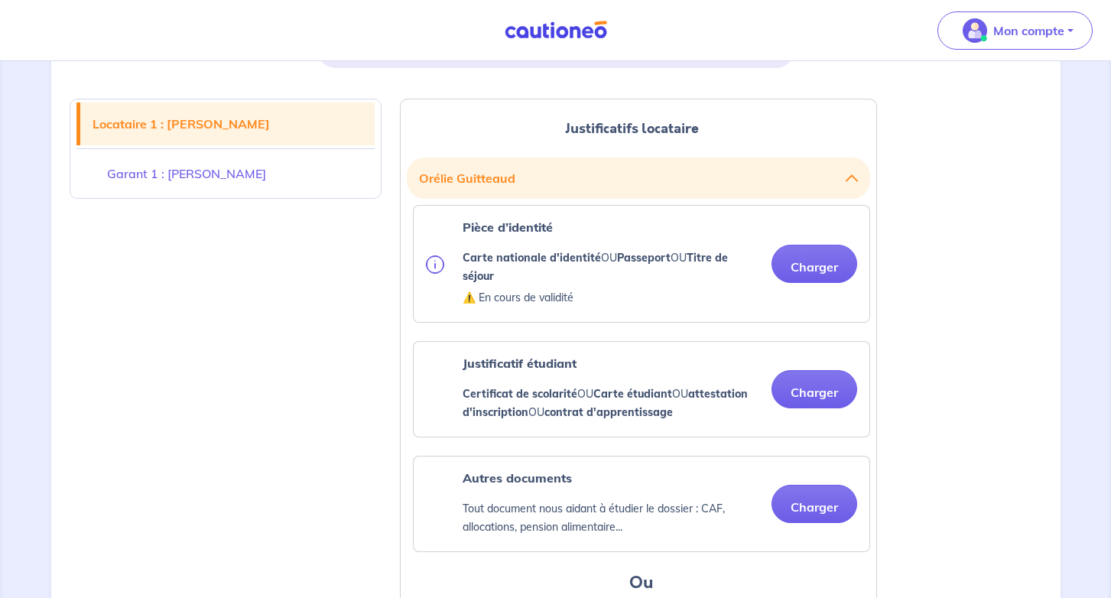
scroll to position [349, 0]
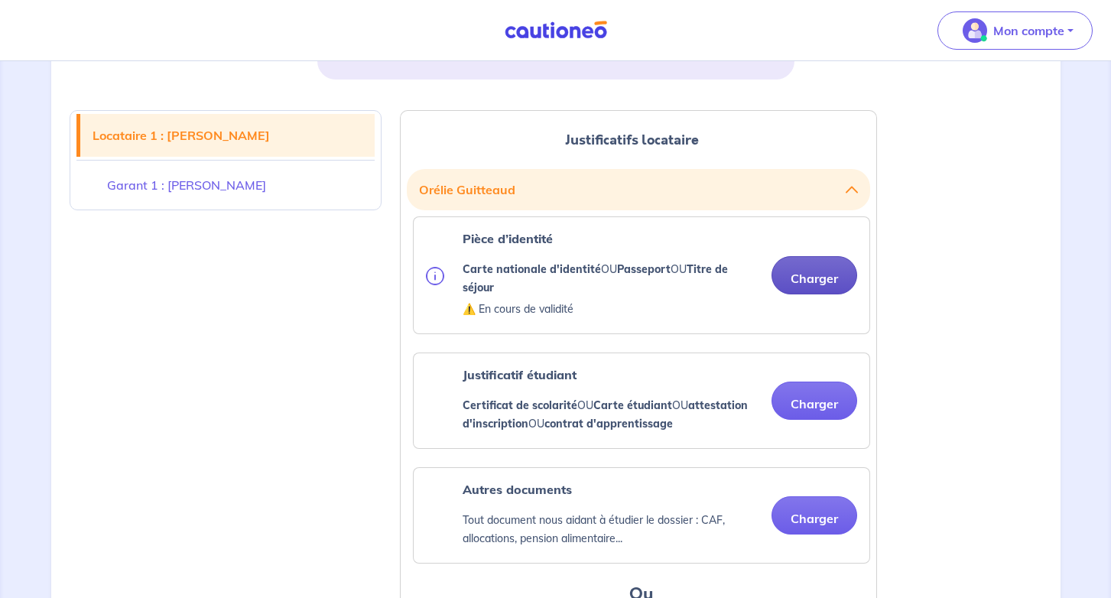
click at [803, 280] on button "Charger" at bounding box center [814, 275] width 86 height 38
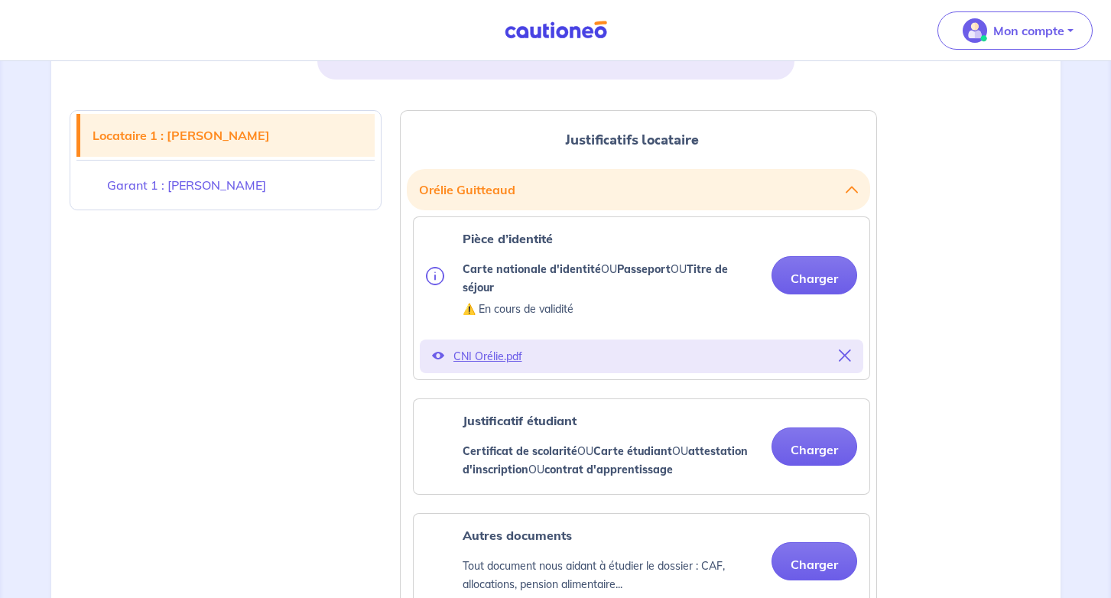
scroll to position [478, 0]
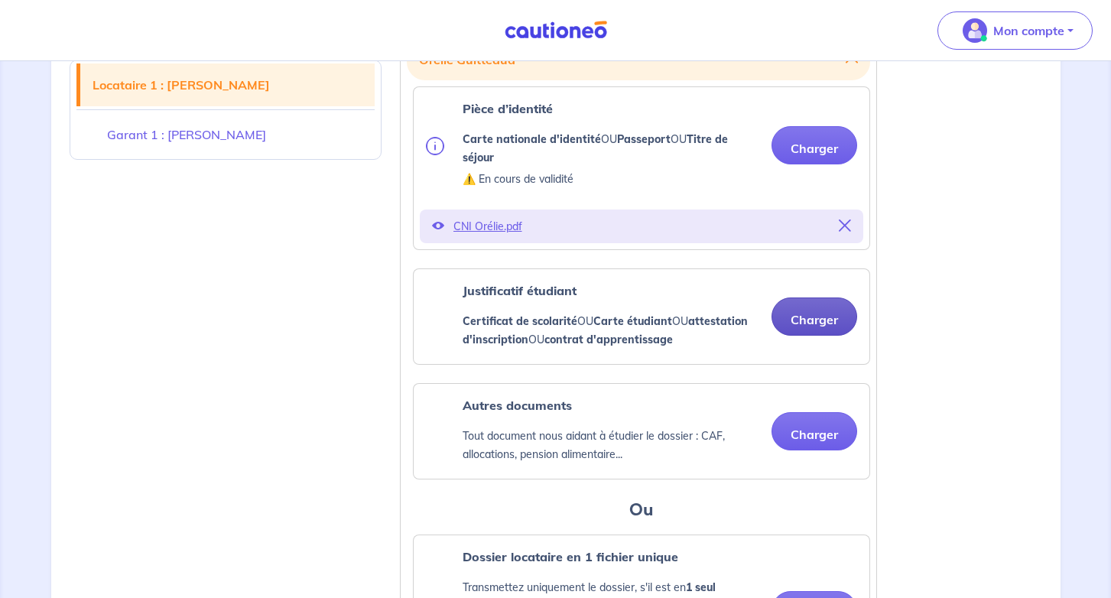
click at [820, 307] on button "Charger" at bounding box center [814, 316] width 86 height 38
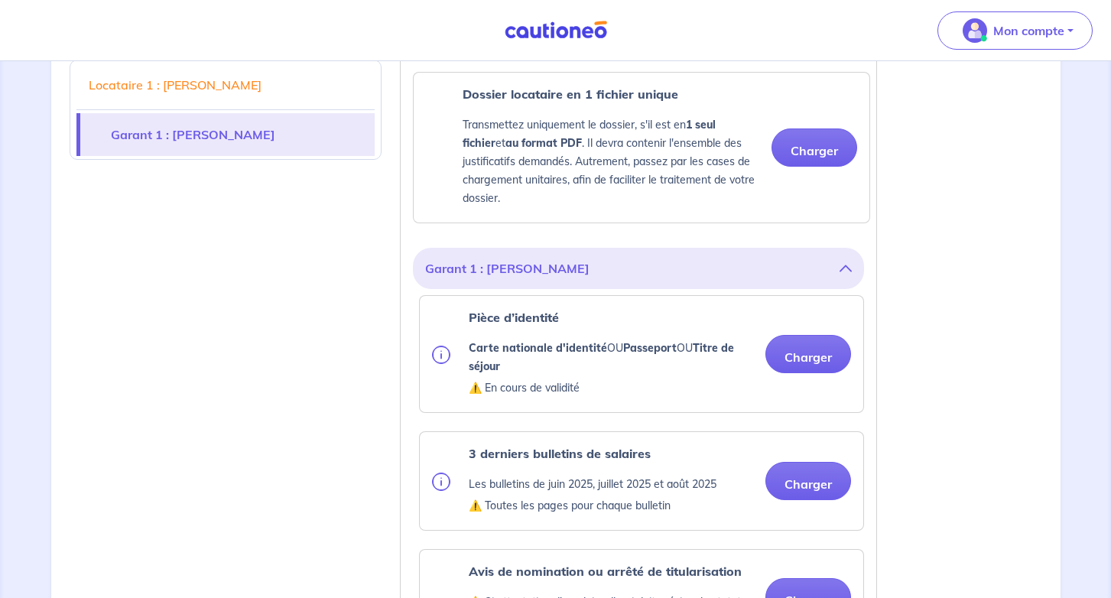
scroll to position [1014, 0]
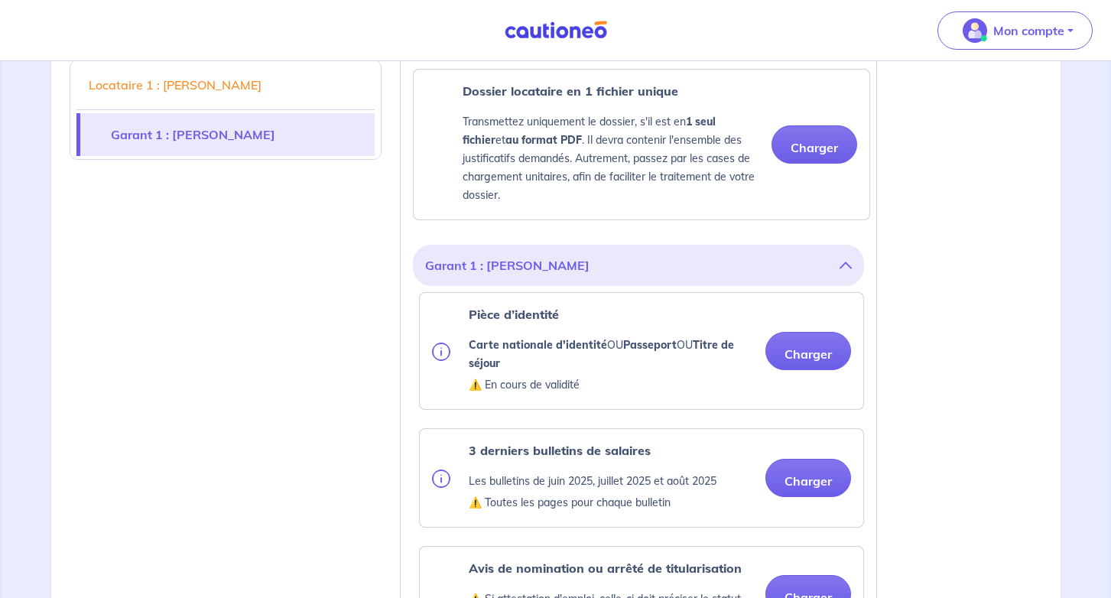
click at [737, 355] on p "Carte nationale d'identité OU Passeport OU Titre de séjour" at bounding box center [611, 354] width 284 height 37
click at [786, 349] on button "Charger" at bounding box center [808, 351] width 86 height 38
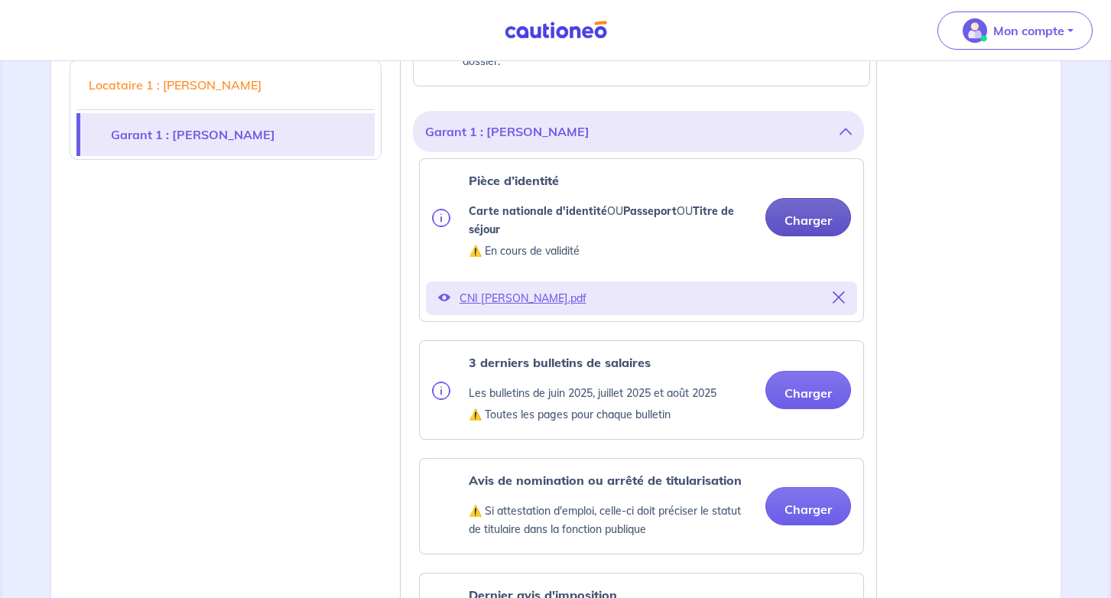
scroll to position [1166, 0]
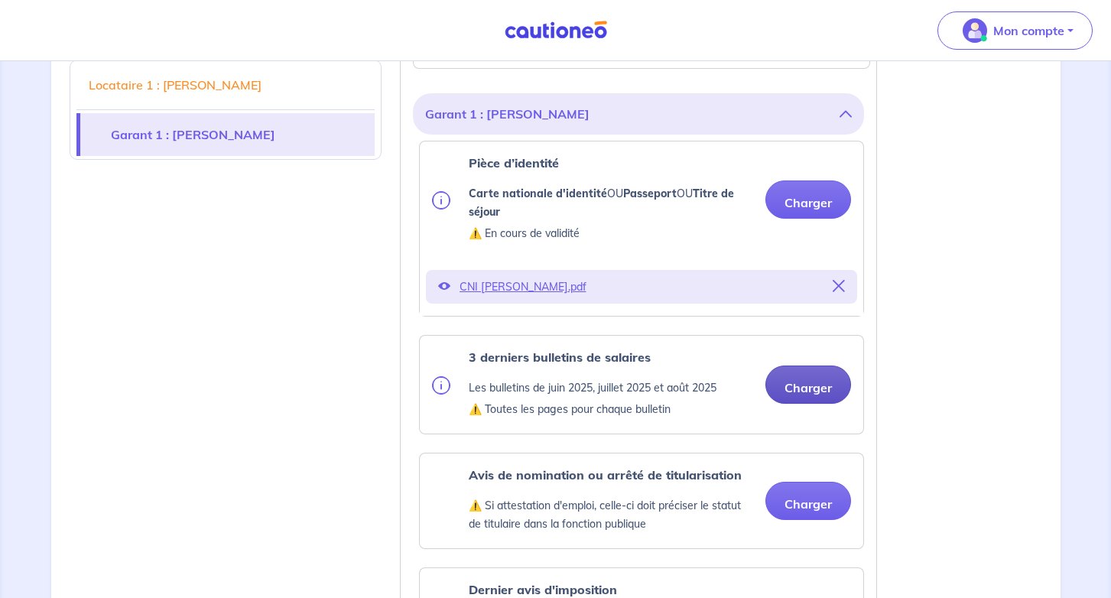
click at [793, 365] on button "Charger" at bounding box center [808, 384] width 86 height 38
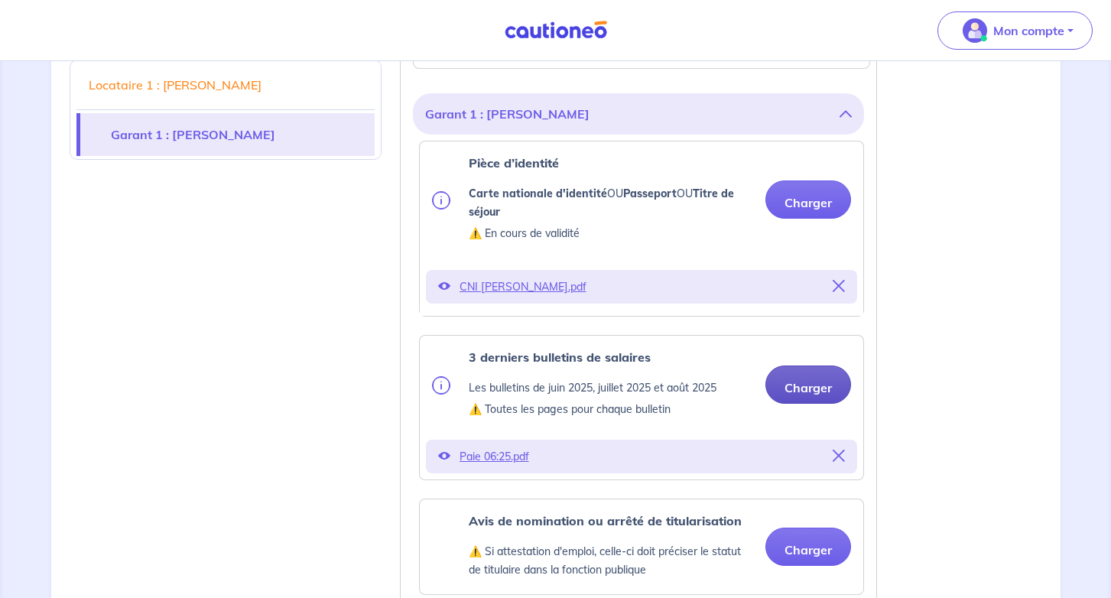
click at [818, 391] on button "Charger" at bounding box center [808, 384] width 86 height 38
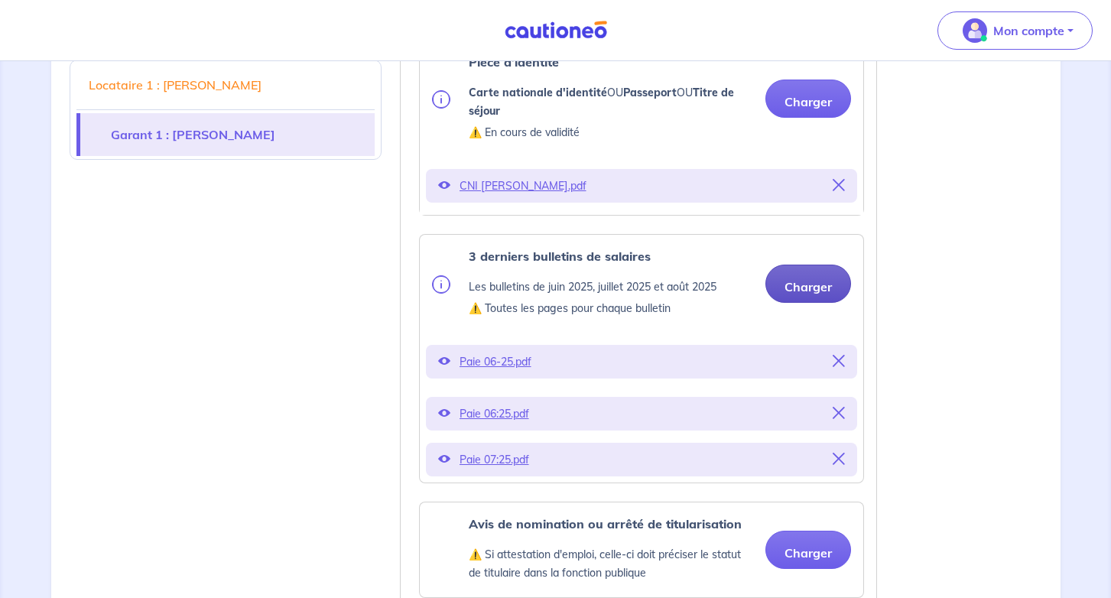
scroll to position [1273, 0]
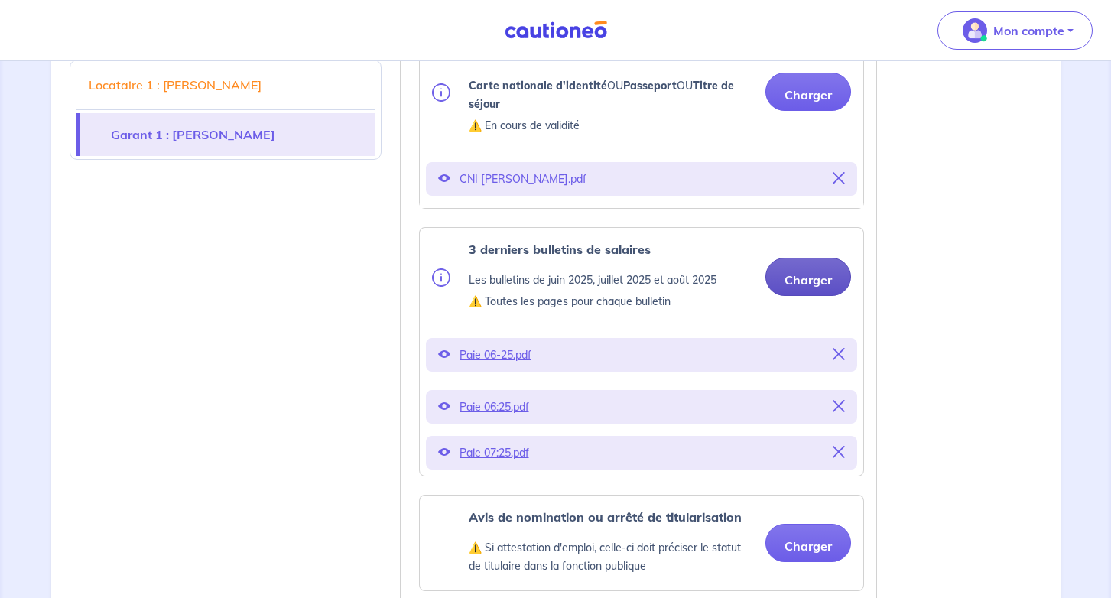
click at [816, 262] on button "Charger" at bounding box center [808, 277] width 86 height 38
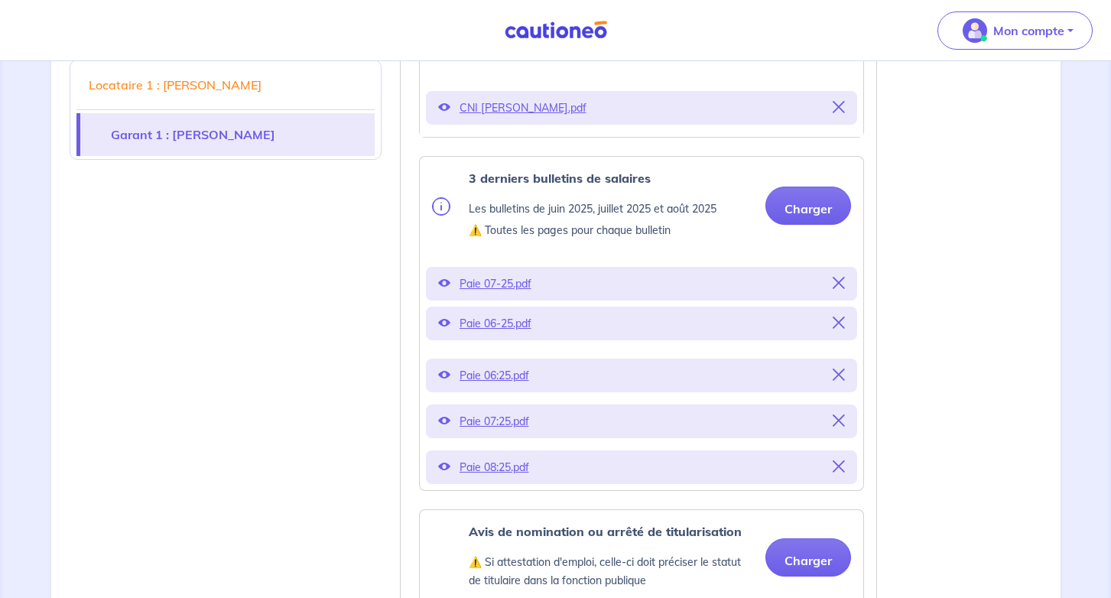
scroll to position [1346, 0]
click at [973, 380] on div "Locataire 1 : Orélie Guitteaud Garant 1 : Caroline AUBRY Justificatifs locatair…" at bounding box center [555, 382] width 991 height 2577
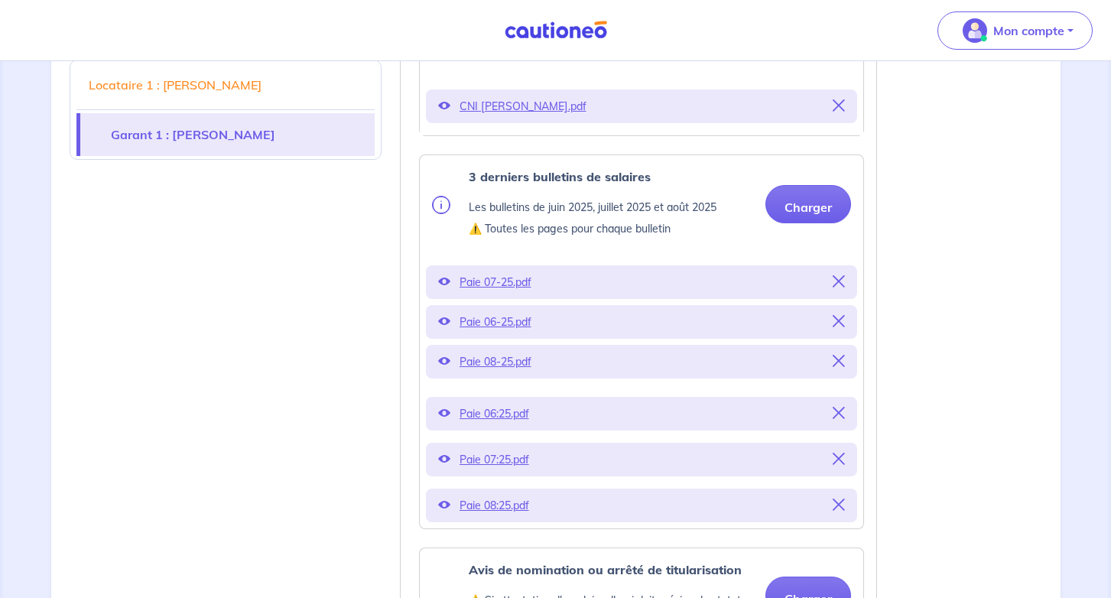
click at [568, 183] on strong "3 derniers bulletins de salaires" at bounding box center [560, 176] width 182 height 15
click at [838, 281] on icon at bounding box center [838, 282] width 12 height 12
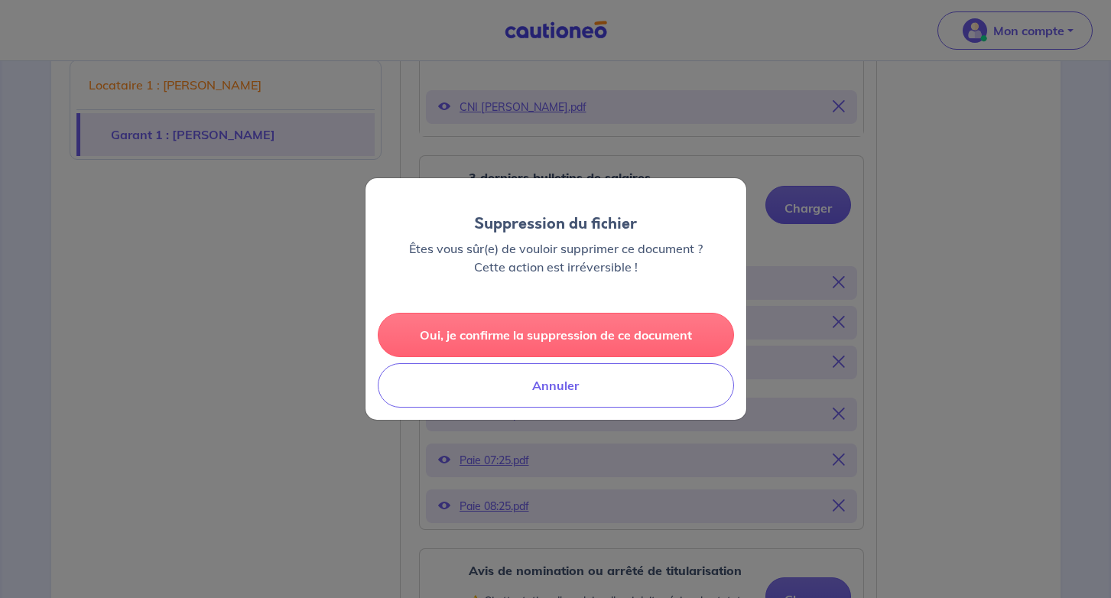
click at [660, 332] on button "Oui, je confirme la suppression de ce document" at bounding box center [556, 335] width 356 height 44
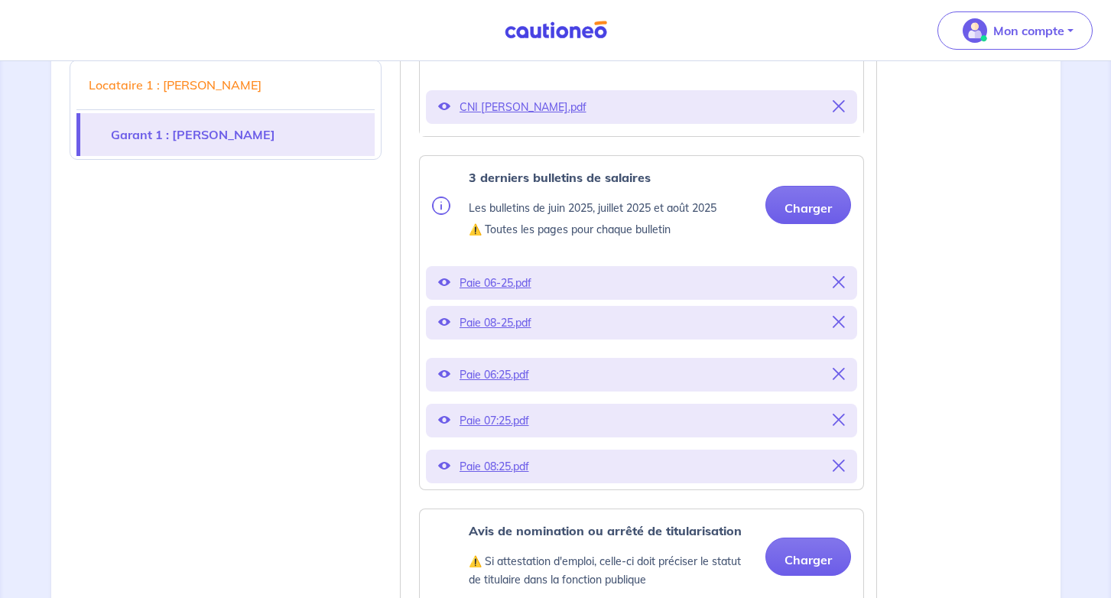
click at [841, 279] on icon at bounding box center [838, 282] width 12 height 12
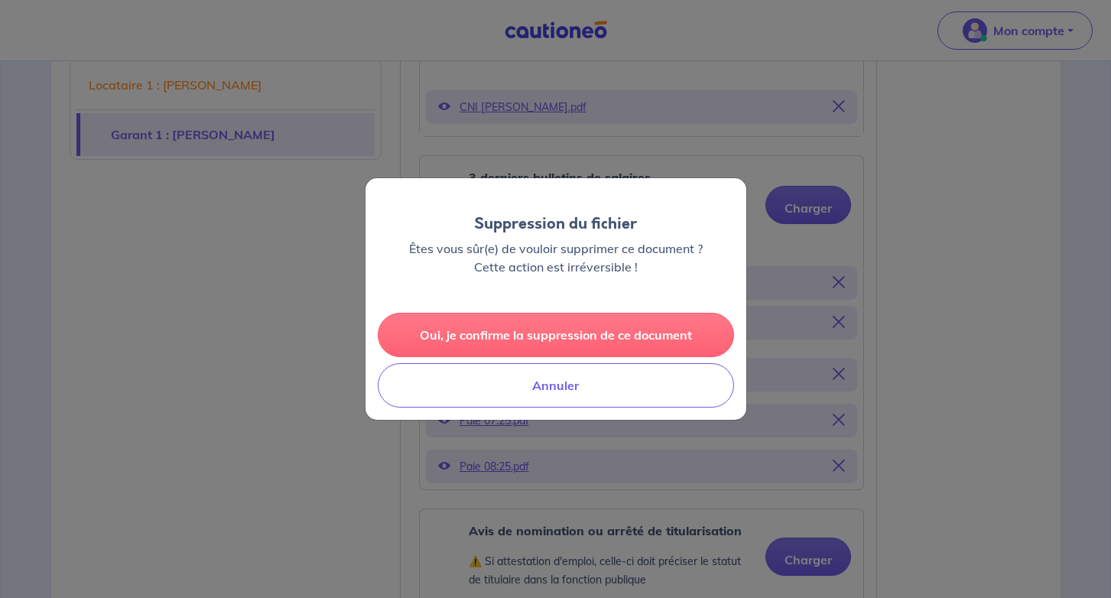
click at [641, 326] on button "Oui, je confirme la suppression de ce document" at bounding box center [556, 335] width 356 height 44
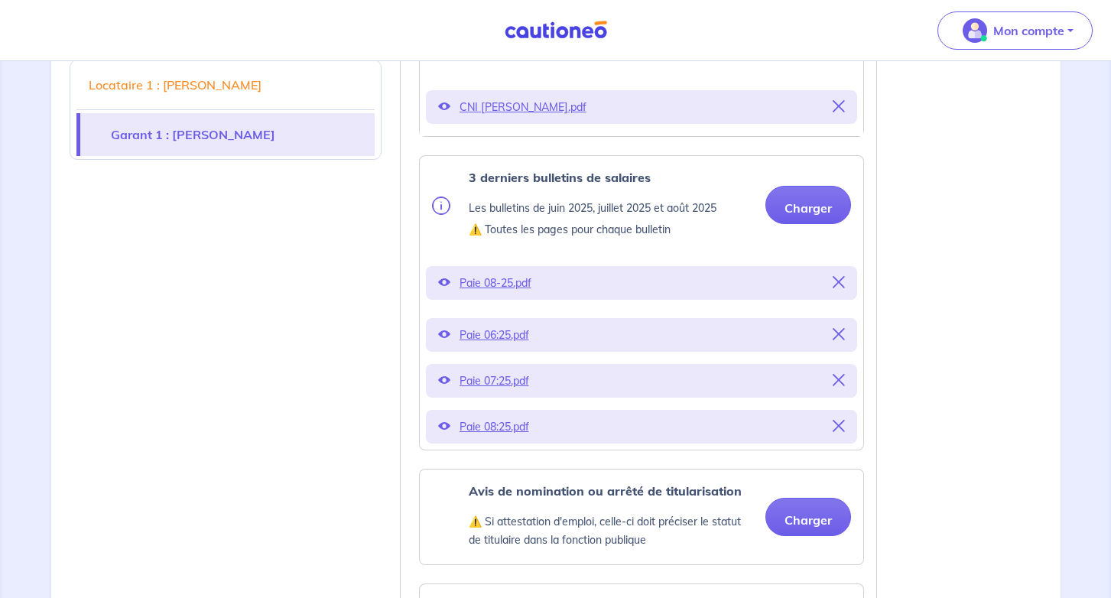
click at [838, 287] on icon at bounding box center [838, 282] width 12 height 12
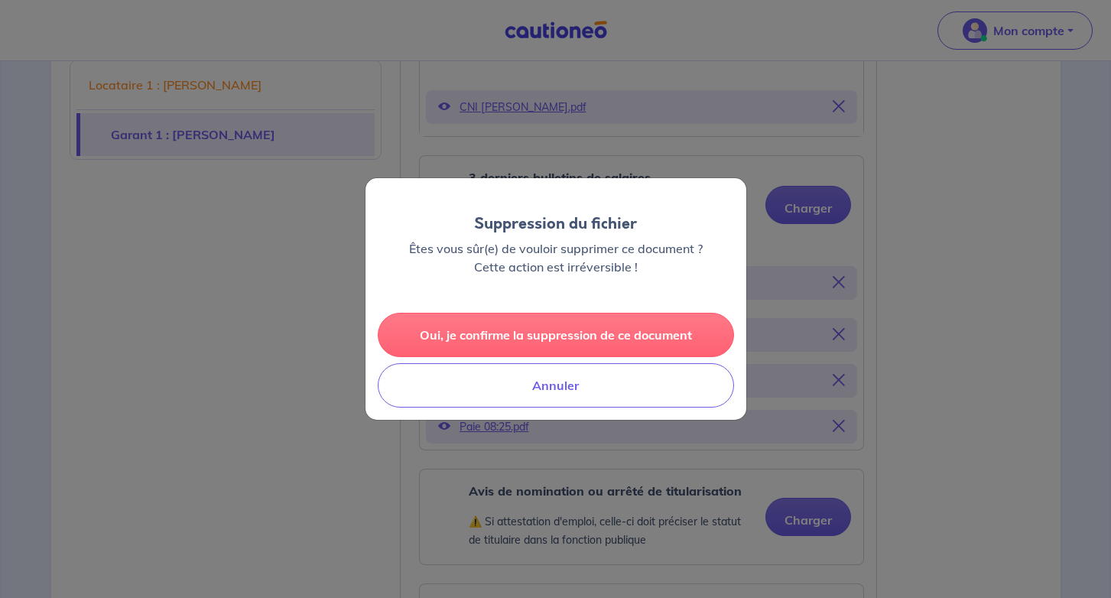
click at [622, 332] on button "Oui, je confirme la suppression de ce document" at bounding box center [556, 335] width 356 height 44
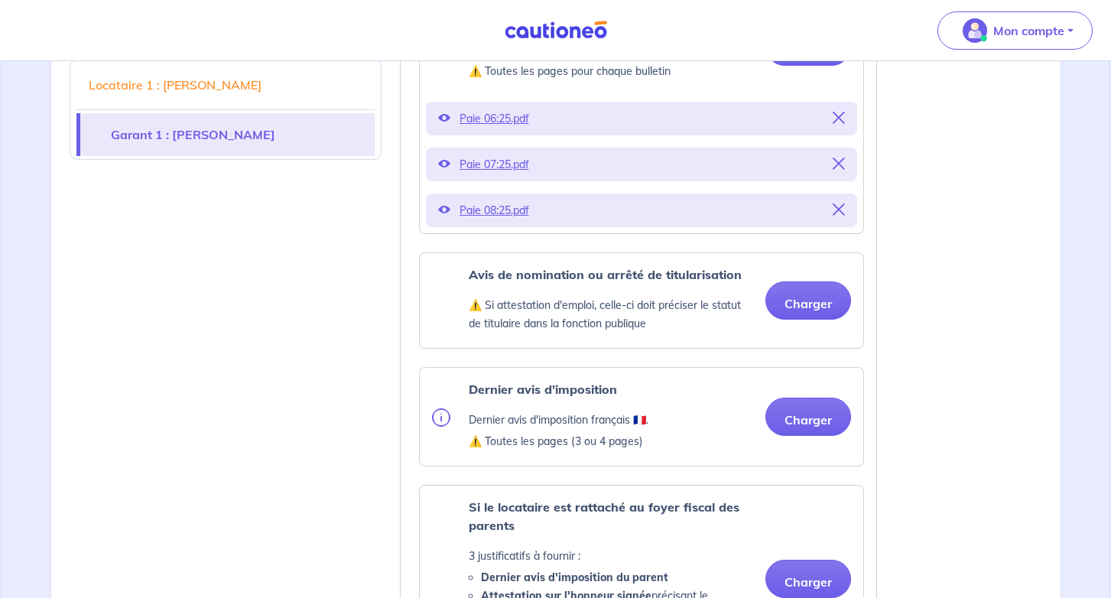
scroll to position [1512, 0]
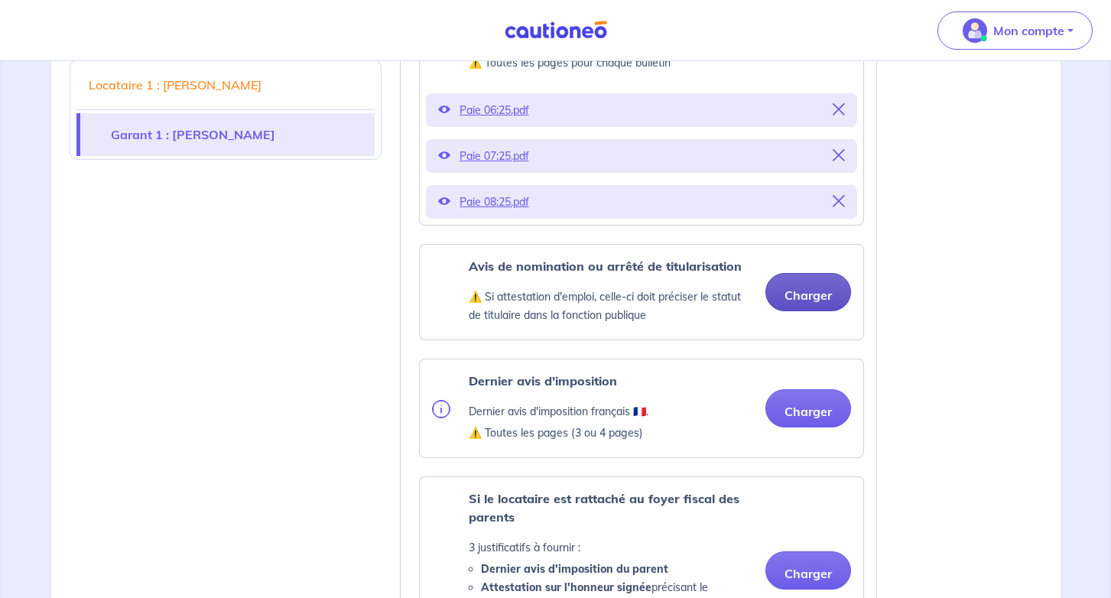
click at [818, 292] on button "Charger" at bounding box center [808, 292] width 86 height 38
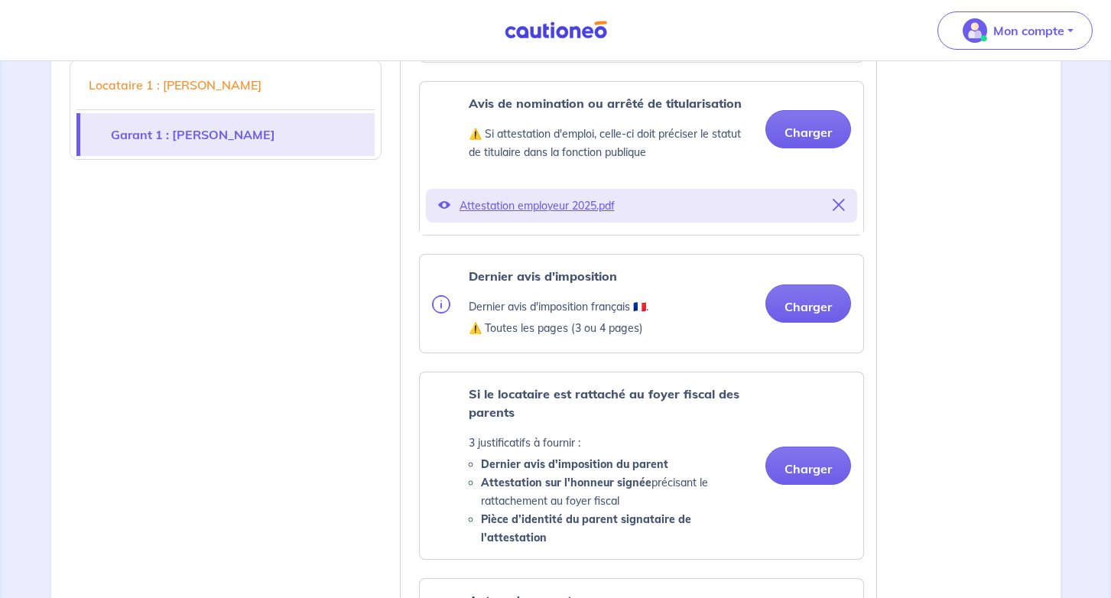
scroll to position [1678, 0]
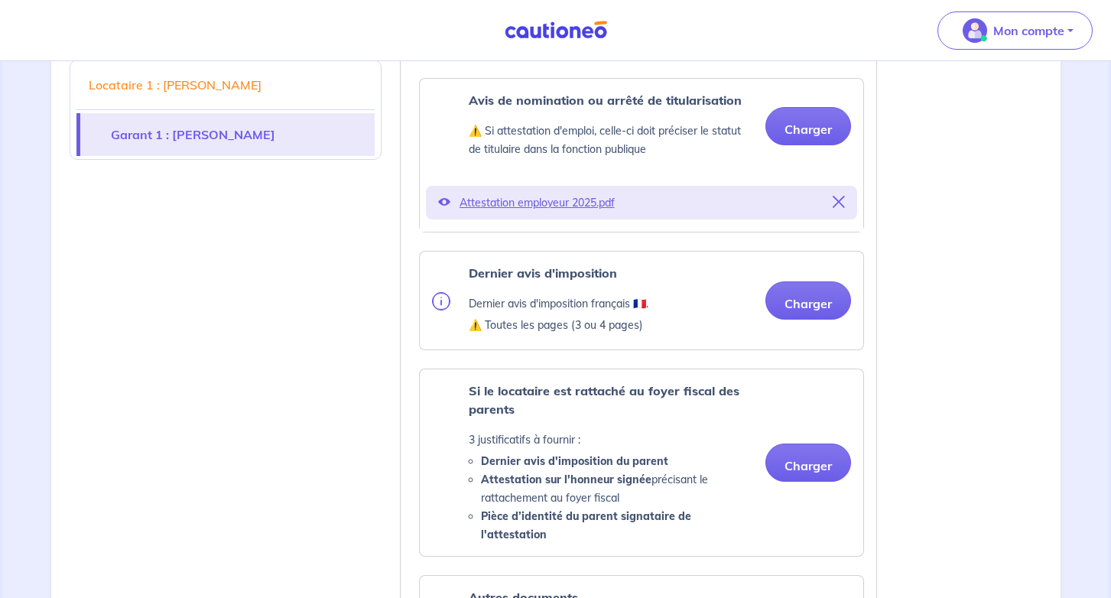
click at [800, 323] on div "Dernier avis d'imposition Dernier avis d'imposition français 🇫🇷. ⚠️ Toutes les …" at bounding box center [641, 300] width 419 height 73
click at [800, 310] on button "Charger" at bounding box center [808, 300] width 86 height 38
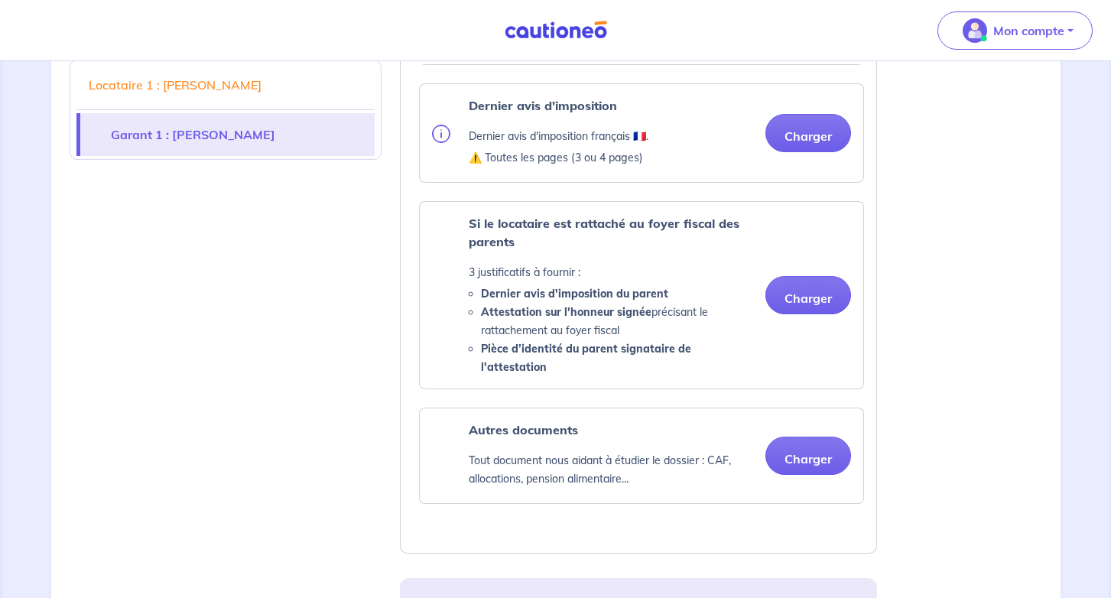
scroll to position [1848, 0]
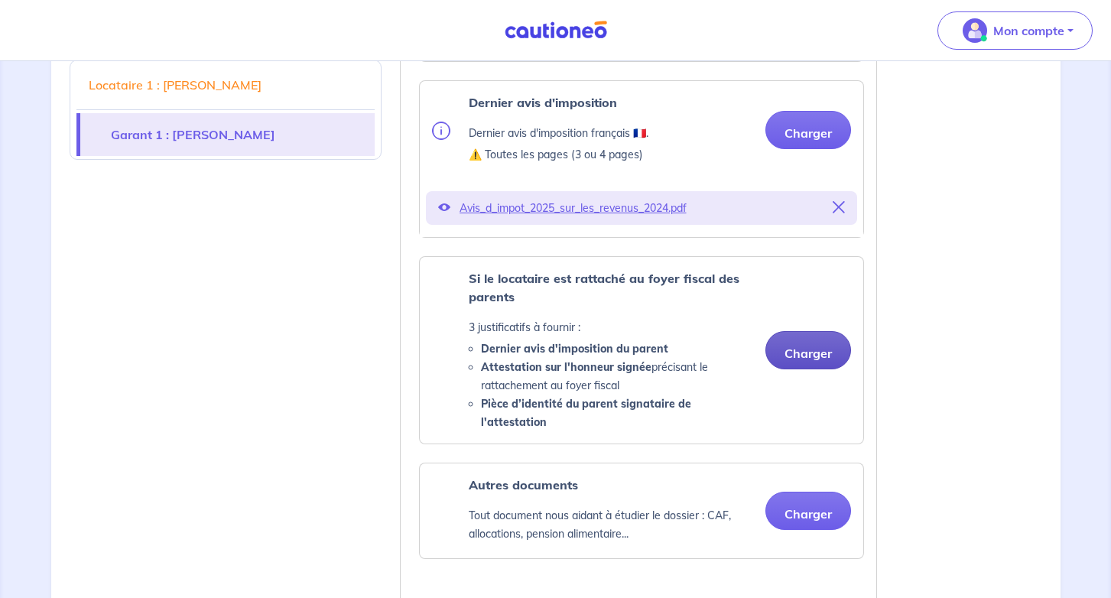
click at [793, 339] on button "Charger" at bounding box center [808, 350] width 86 height 38
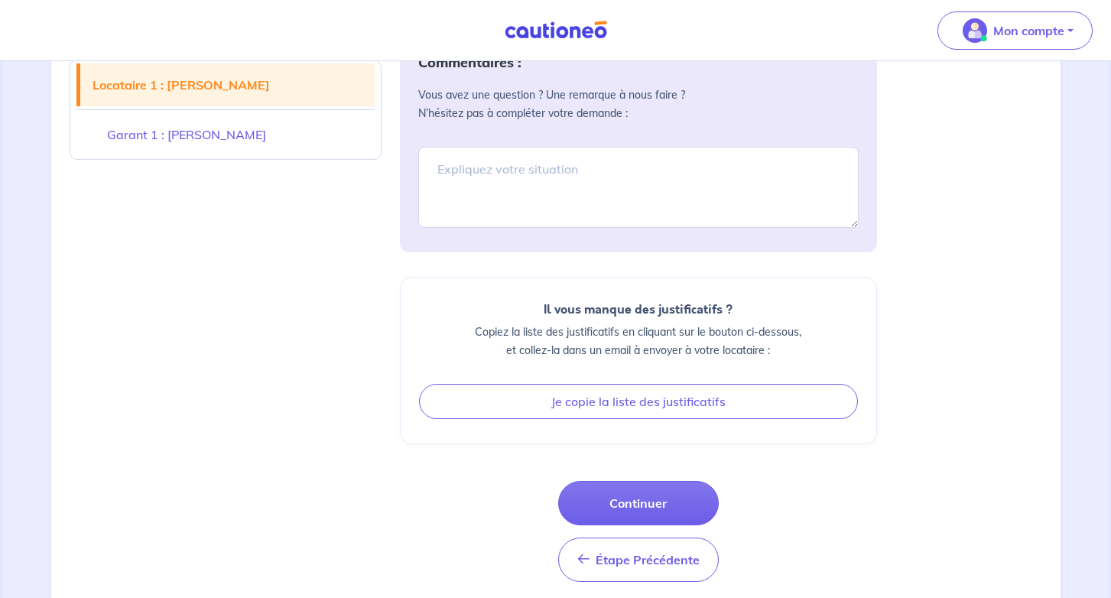
scroll to position [2514, 0]
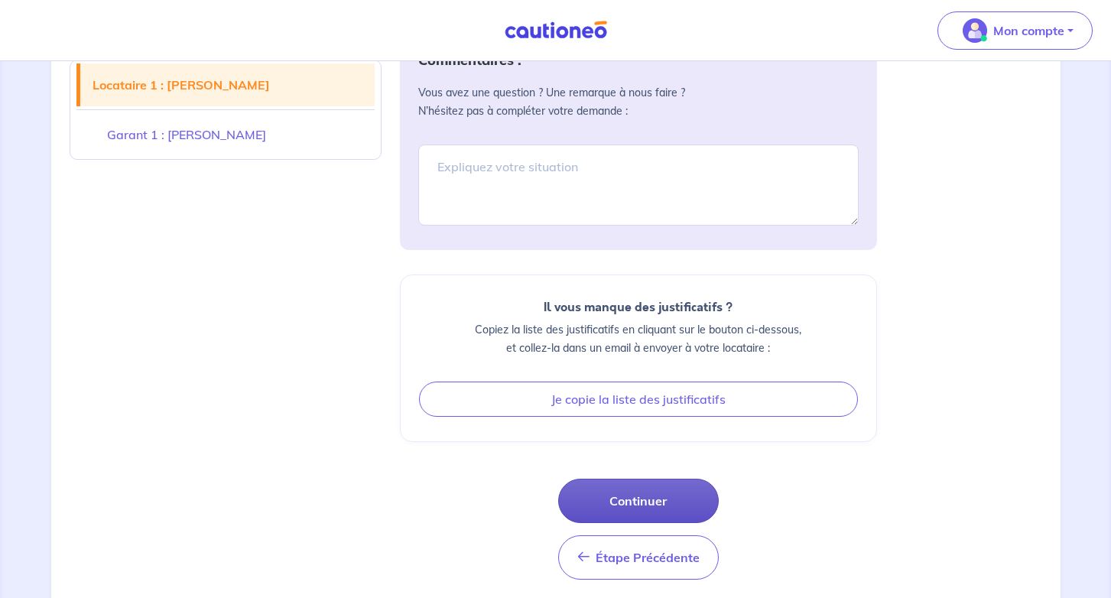
click at [653, 489] on button "Continuer" at bounding box center [638, 500] width 161 height 44
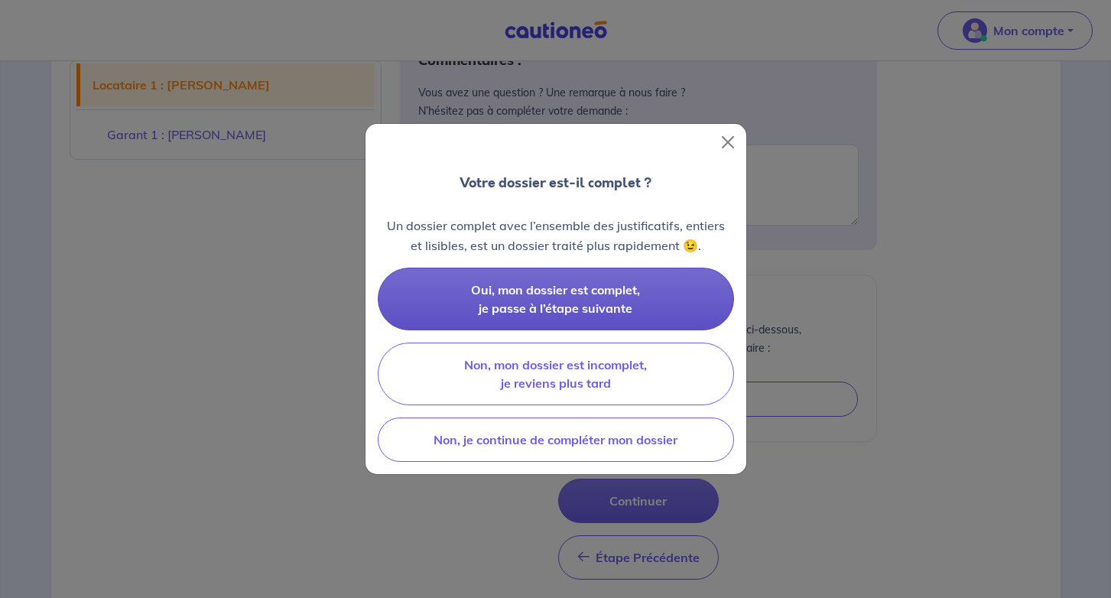
click at [585, 308] on span "Oui, mon dossier est complet, je passe à l’étape suivante" at bounding box center [555, 299] width 169 height 34
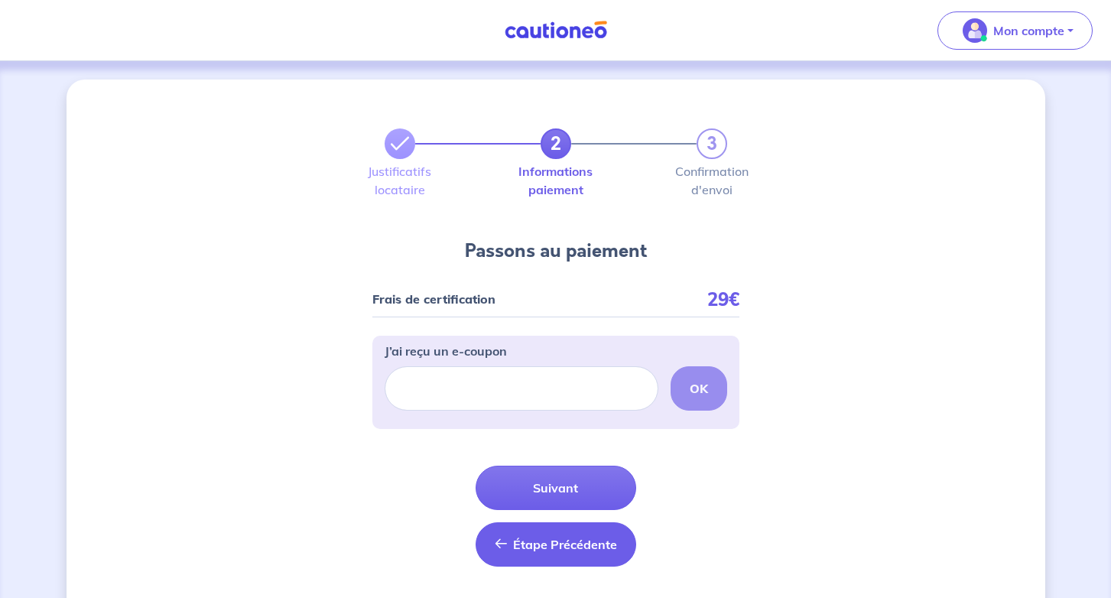
click at [559, 554] on button "Étape Précédente Précédent" at bounding box center [555, 544] width 161 height 44
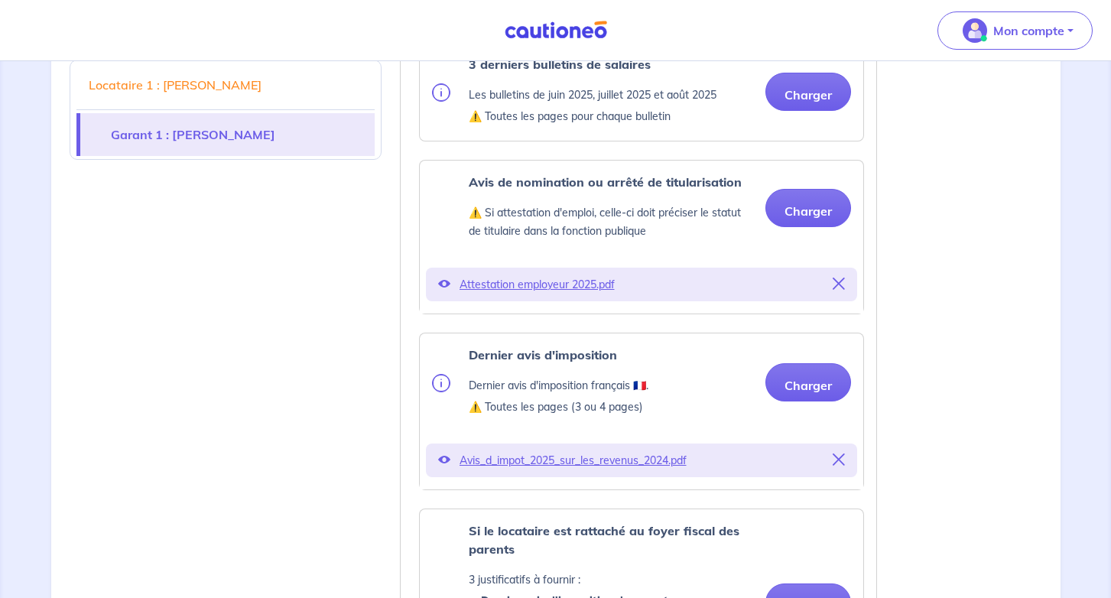
scroll to position [1318, 0]
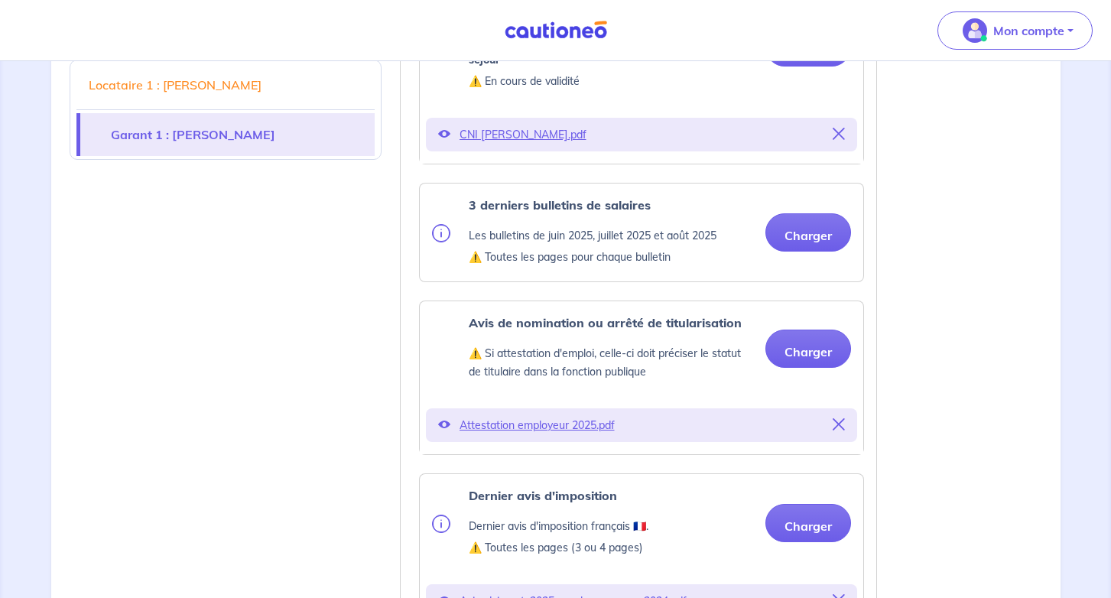
click at [598, 222] on div "3 derniers bulletins de salaires Les bulletins de juin 2025, juillet 2025 et ao…" at bounding box center [593, 232] width 248 height 73
click at [797, 238] on button "Charger" at bounding box center [808, 232] width 86 height 38
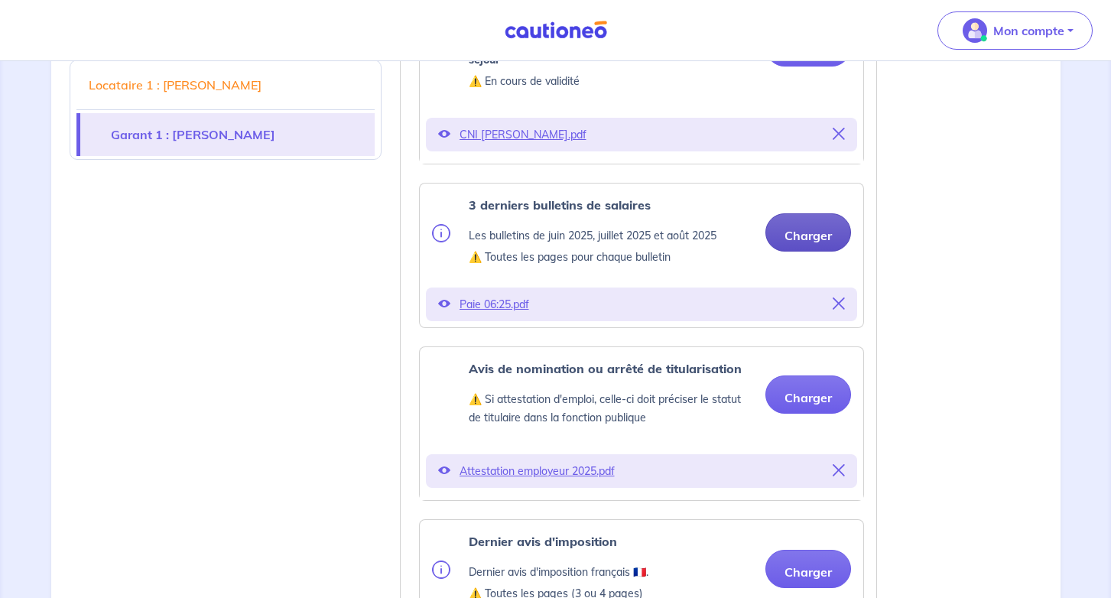
click at [811, 234] on button "Charger" at bounding box center [808, 232] width 86 height 38
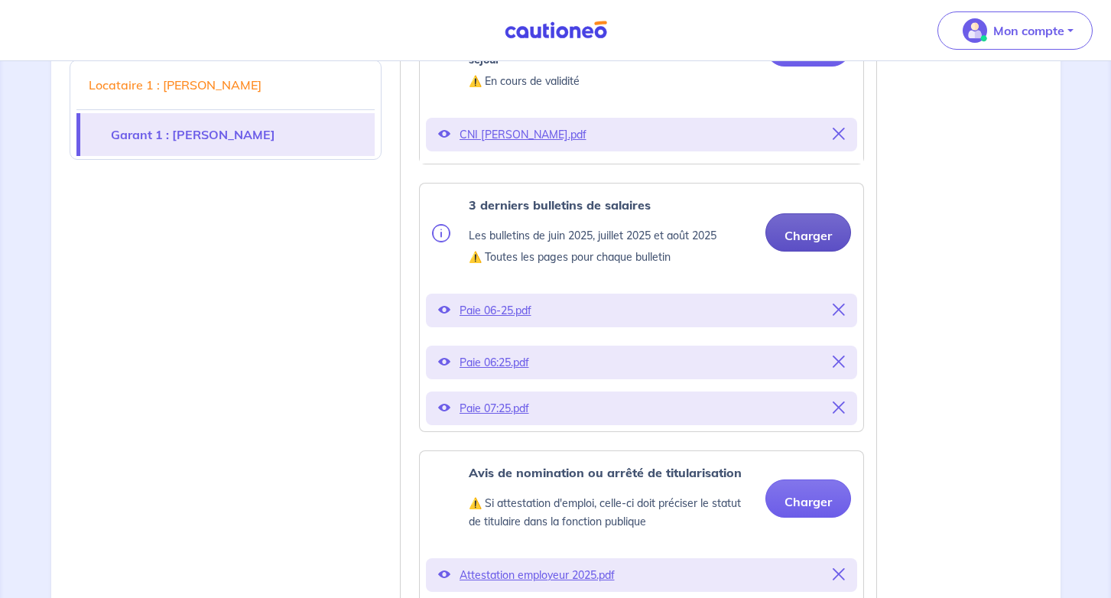
click at [796, 220] on button "Charger" at bounding box center [808, 232] width 86 height 38
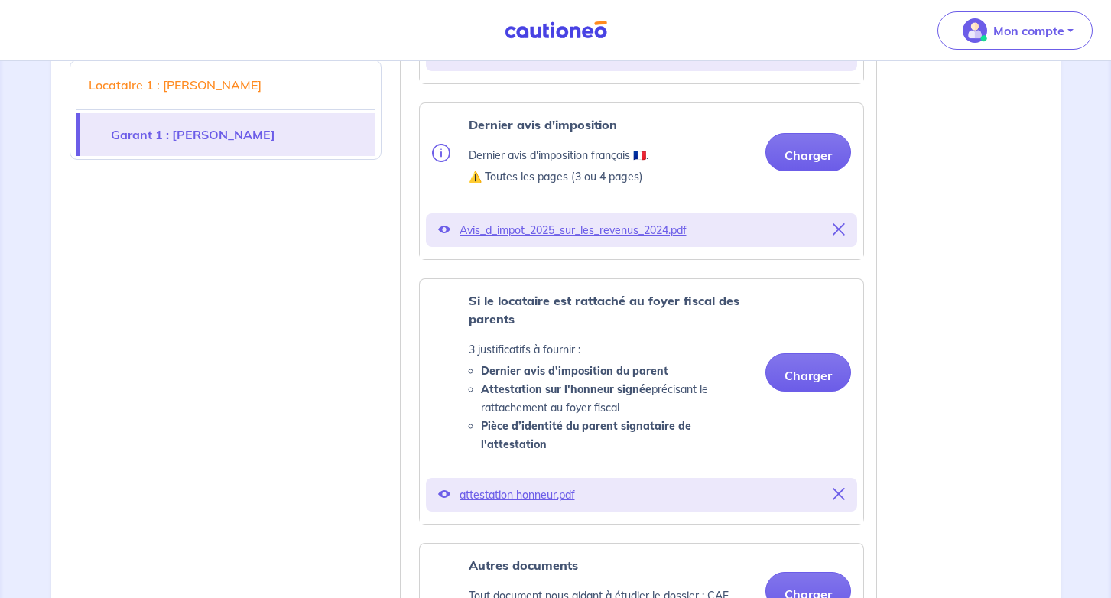
scroll to position [2016, 0]
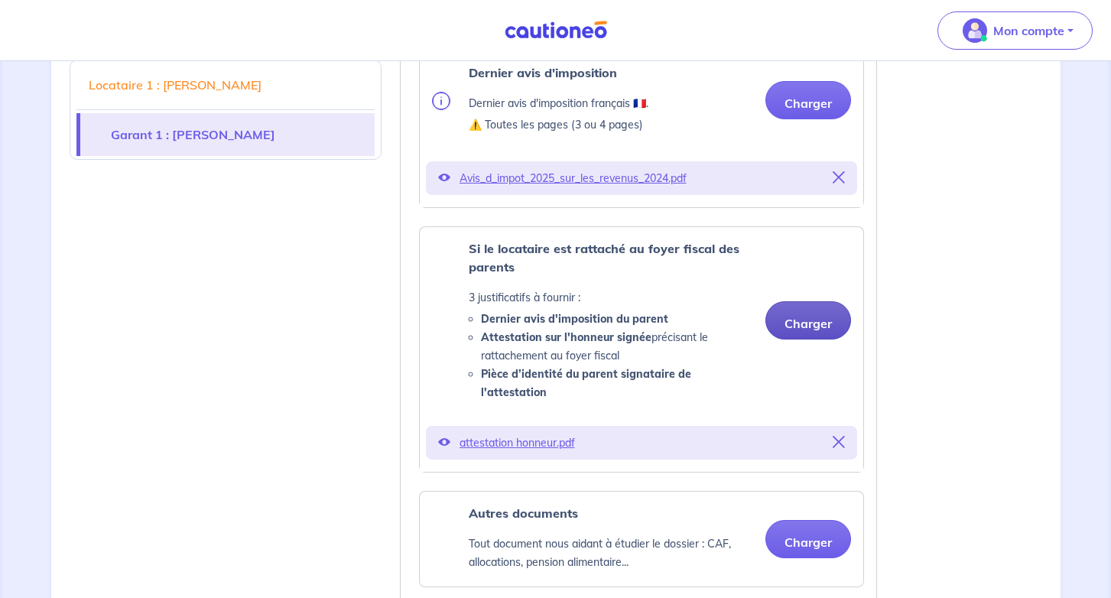
click at [805, 305] on button "Charger" at bounding box center [808, 320] width 86 height 38
click at [780, 322] on button "Charger" at bounding box center [808, 320] width 86 height 38
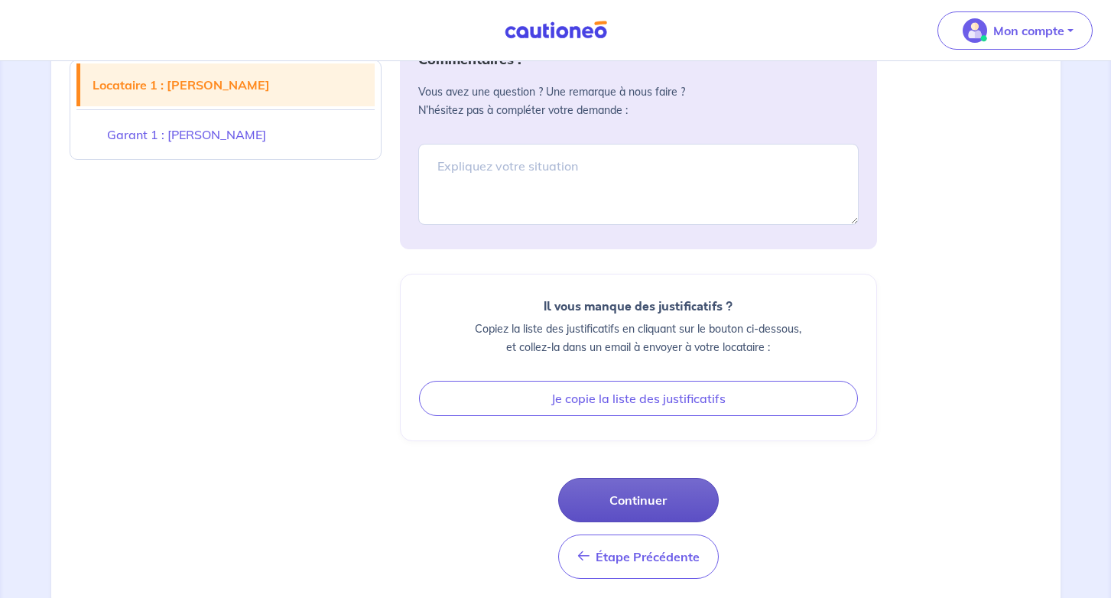
scroll to position [2731, 0]
click at [644, 485] on button "Continuer" at bounding box center [638, 500] width 161 height 44
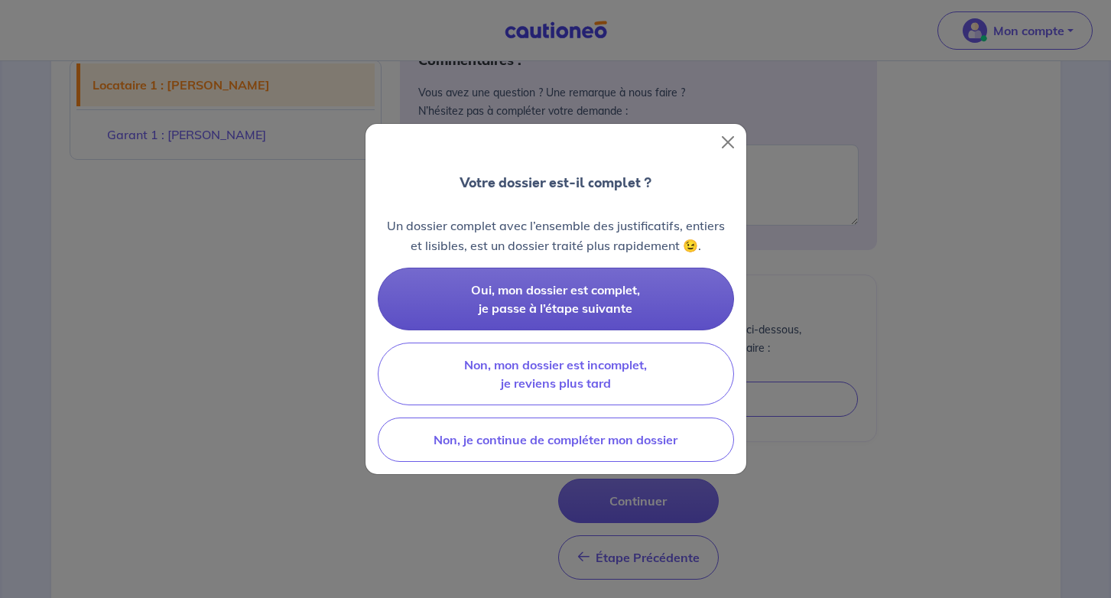
click at [616, 300] on button "Oui, mon dossier est complet, je passe à l’étape suivante" at bounding box center [556, 299] width 356 height 63
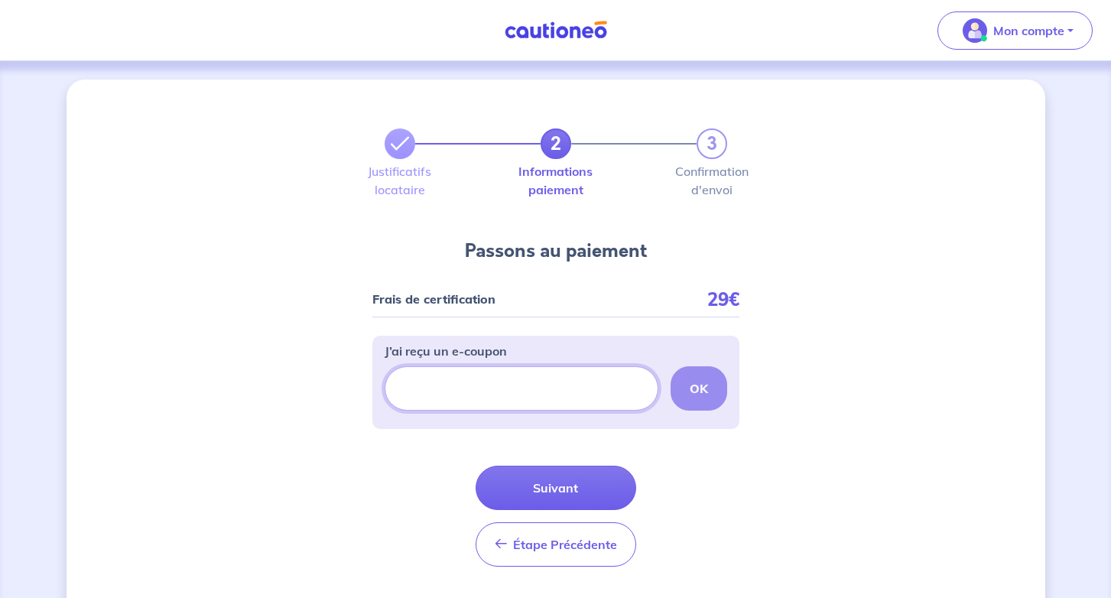
click at [526, 368] on input "J’ai reçu un e-coupon" at bounding box center [521, 388] width 274 height 44
paste input "CSFPROMO"
type input "CSFPROMO"
click at [687, 382] on button "OK" at bounding box center [698, 388] width 57 height 44
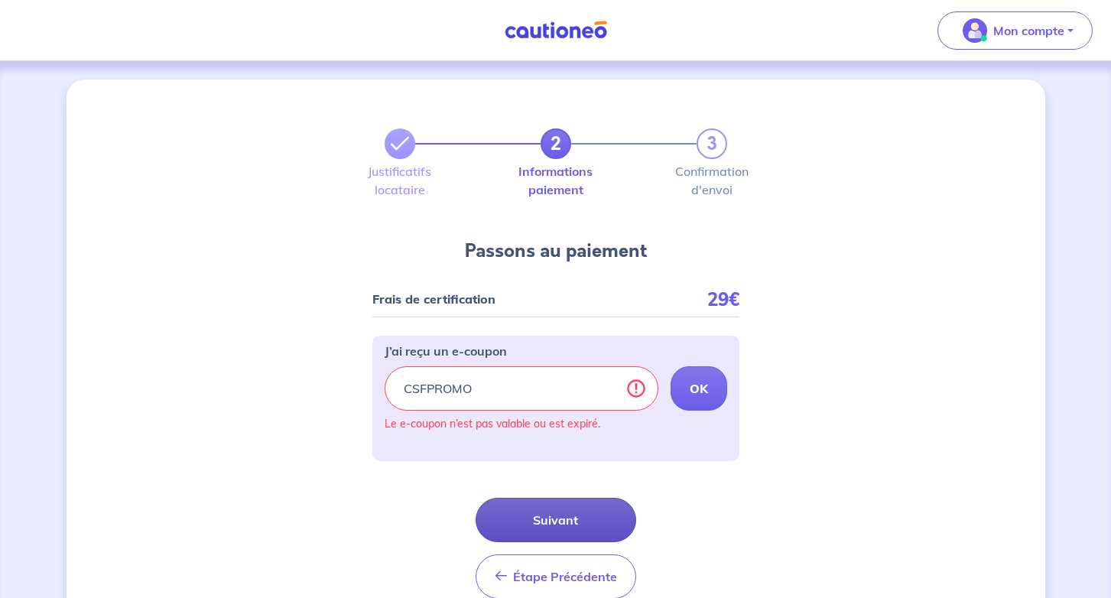
click at [563, 509] on button "Suivant" at bounding box center [555, 520] width 161 height 44
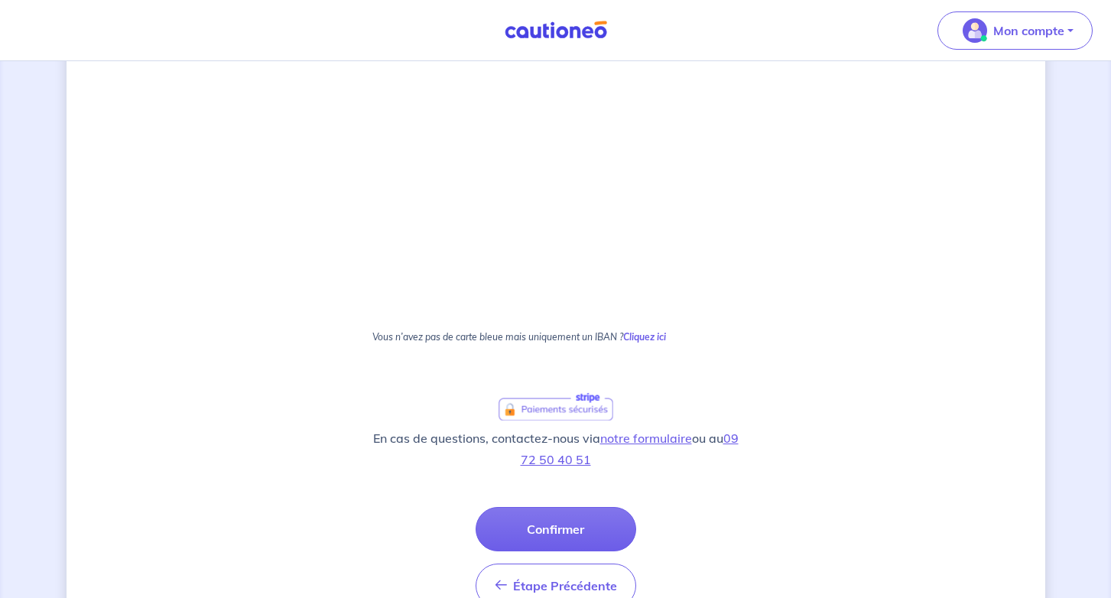
scroll to position [380, 0]
click at [590, 527] on button "Confirmer" at bounding box center [555, 530] width 161 height 44
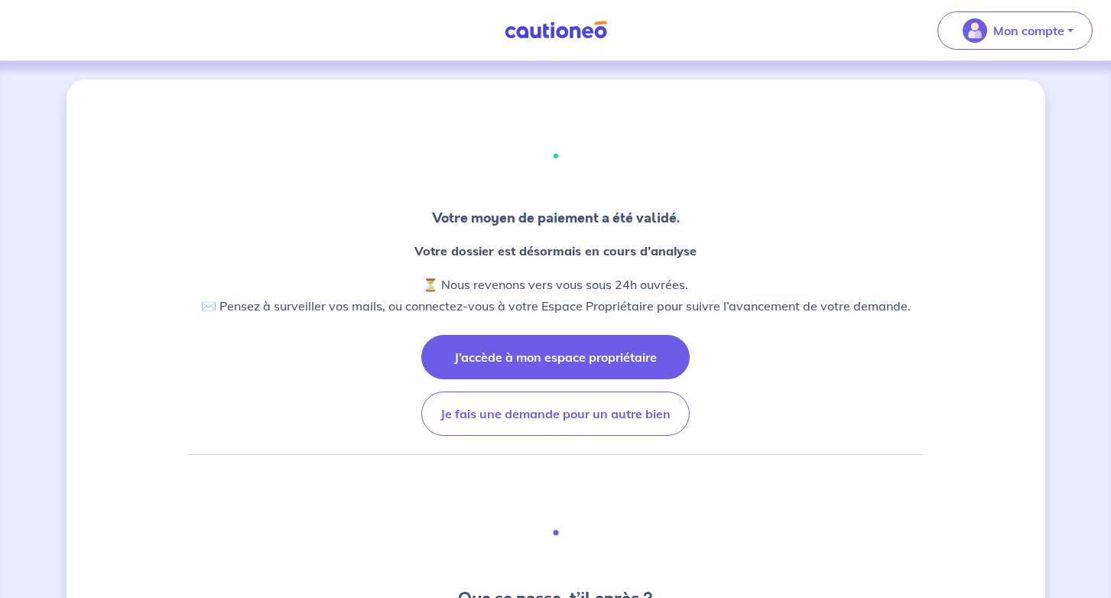
scroll to position [416, 0]
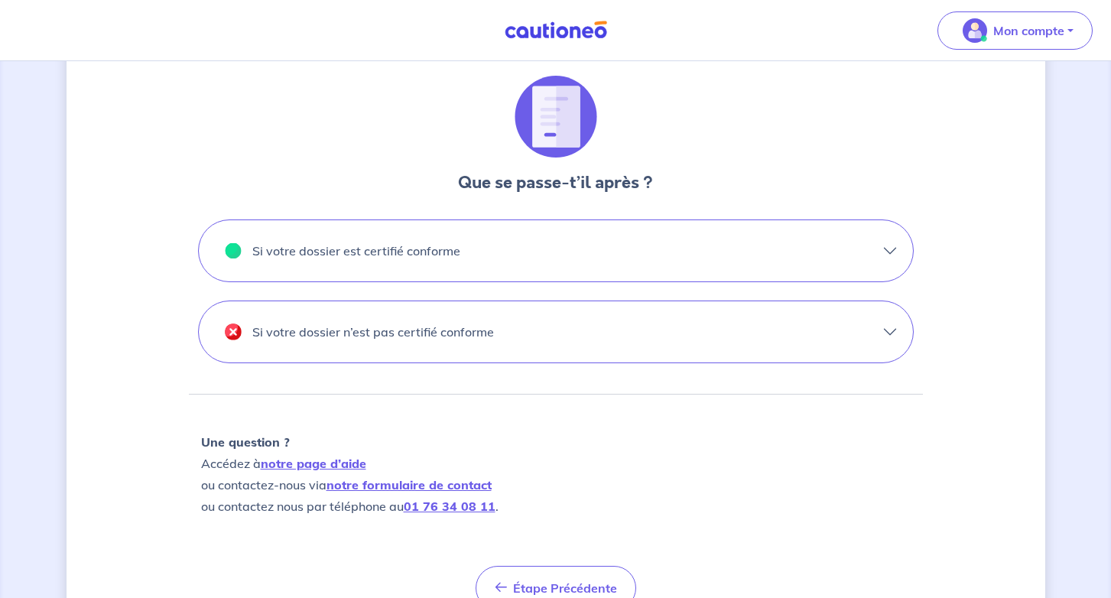
click at [662, 249] on button "Si votre dossier est certifié conforme" at bounding box center [556, 250] width 714 height 61
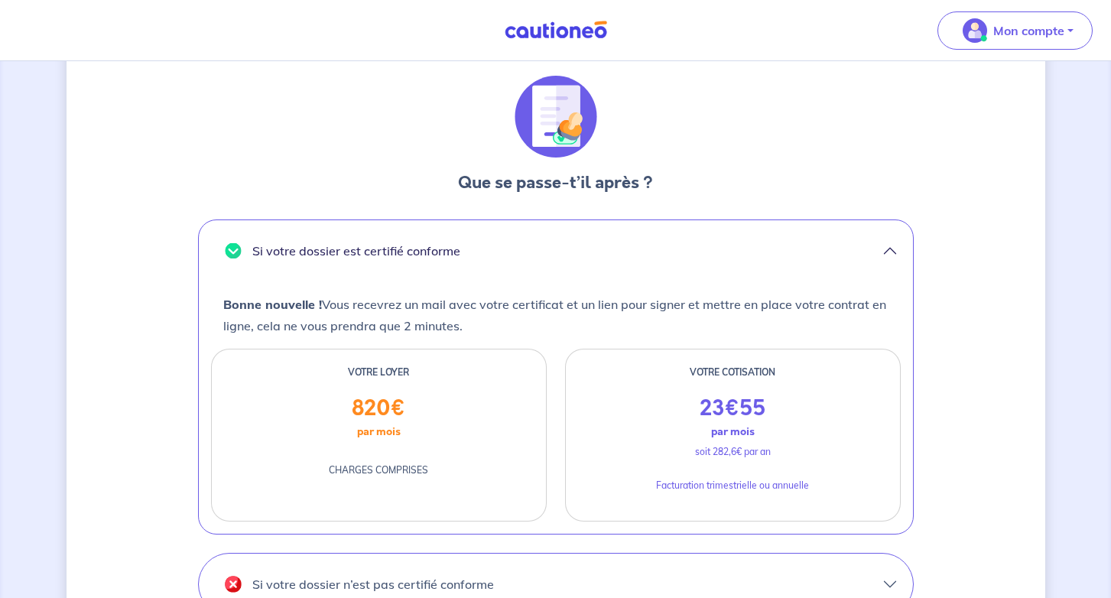
click at [662, 249] on button "Si votre dossier est certifié conforme" at bounding box center [556, 250] width 714 height 61
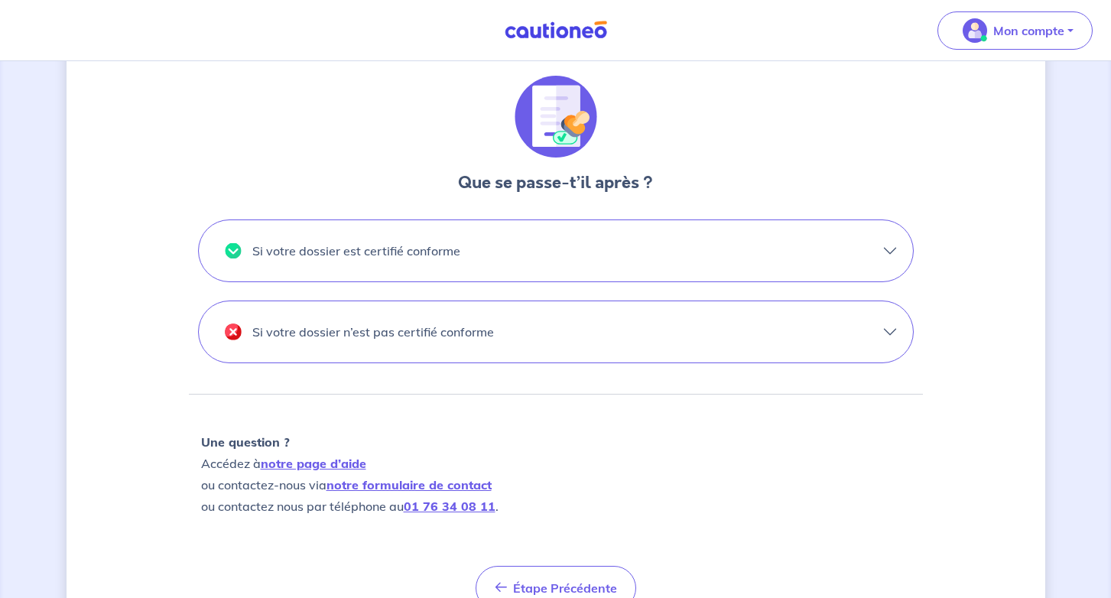
click at [619, 332] on button "Si votre dossier n’est pas certifié conforme" at bounding box center [556, 331] width 714 height 61
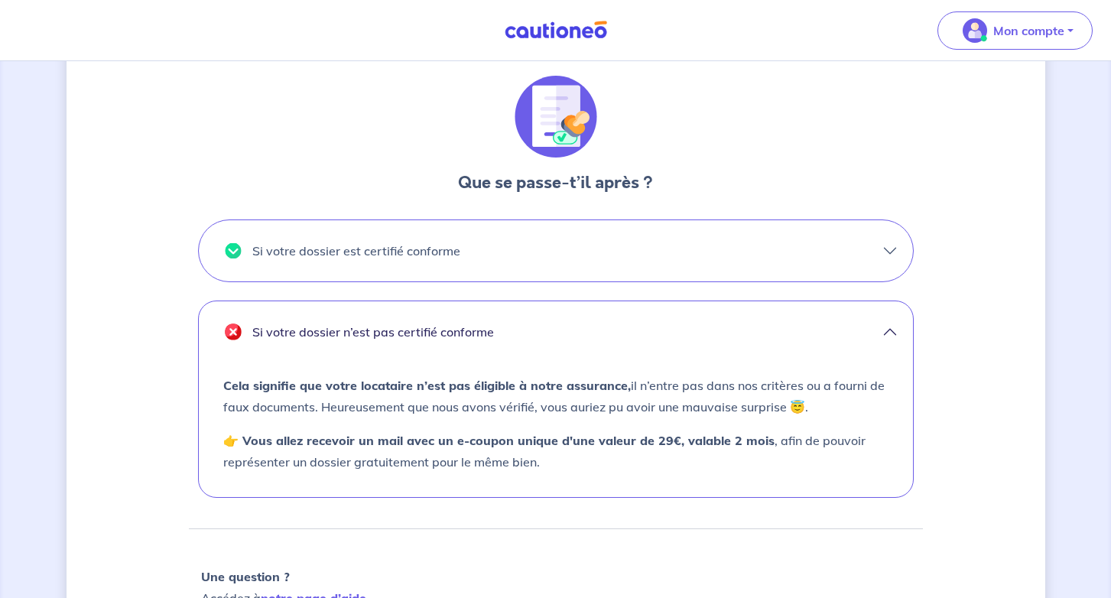
click at [609, 333] on button "Si votre dossier n’est pas certifié conforme" at bounding box center [556, 331] width 714 height 61
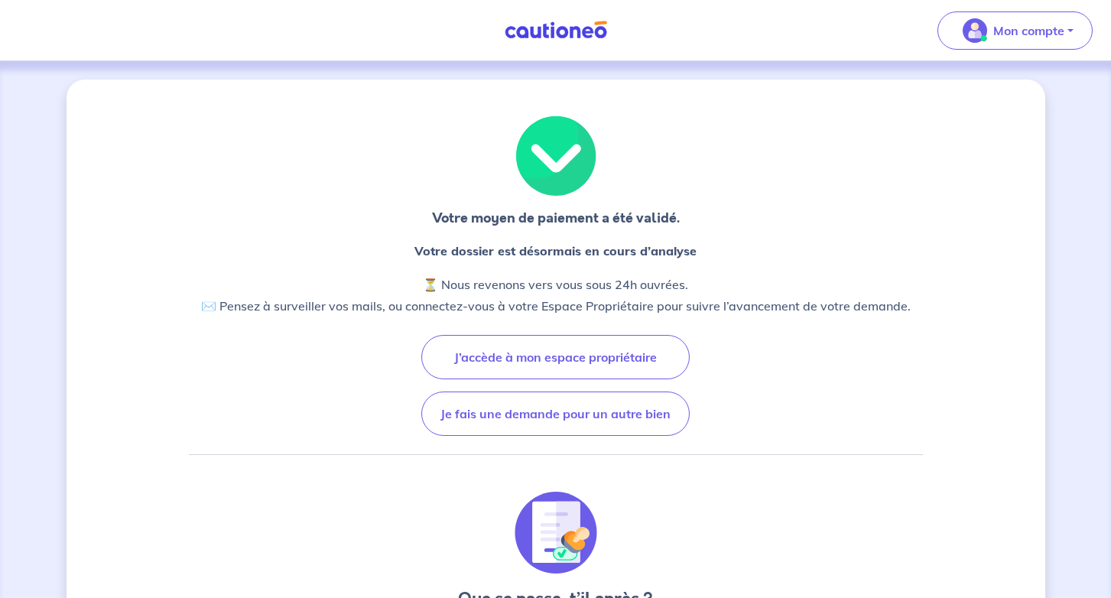
scroll to position [0, 0]
click at [558, 38] on img at bounding box center [555, 30] width 115 height 19
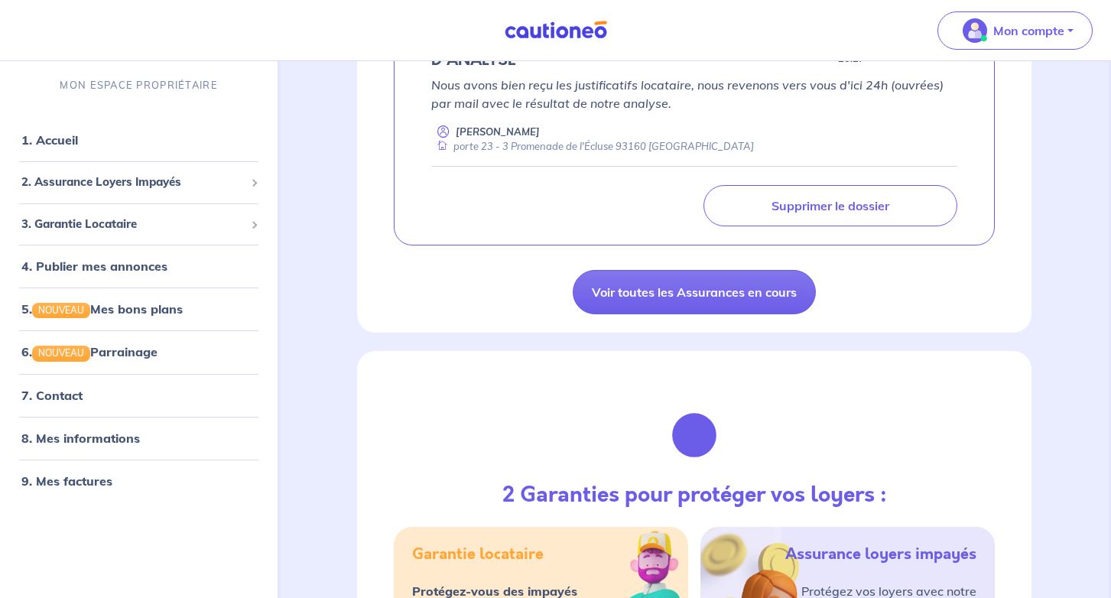
scroll to position [770, 0]
